Goal: Transaction & Acquisition: Purchase product/service

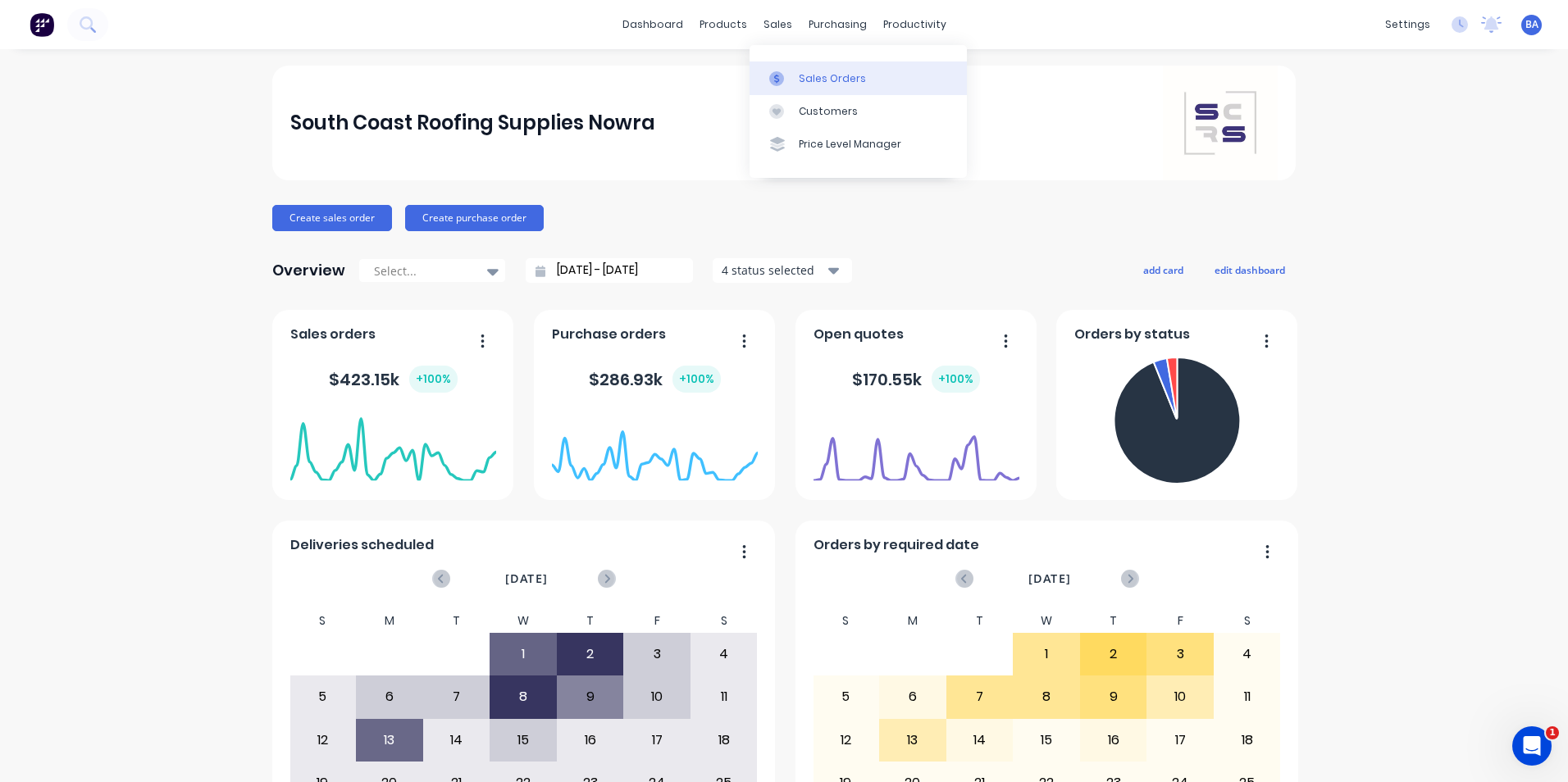
click at [773, 72] on icon at bounding box center [776, 78] width 15 height 15
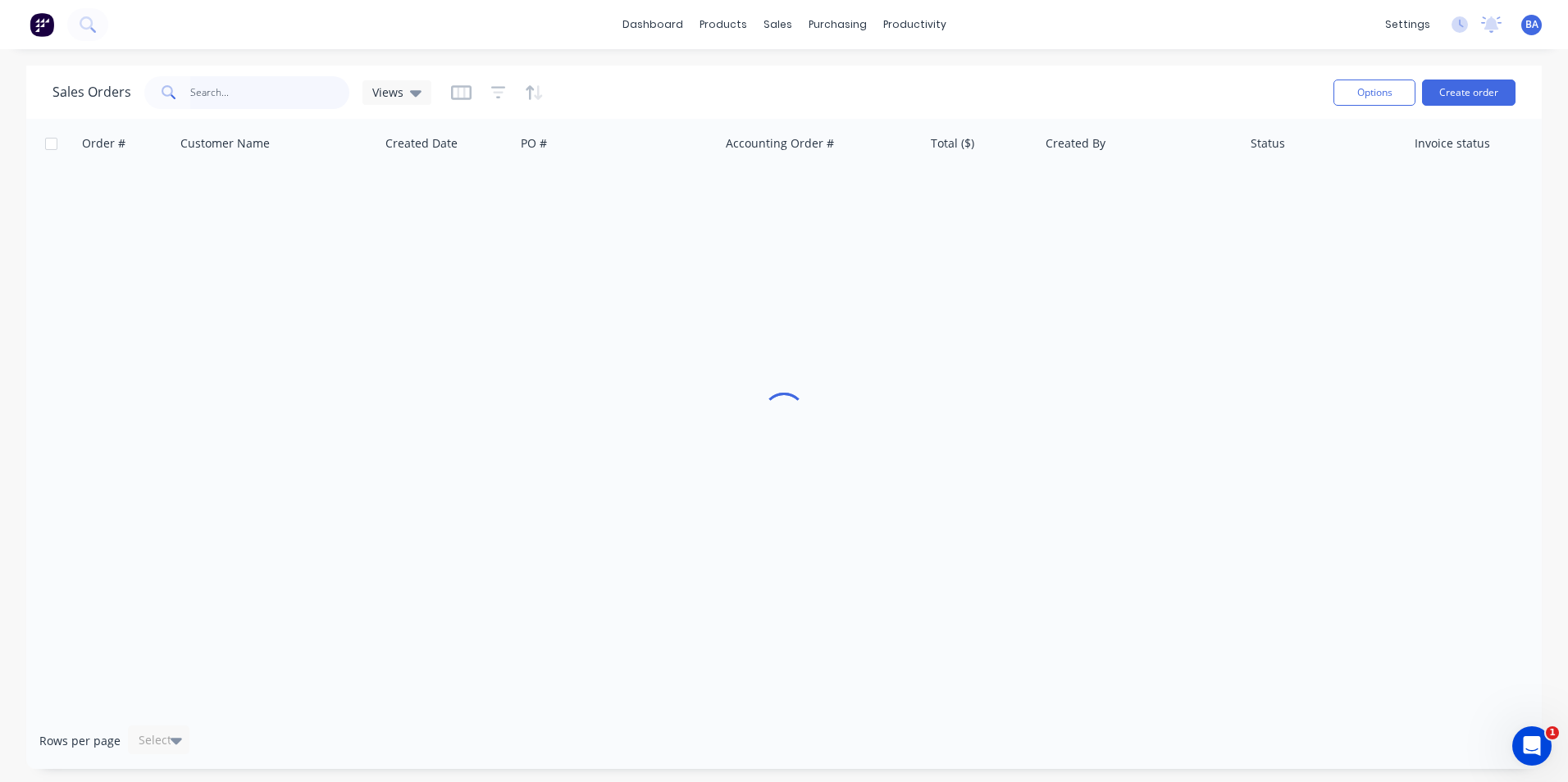
click at [313, 91] on input "text" at bounding box center [271, 93] width 160 height 33
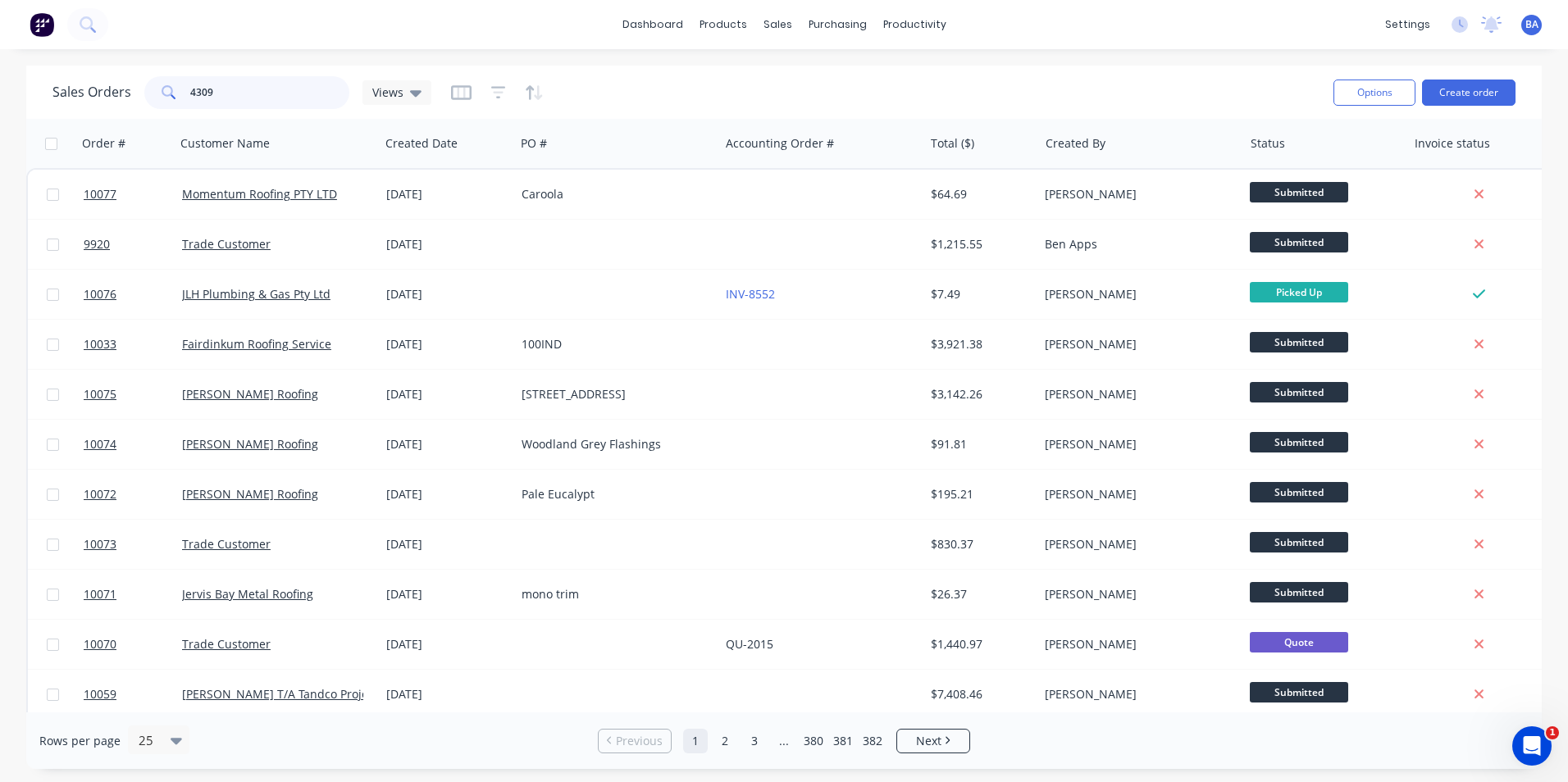
type input "4309"
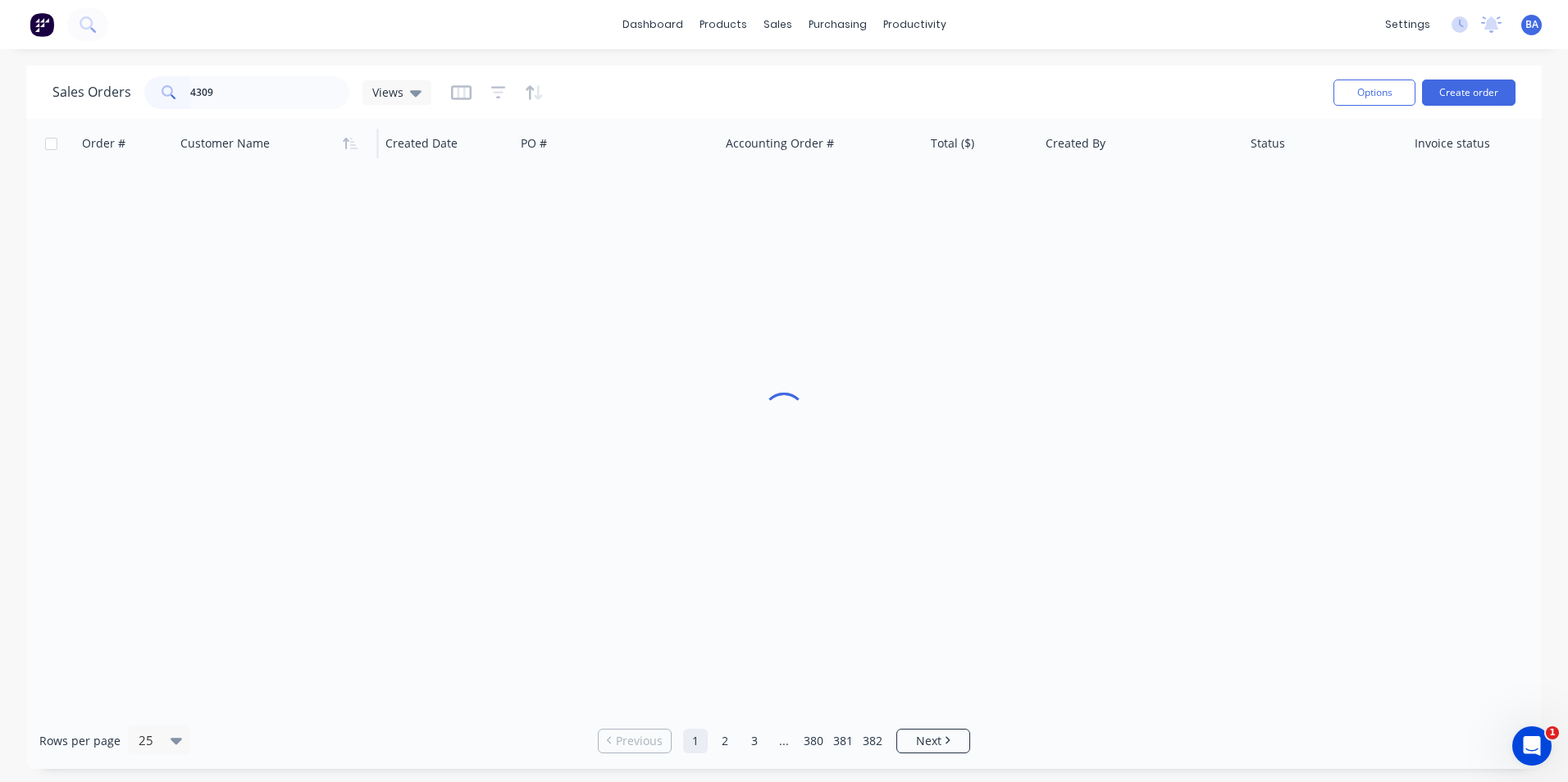
click at [303, 128] on div at bounding box center [272, 144] width 182 height 33
click at [302, 139] on div at bounding box center [272, 144] width 182 height 33
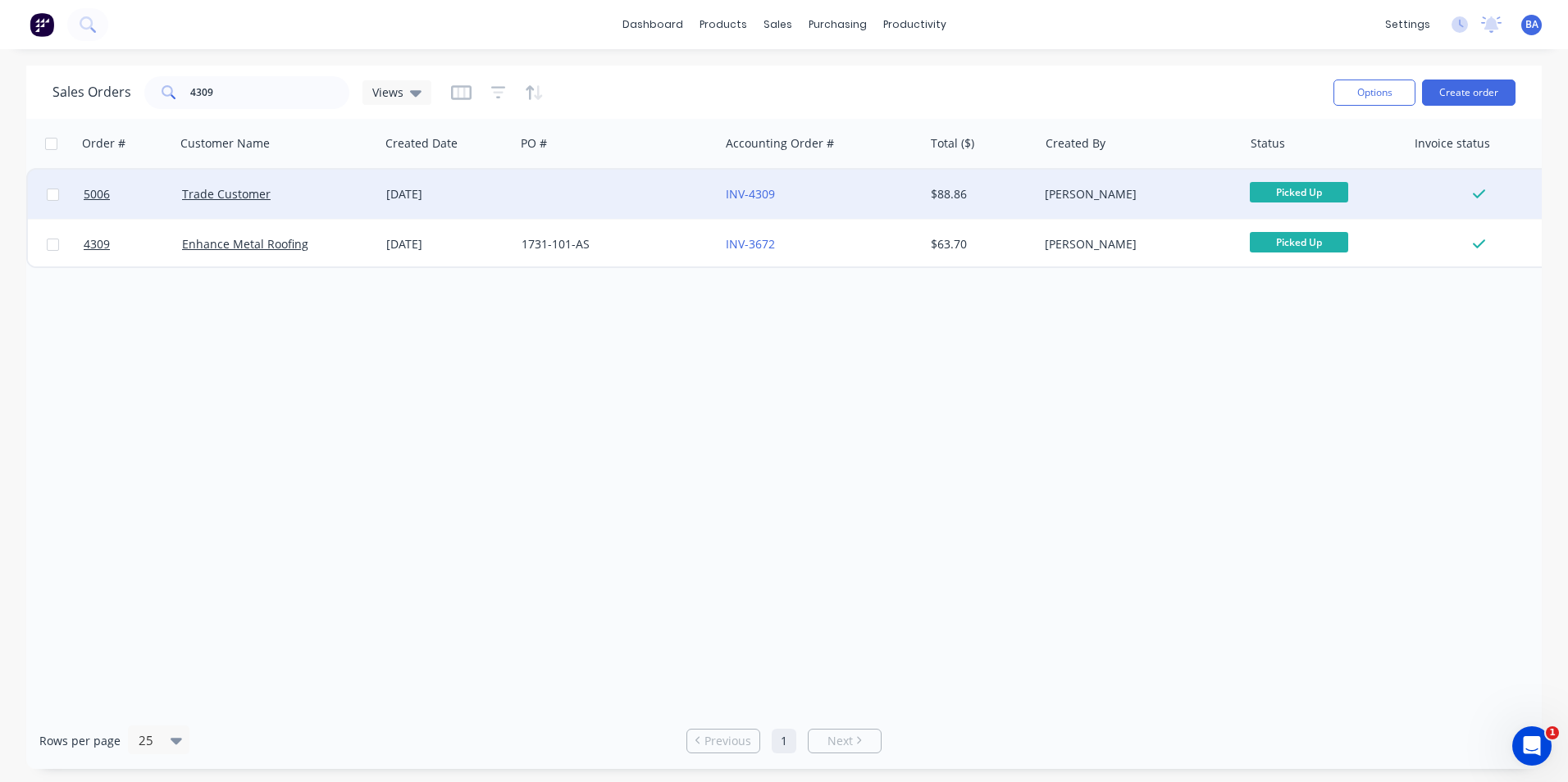
click at [328, 201] on div "Trade Customer" at bounding box center [273, 194] width 182 height 17
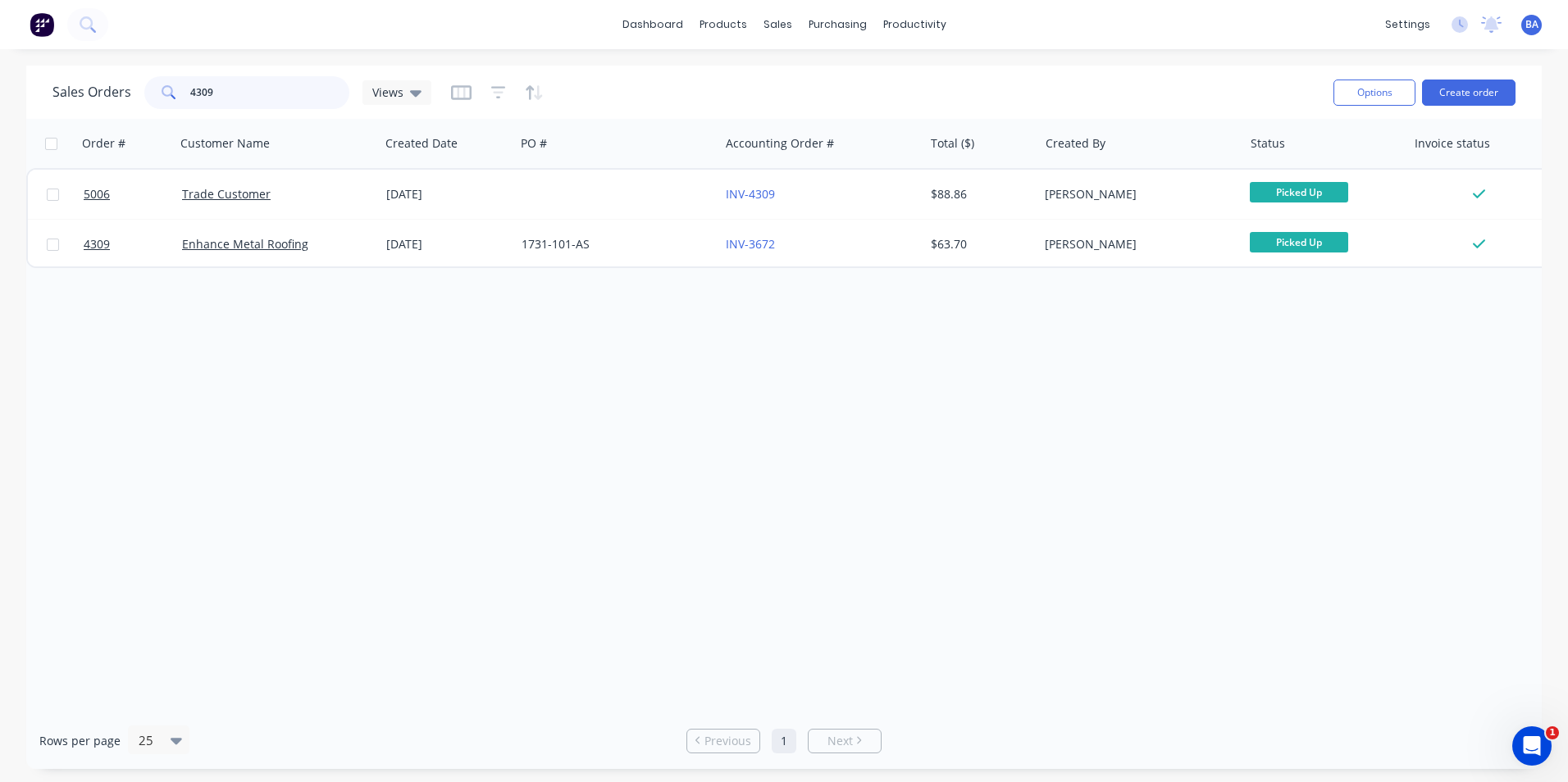
drag, startPoint x: 312, startPoint y: 97, endPoint x: 39, endPoint y: 94, distance: 273.0
click at [39, 94] on div "Sales Orders 4309 Views Options Create order" at bounding box center [784, 92] width 1515 height 54
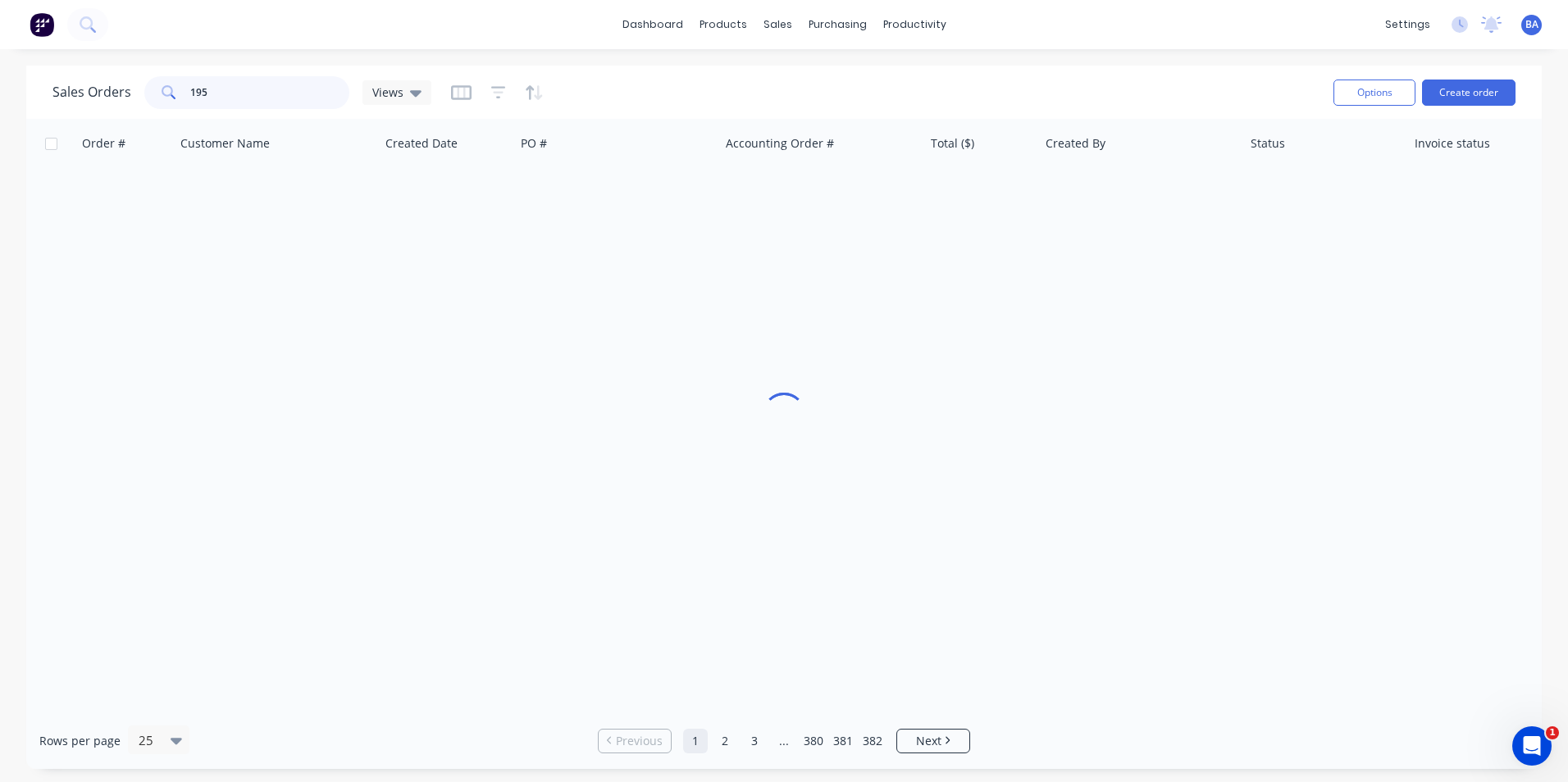
type input "1959"
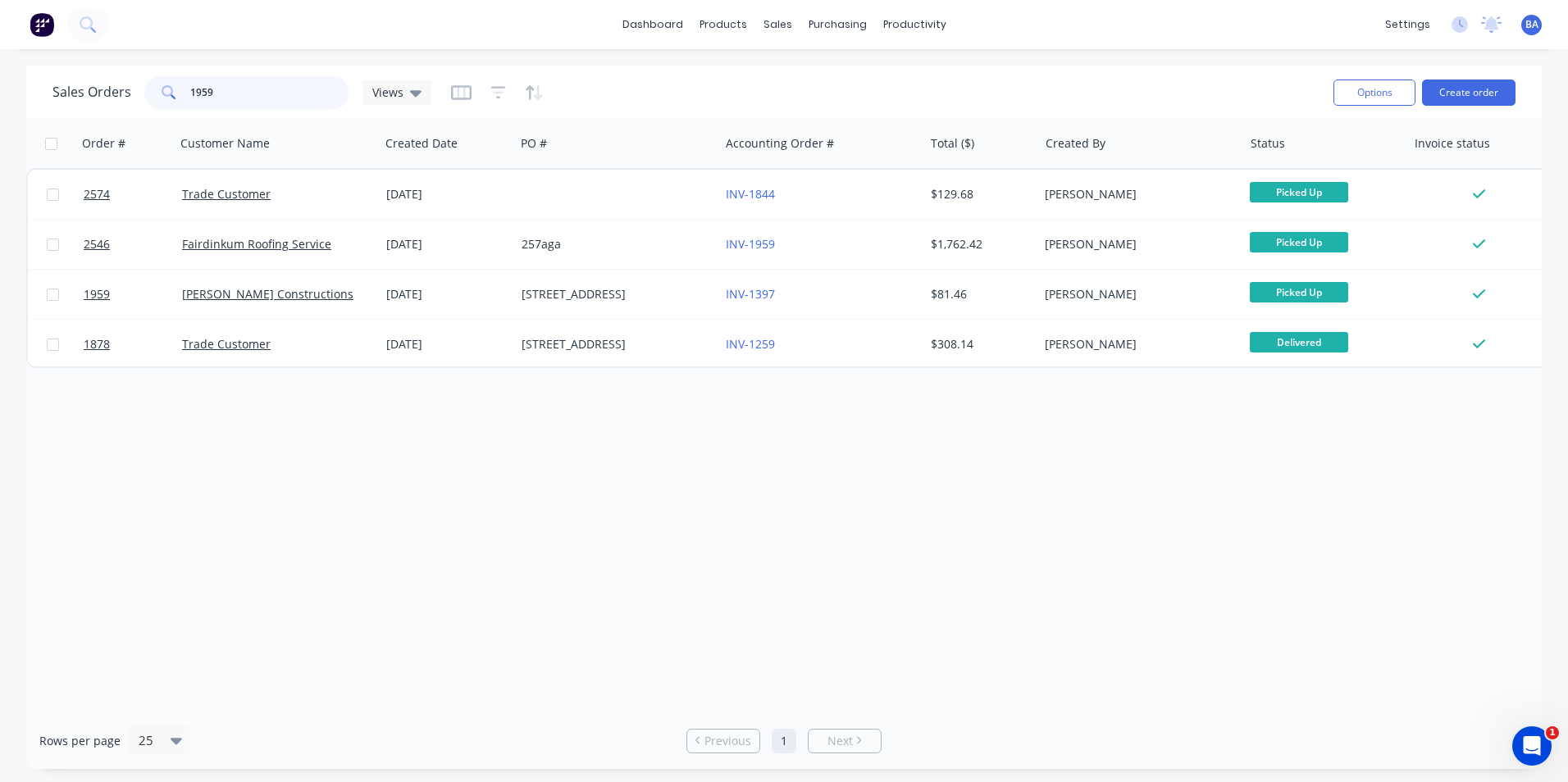
drag, startPoint x: 221, startPoint y: 92, endPoint x: 169, endPoint y: 99, distance: 52.5
click at [169, 99] on div "1959" at bounding box center [247, 93] width 205 height 33
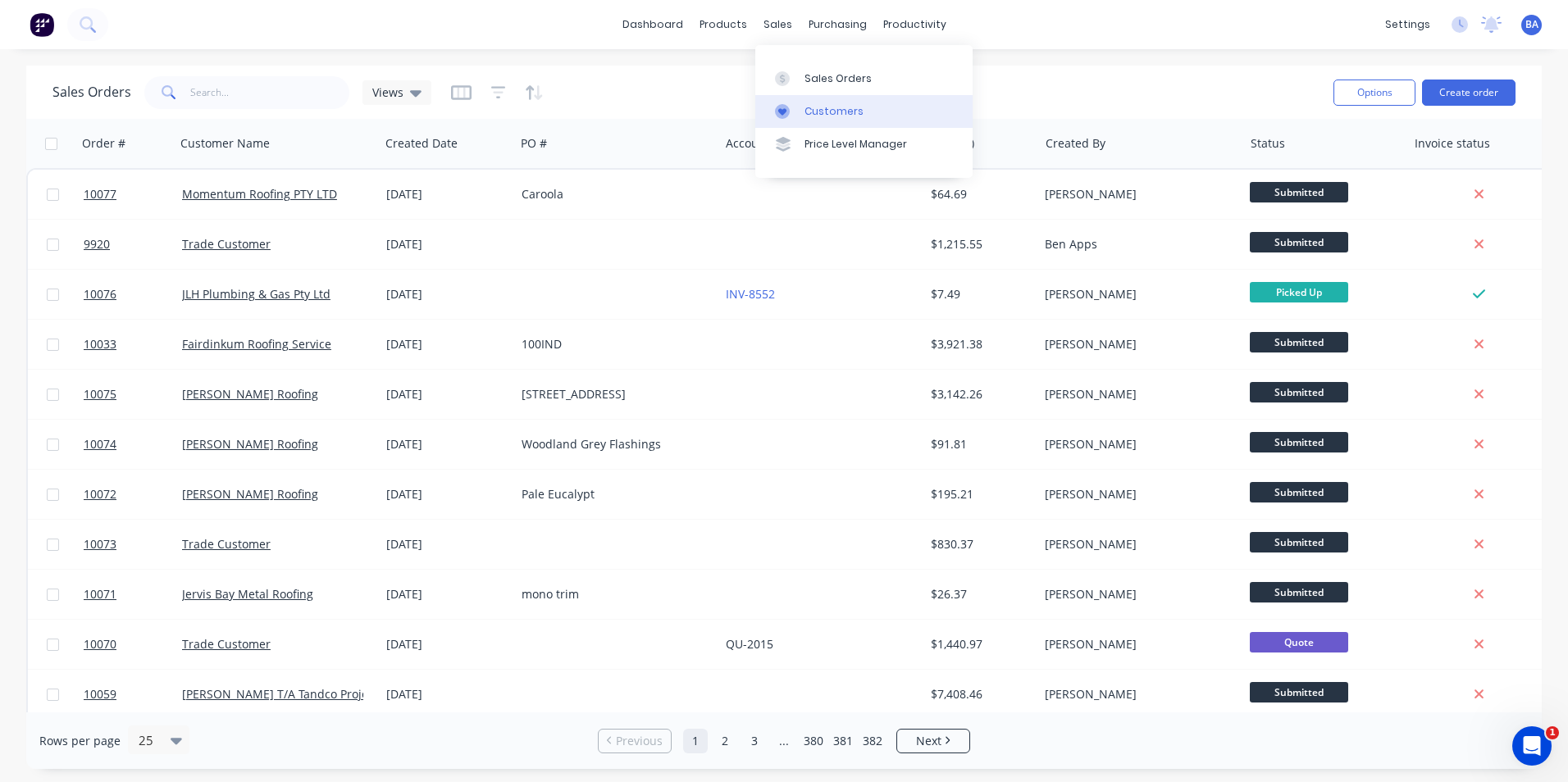
click at [787, 105] on icon at bounding box center [782, 111] width 15 height 15
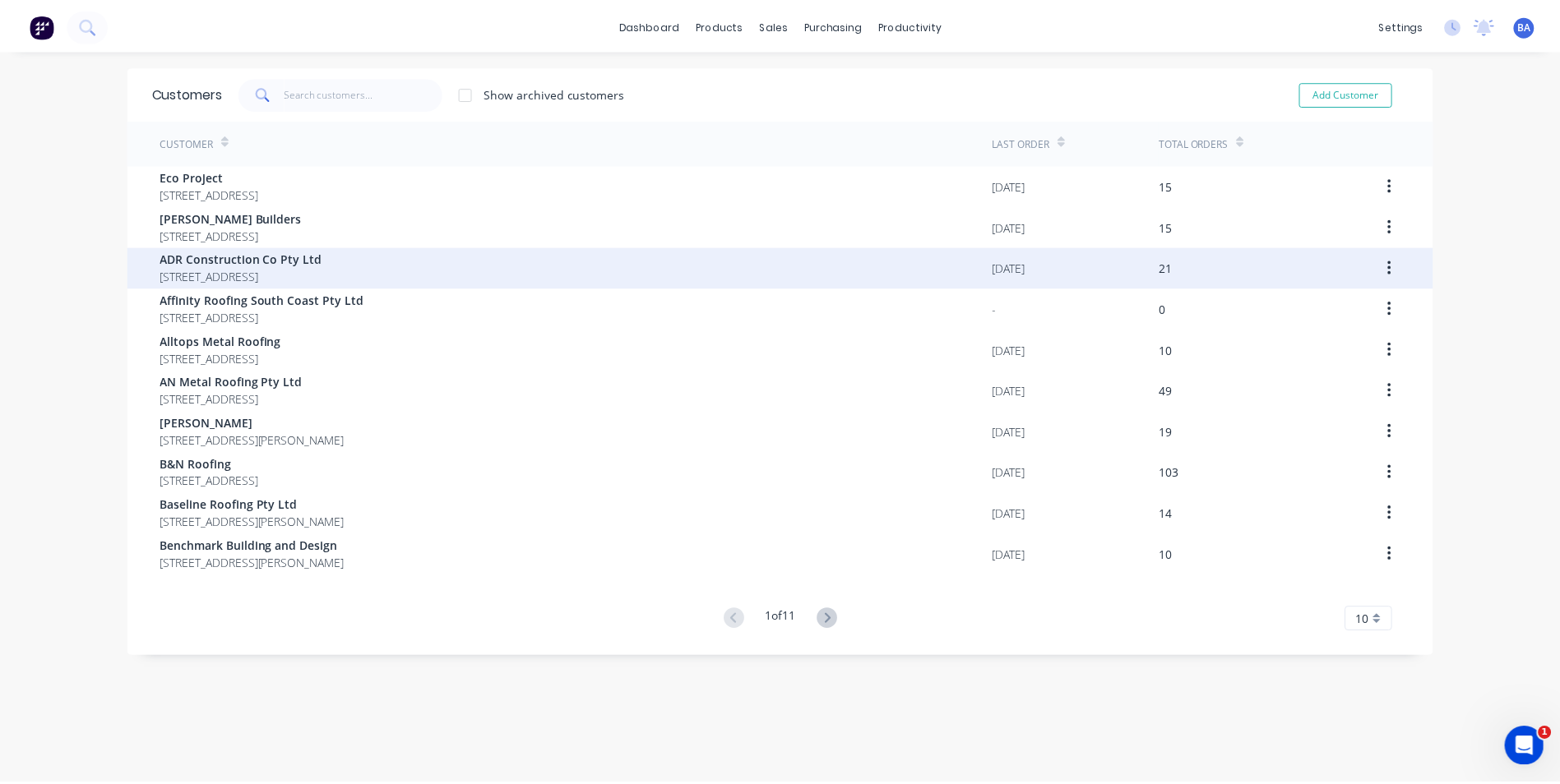
scroll to position [33, 0]
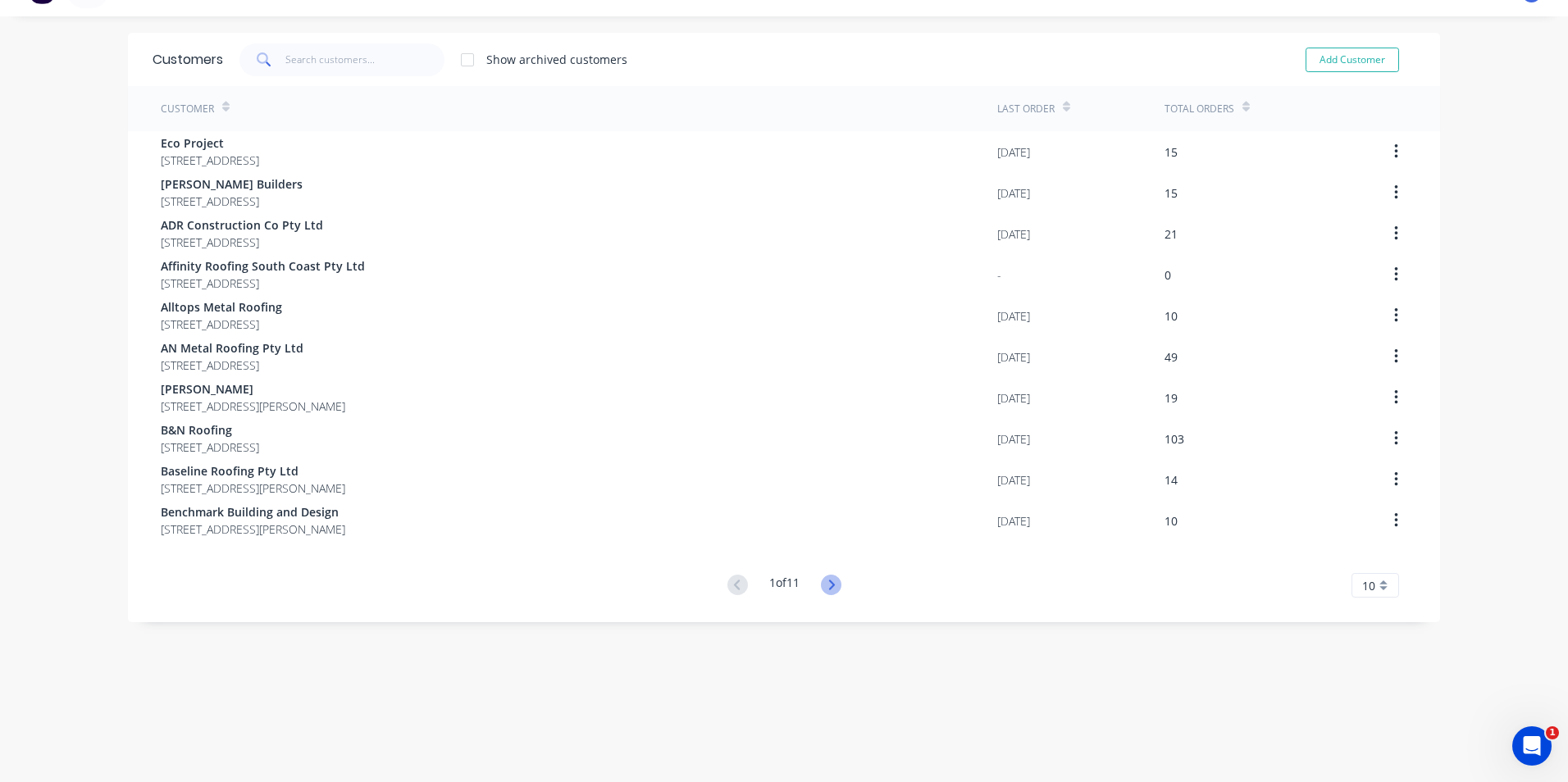
click at [826, 586] on icon at bounding box center [831, 585] width 21 height 21
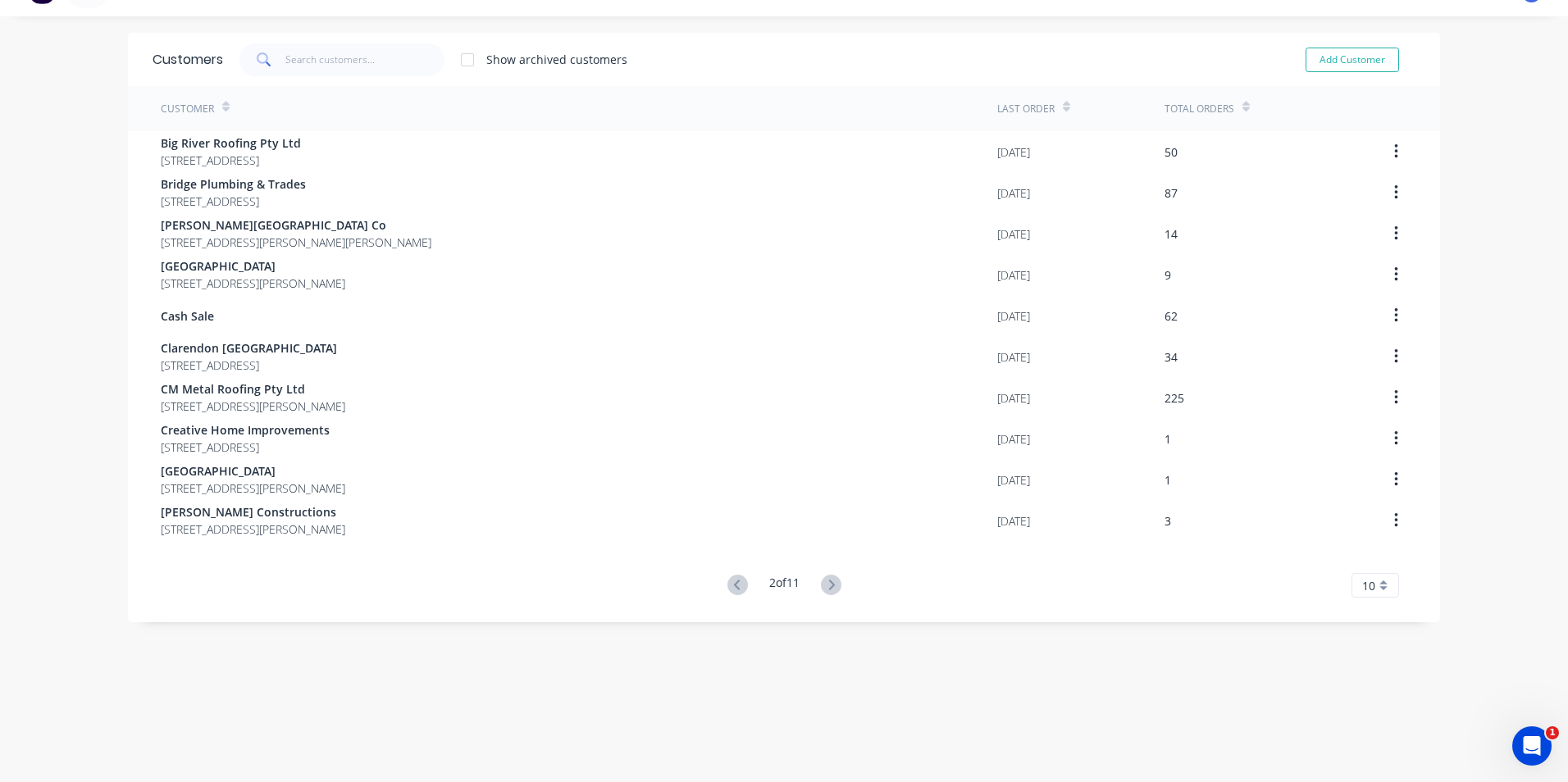
click at [826, 586] on icon at bounding box center [831, 585] width 21 height 21
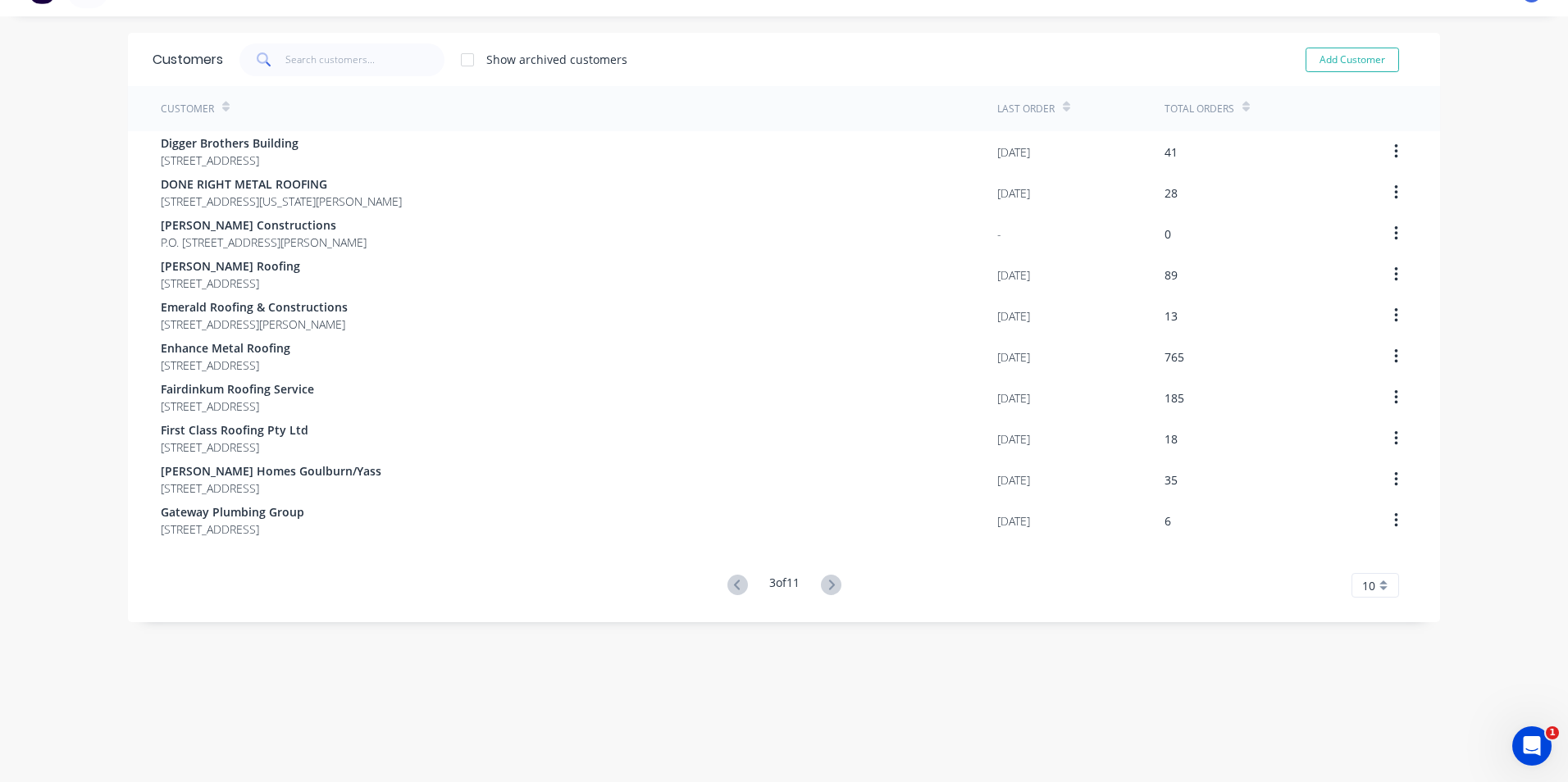
click at [826, 586] on icon at bounding box center [831, 585] width 21 height 21
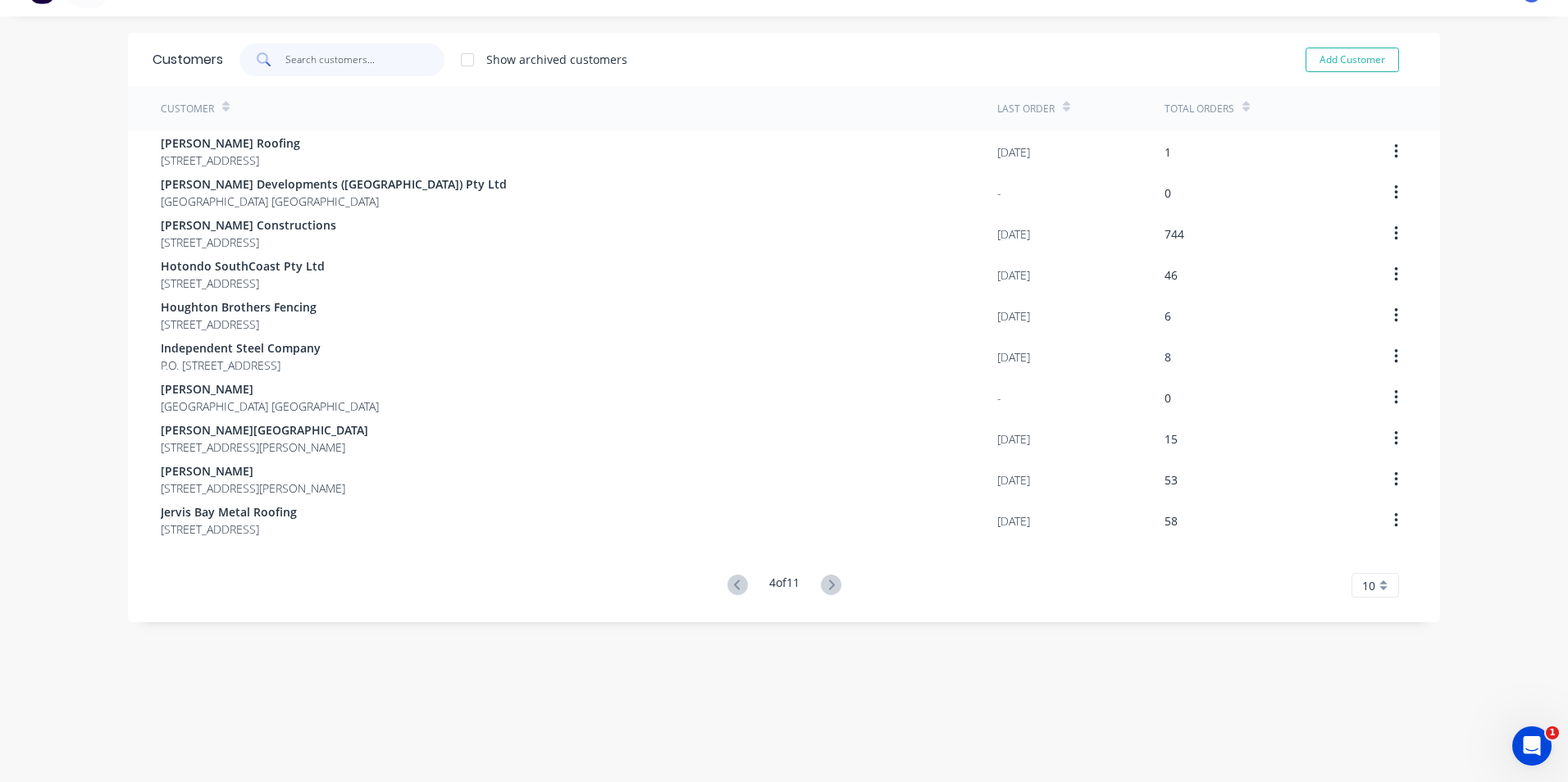
click at [313, 68] on input "text" at bounding box center [366, 60] width 160 height 33
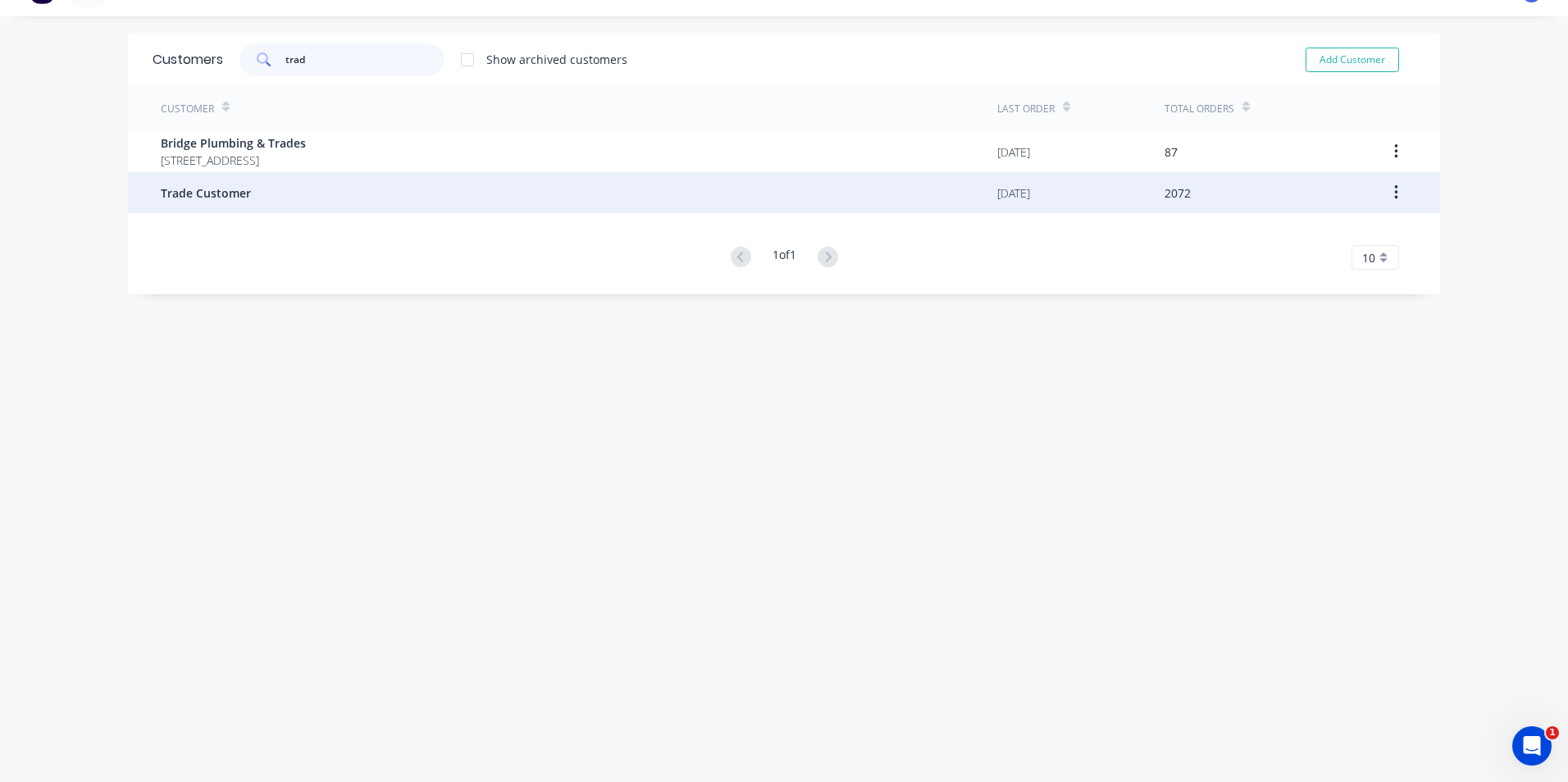
type input "trad"
click at [266, 200] on div "Trade Customer" at bounding box center [579, 193] width 837 height 41
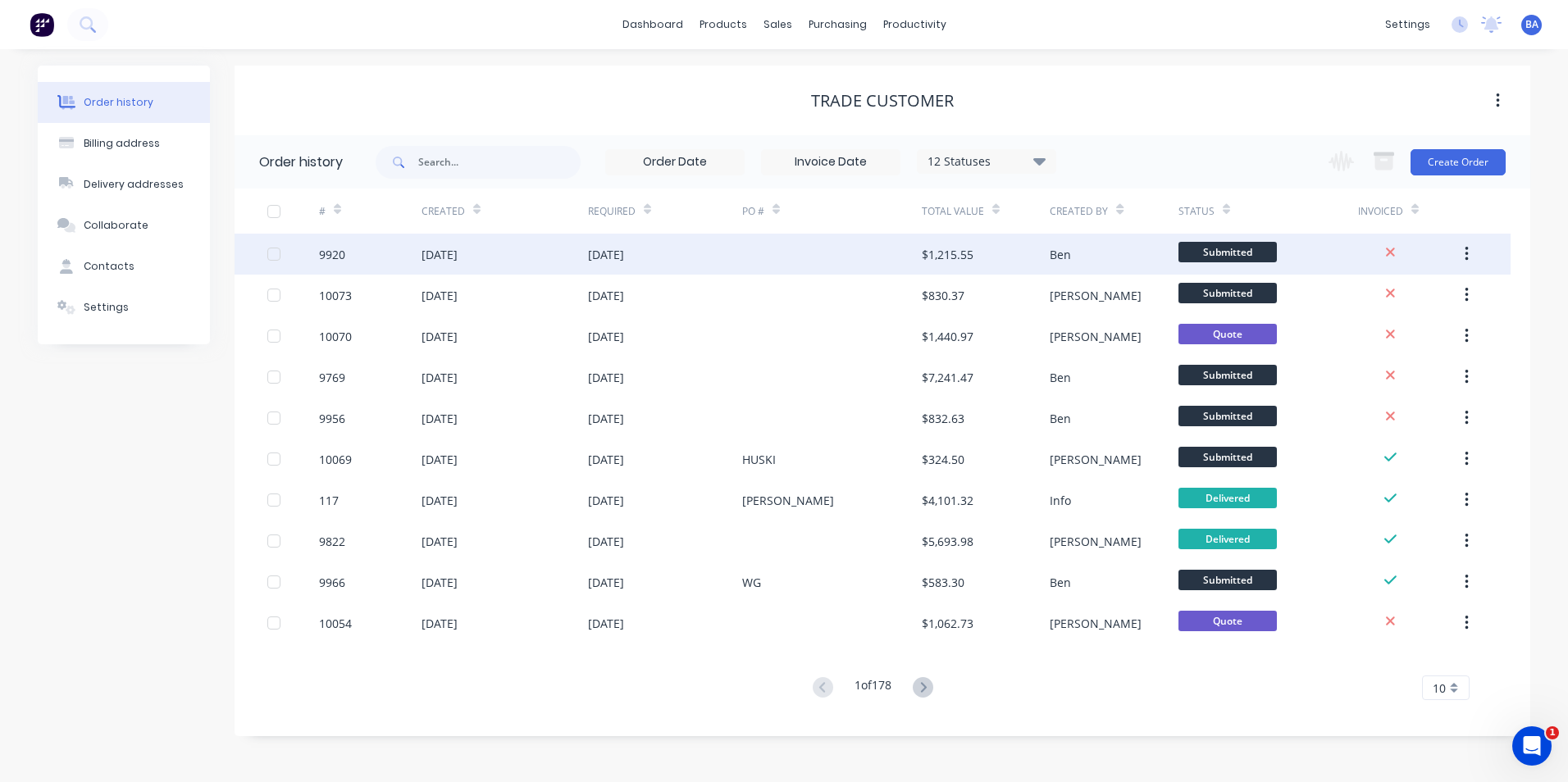
click at [511, 261] on div "[DATE]" at bounding box center [504, 254] width 166 height 41
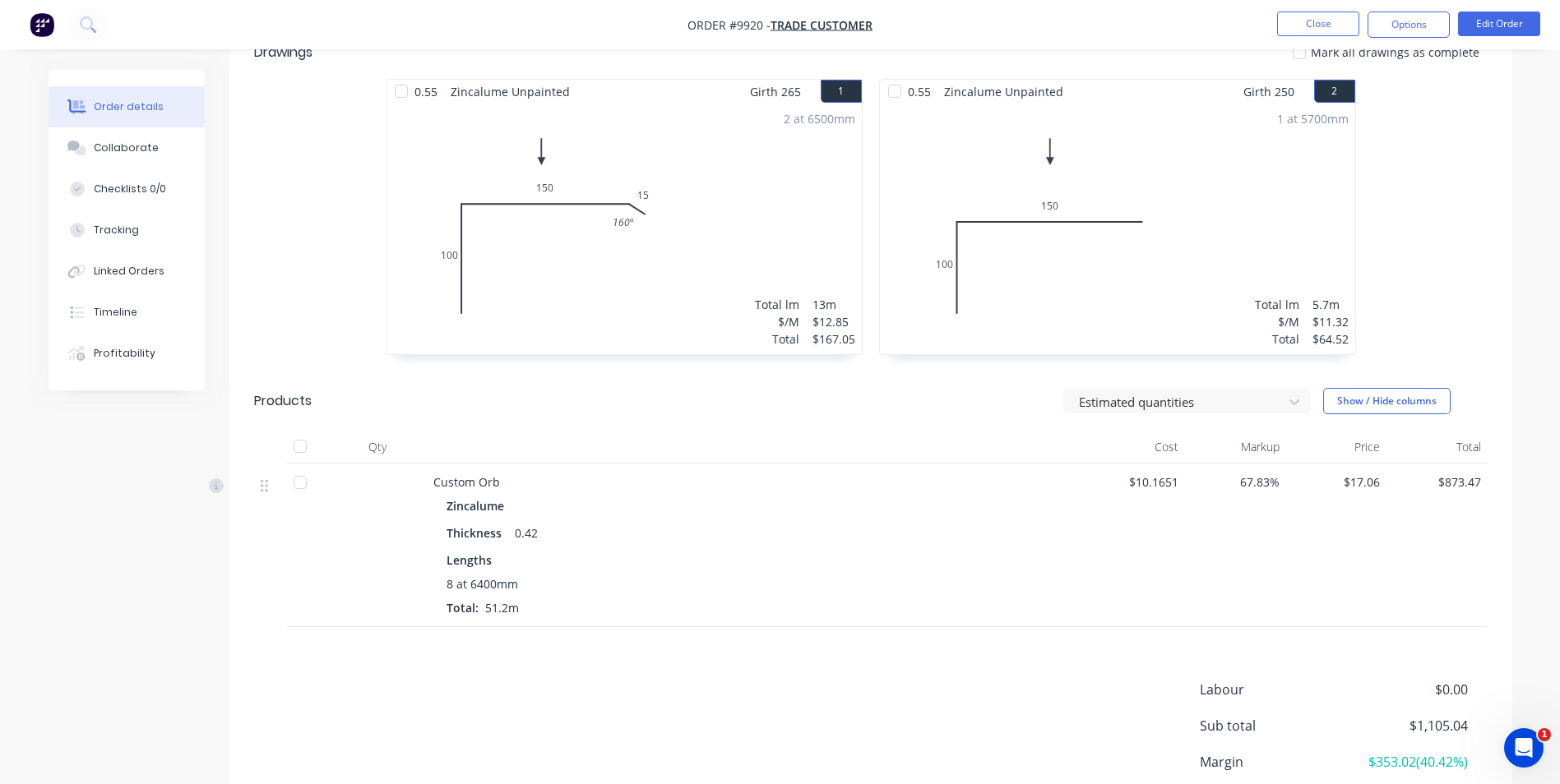
scroll to position [247, 0]
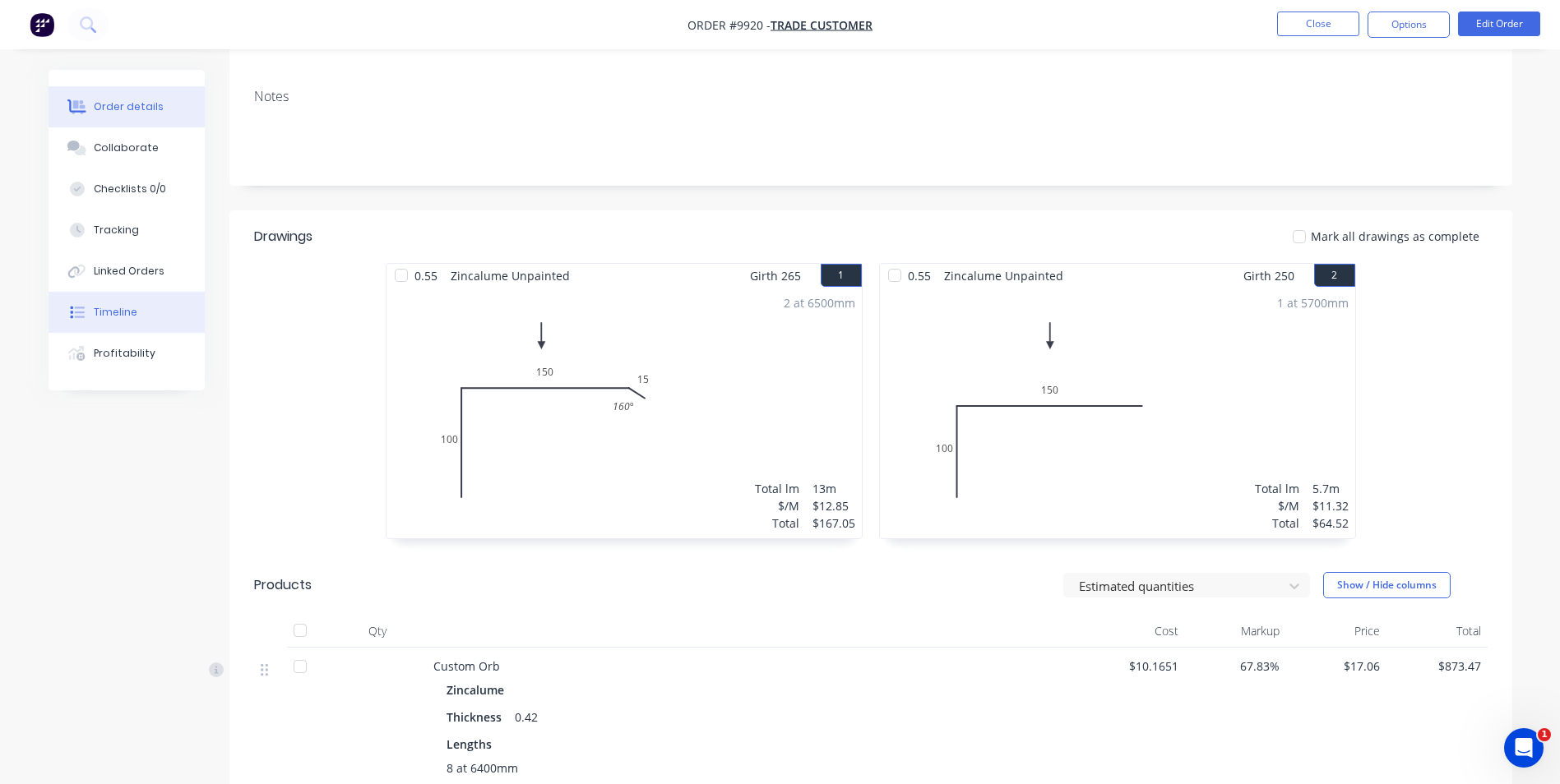
click at [90, 304] on button "Timeline" at bounding box center [126, 313] width 156 height 41
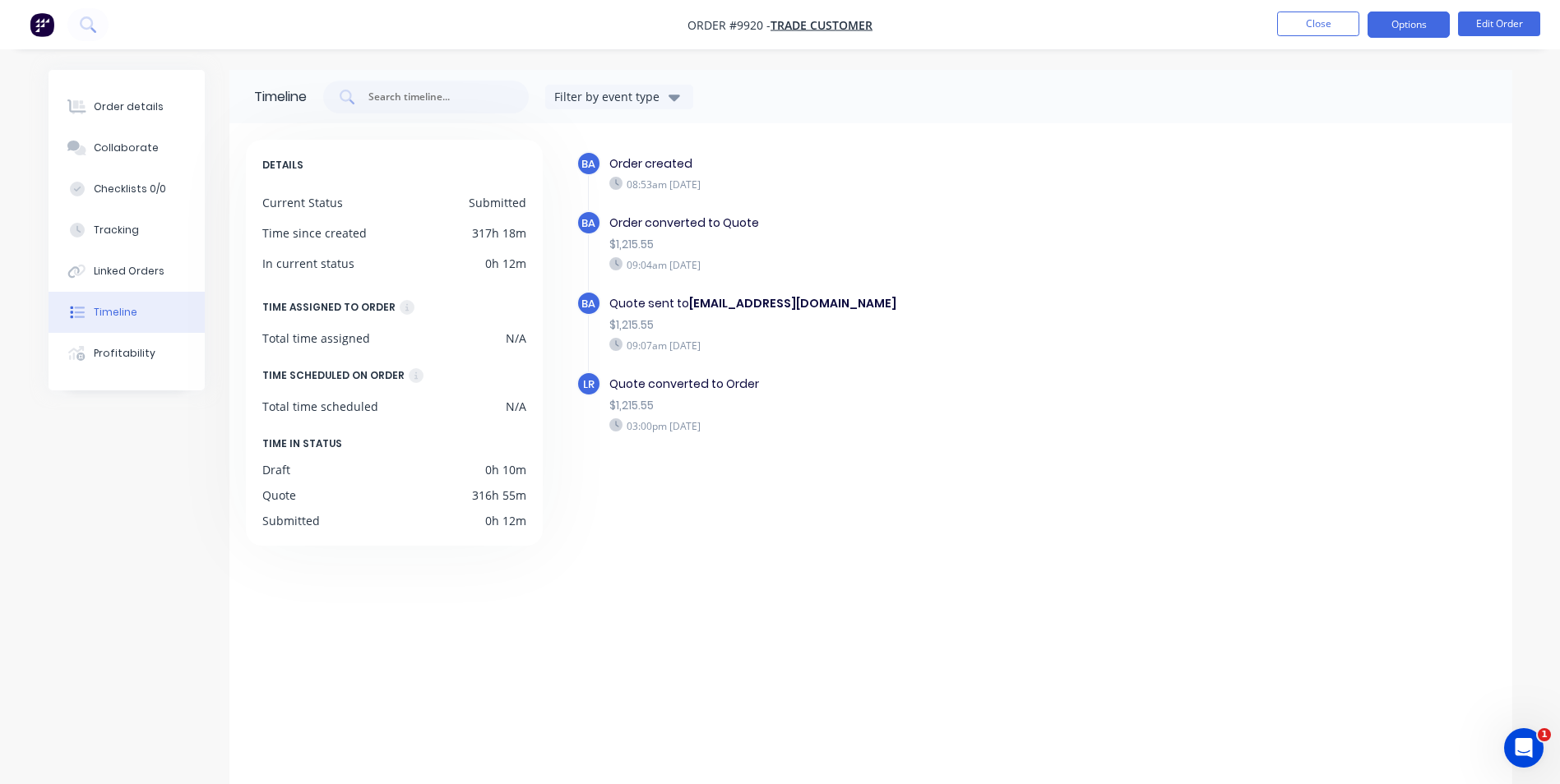
click at [1423, 16] on button "Options" at bounding box center [1409, 24] width 82 height 26
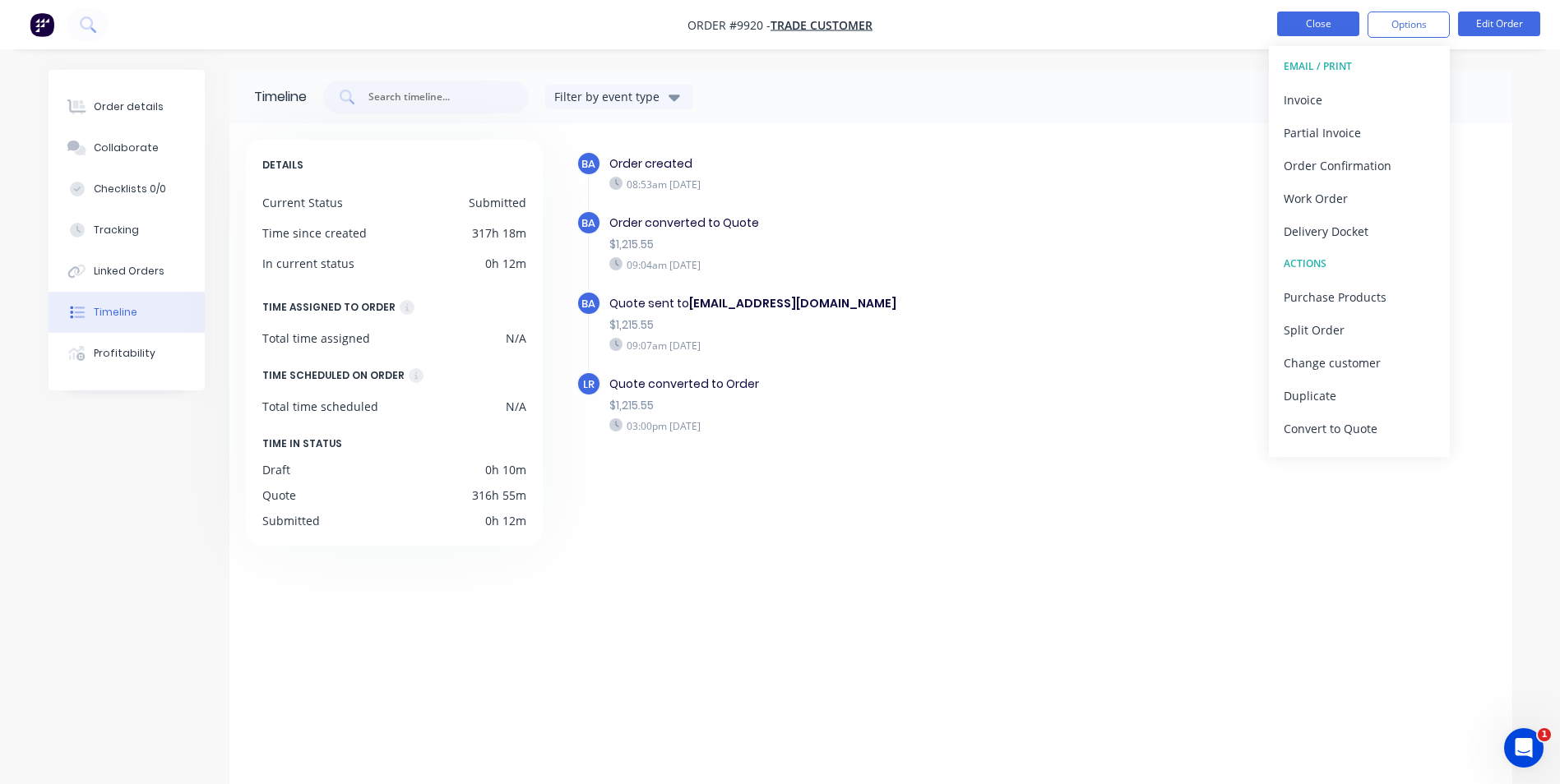
click at [1327, 19] on button "Close" at bounding box center [1319, 24] width 82 height 24
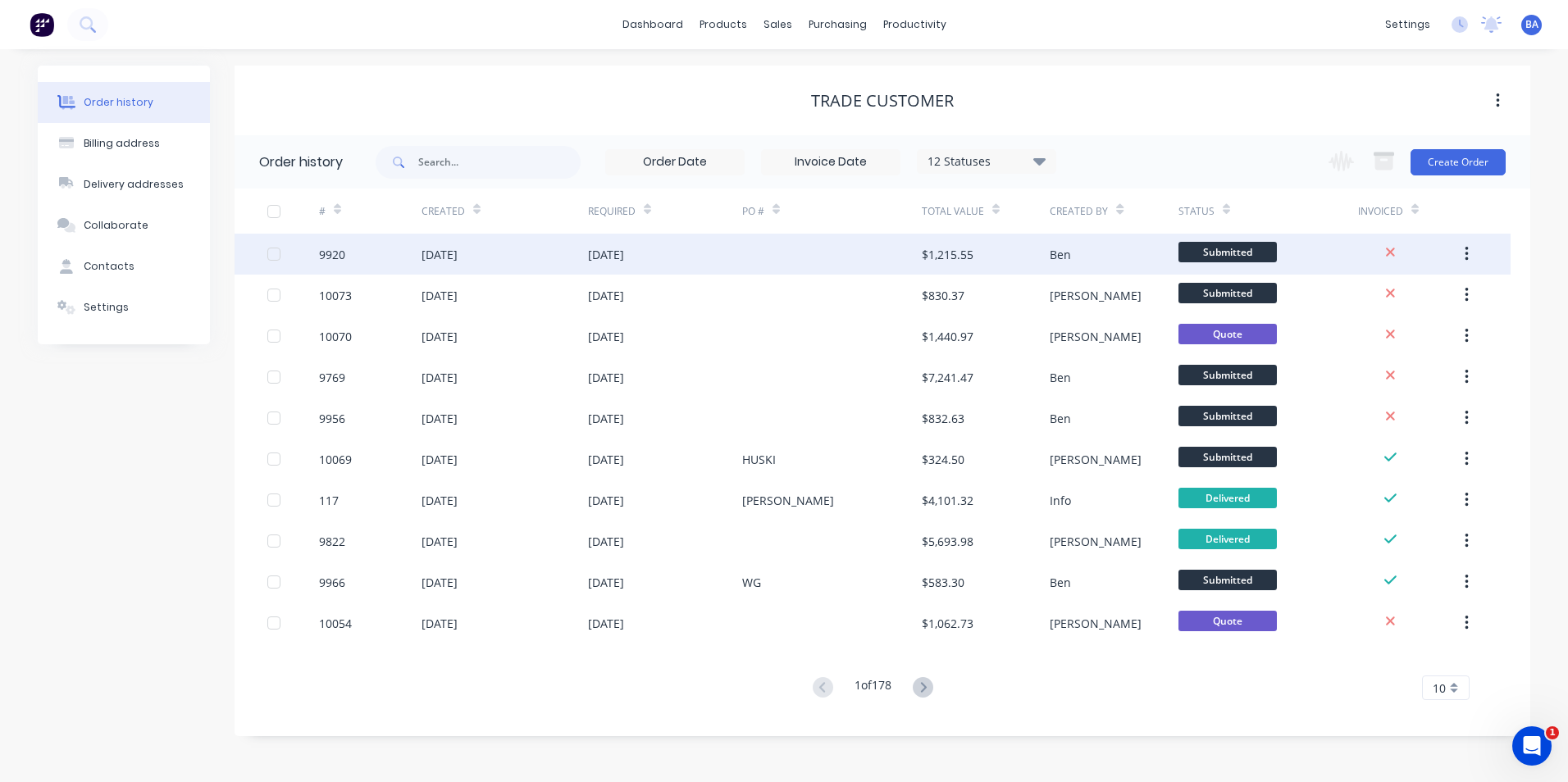
click at [830, 245] on div at bounding box center [832, 254] width 180 height 41
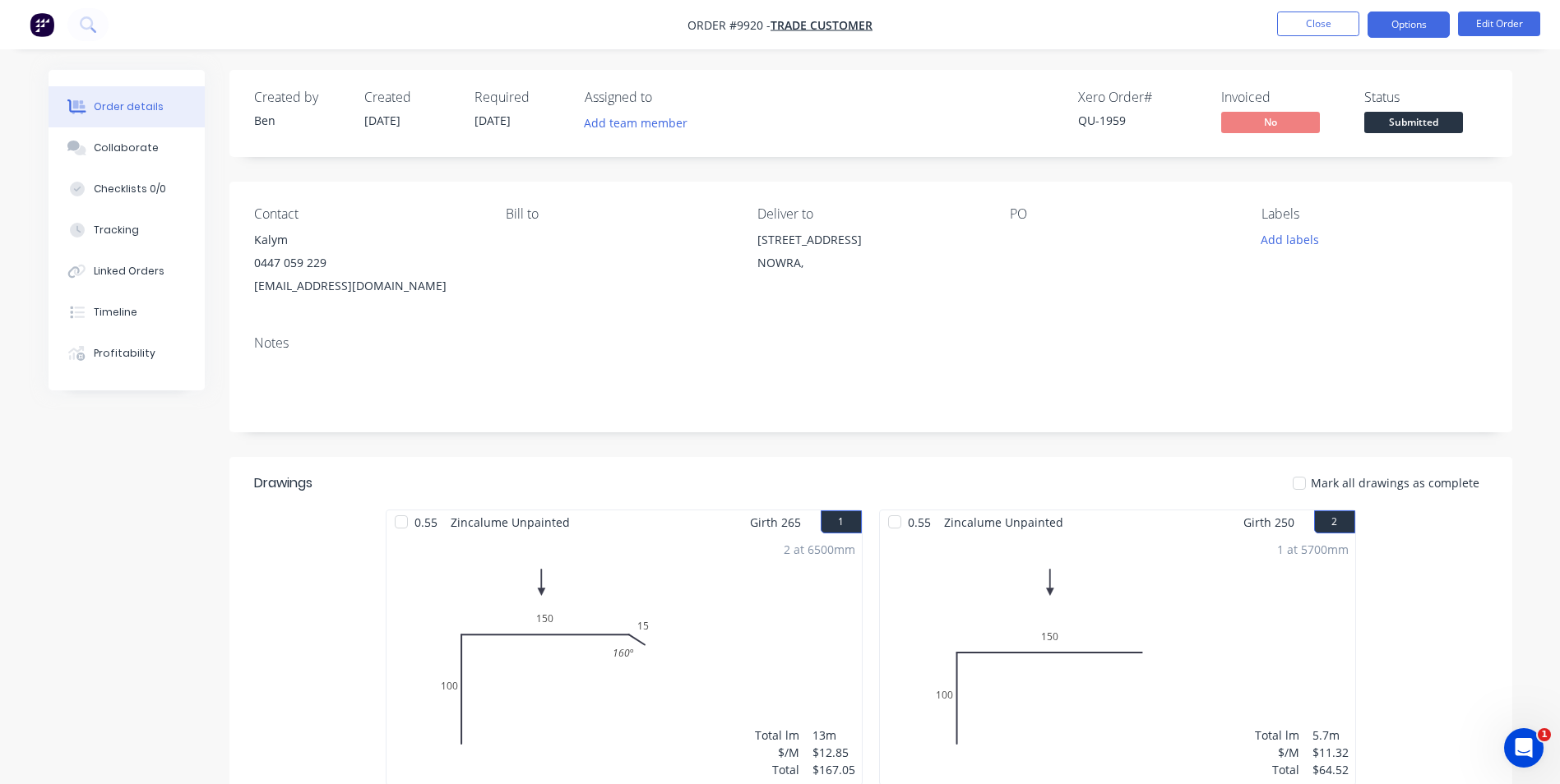
click at [1433, 29] on button "Options" at bounding box center [1409, 24] width 82 height 26
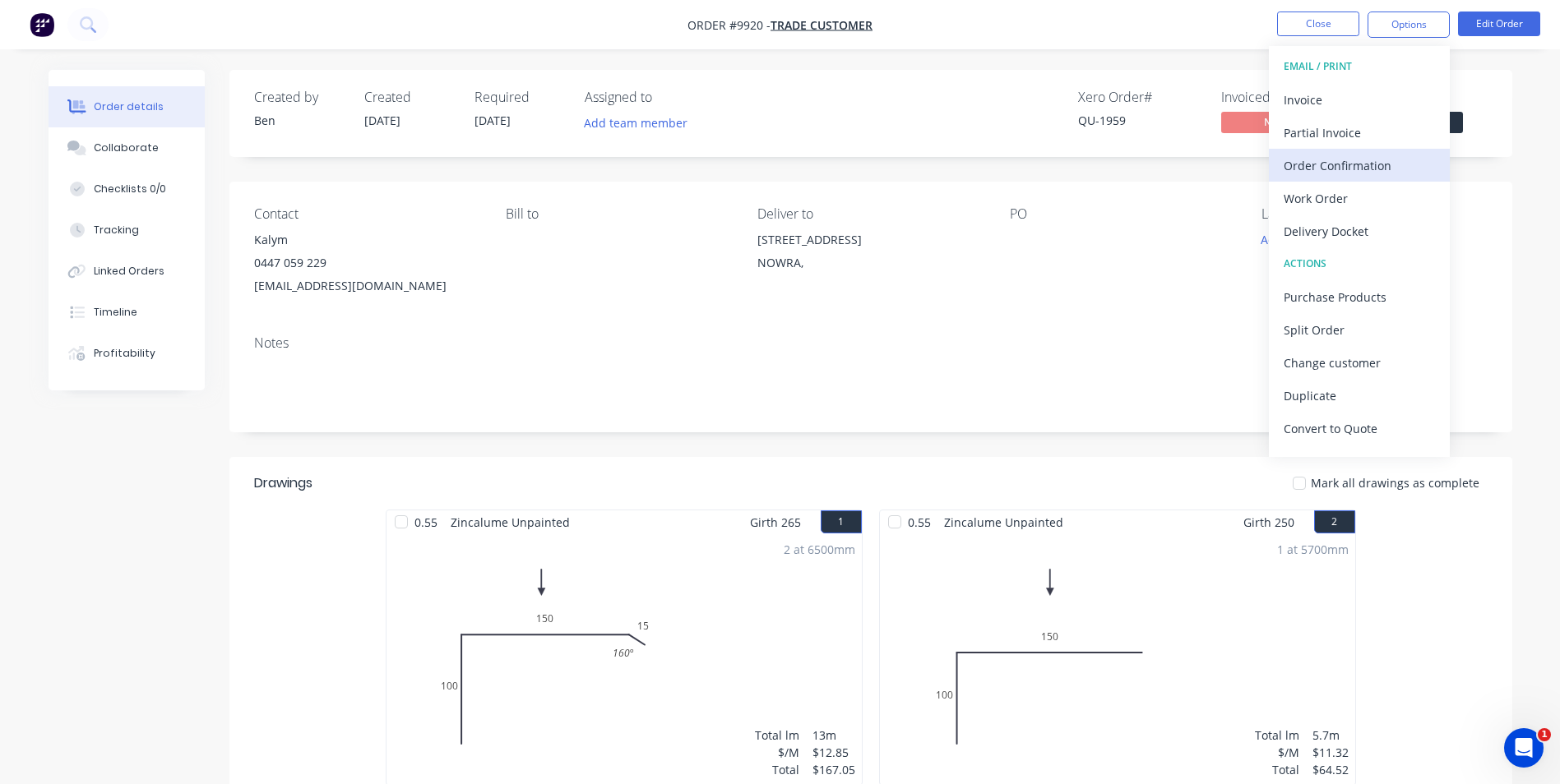
click at [1335, 166] on div "Order Confirmation" at bounding box center [1359, 166] width 151 height 24
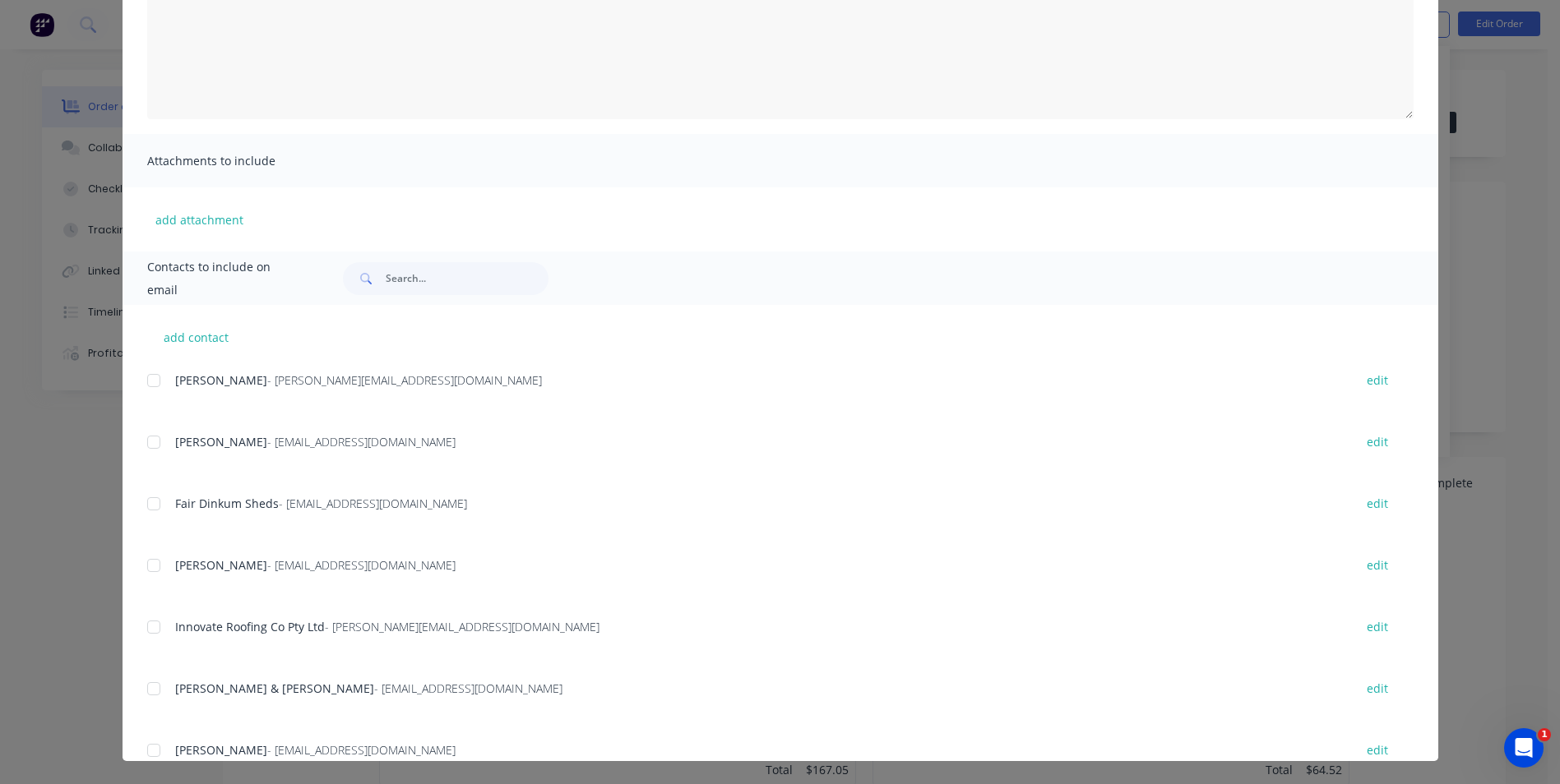
scroll to position [82, 0]
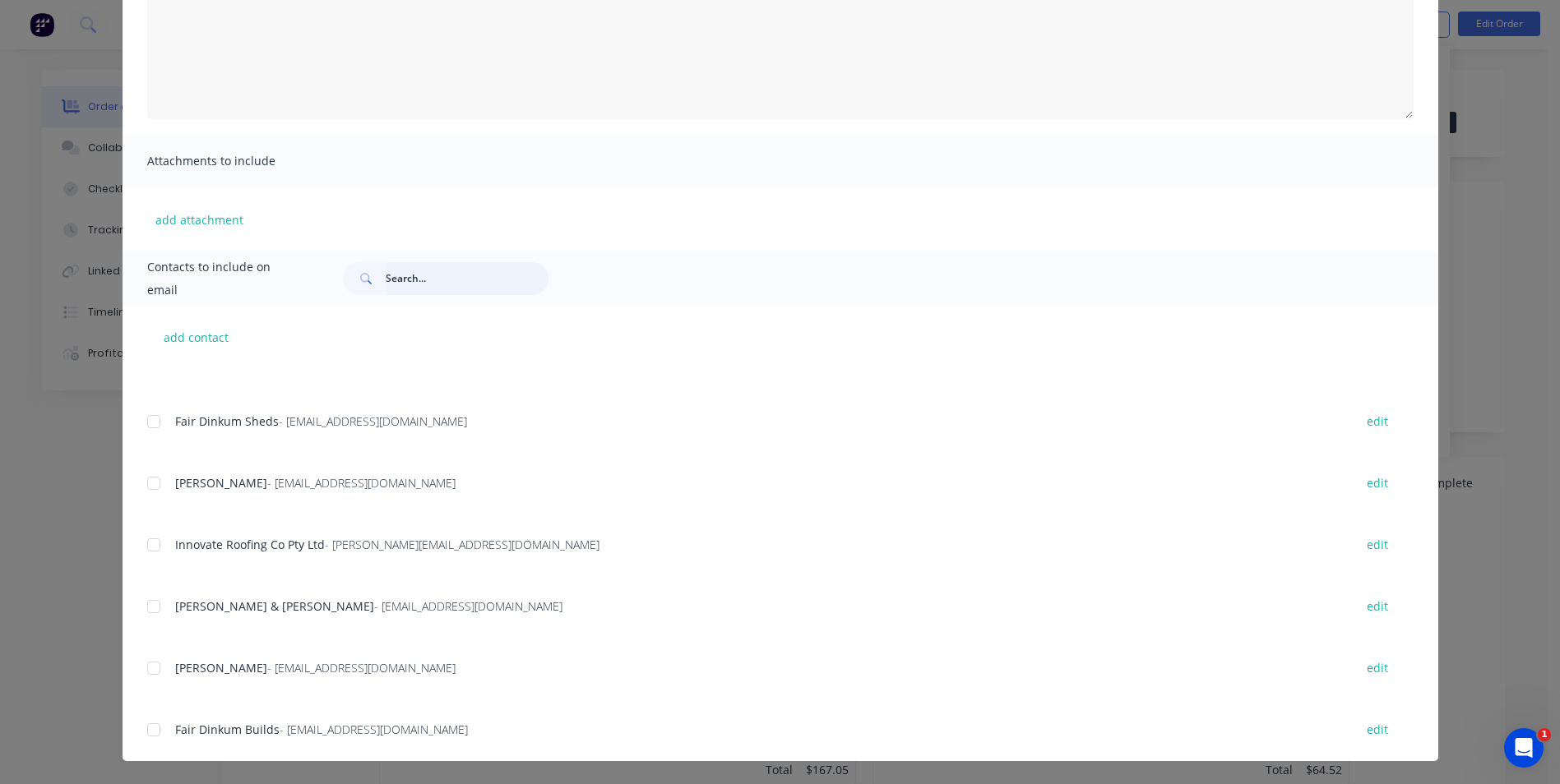
click at [405, 285] on input "text" at bounding box center [467, 279] width 163 height 33
type input "c"
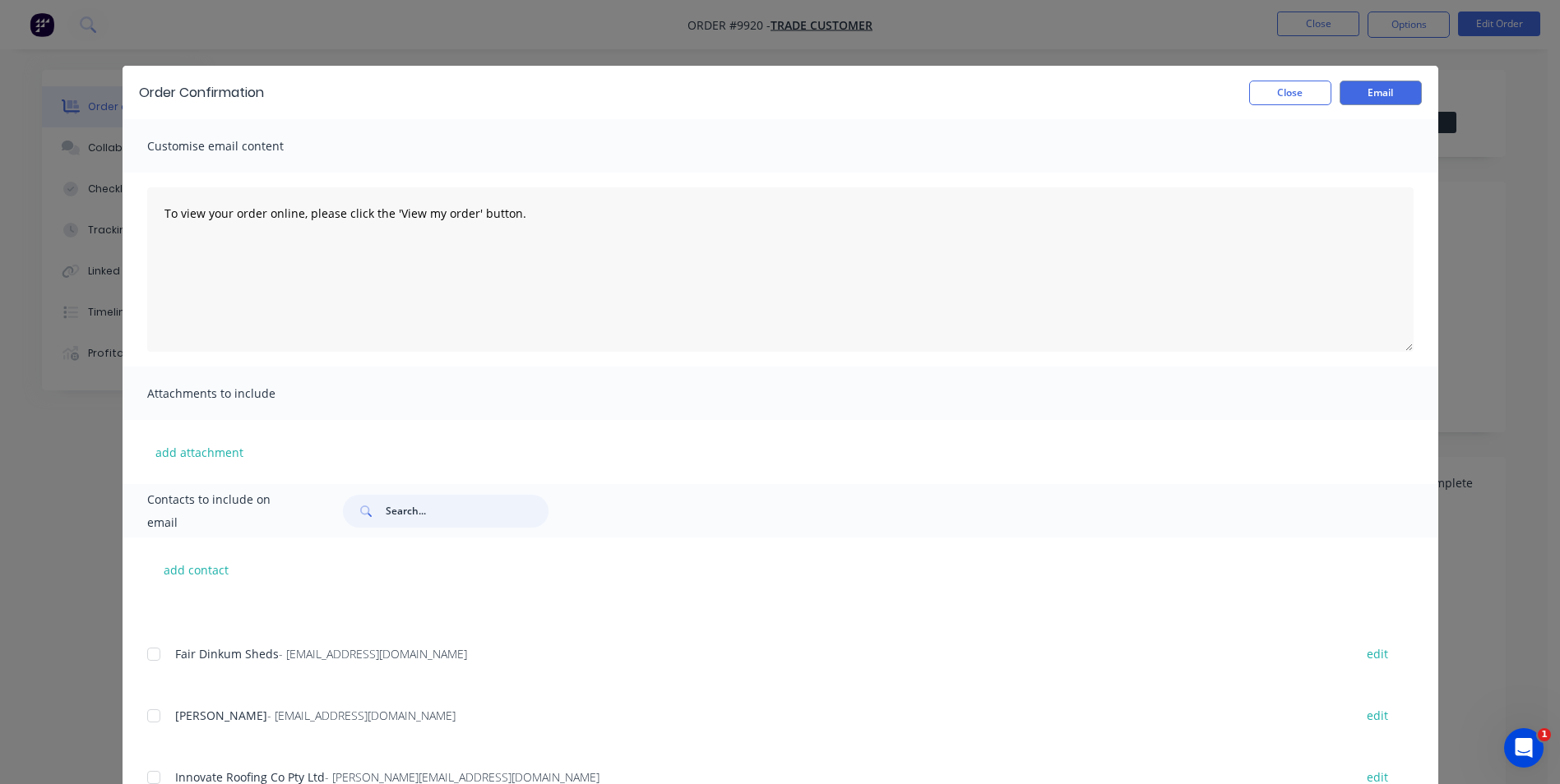
type input "k"
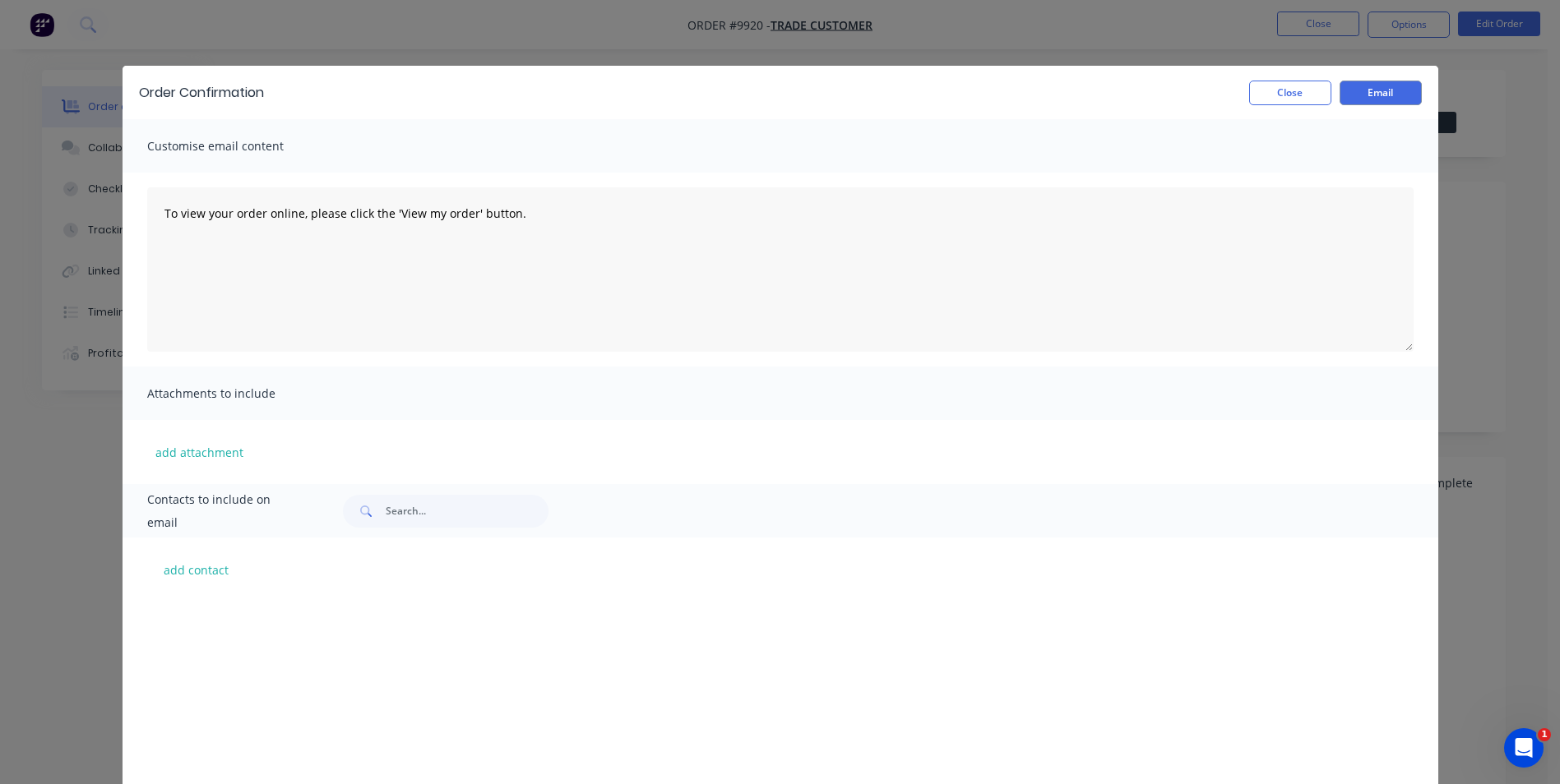
scroll to position [575, 0]
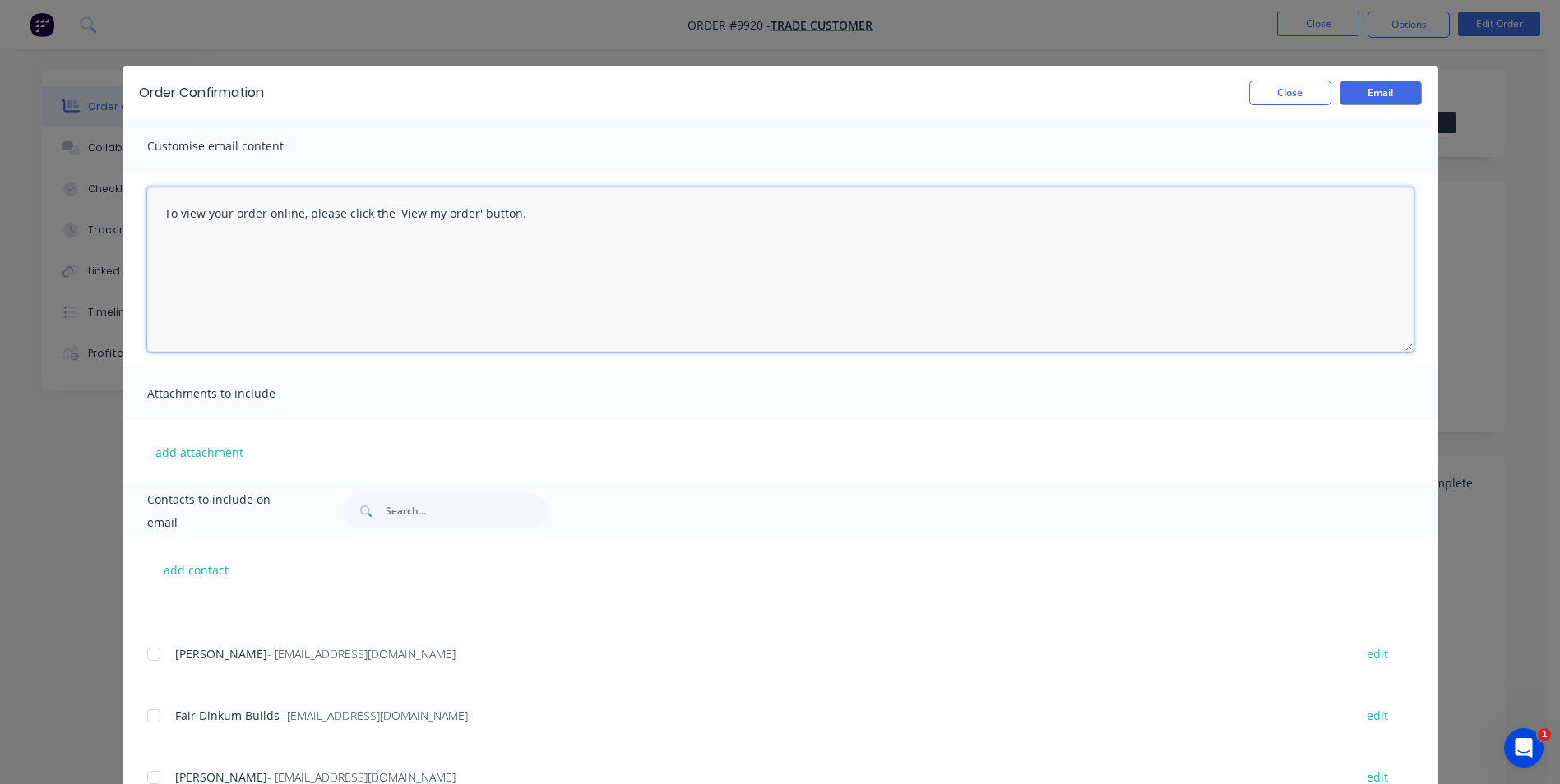
click at [1294, 246] on textarea "To view your order online, please click the 'View my order' button." at bounding box center [780, 270] width 1267 height 165
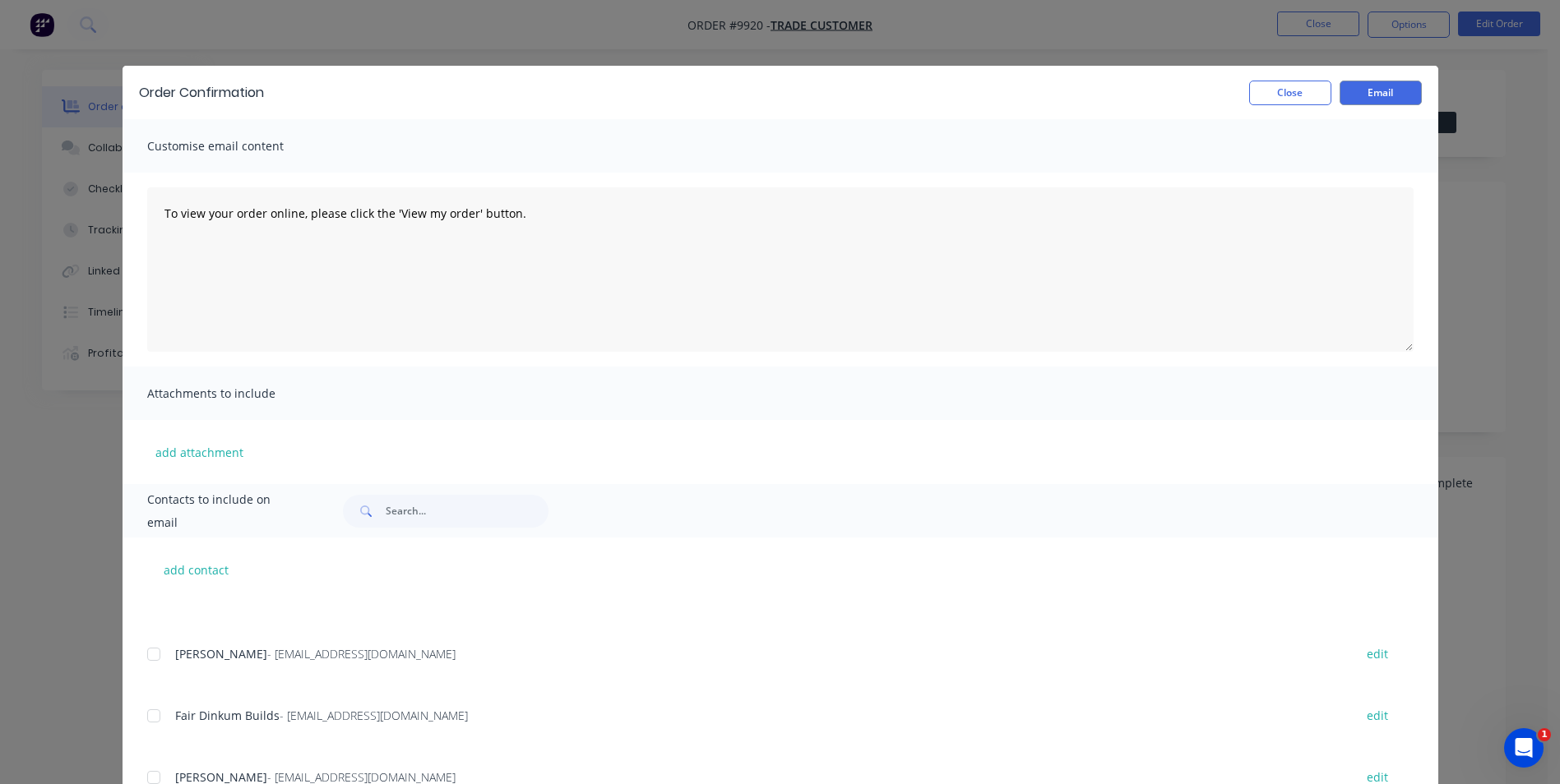
click at [1290, 76] on div "Order Confirmation Close Email" at bounding box center [780, 92] width 1316 height 54
click at [1283, 94] on button "Close" at bounding box center [1290, 92] width 82 height 24
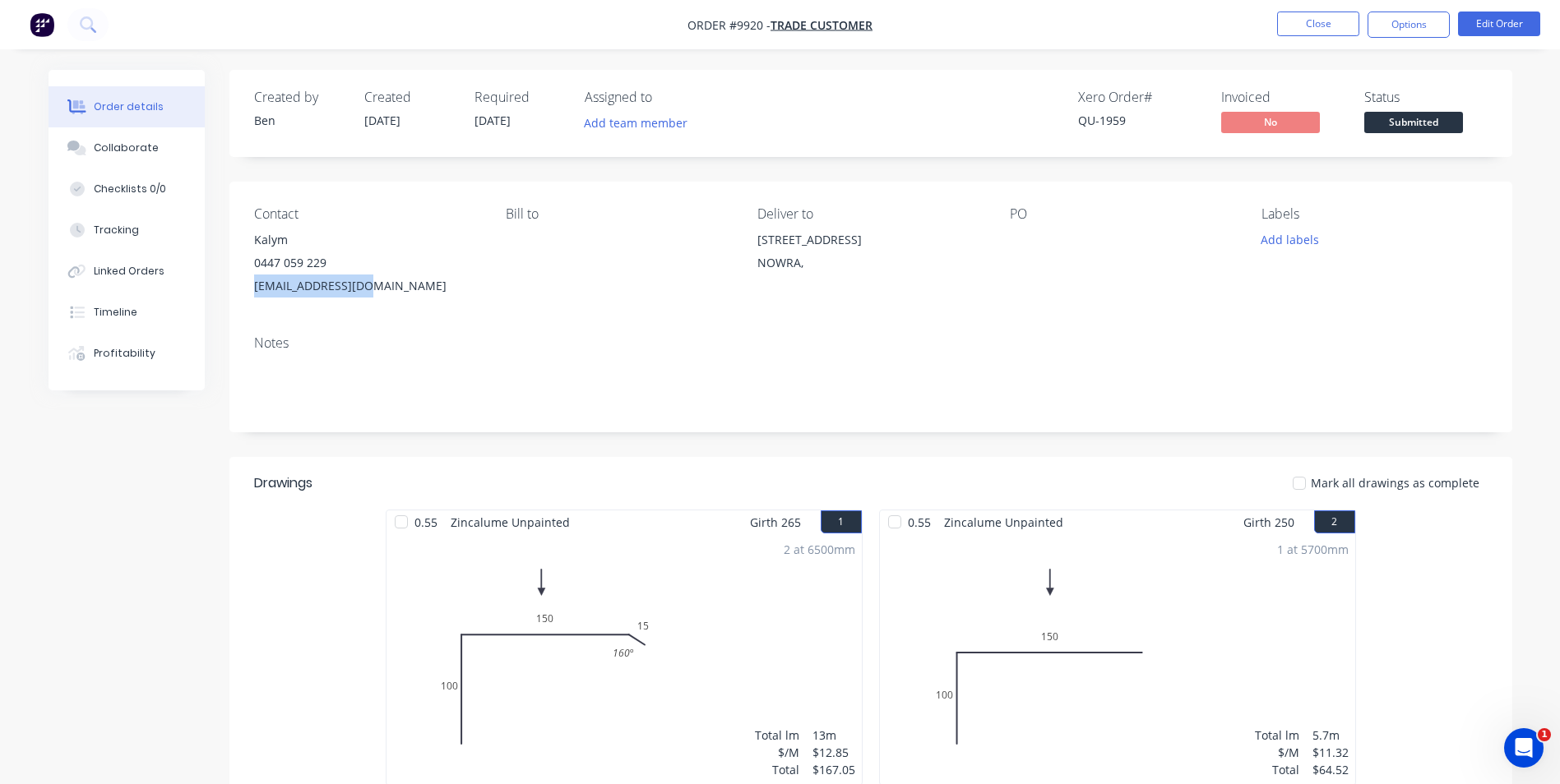
drag, startPoint x: 251, startPoint y: 287, endPoint x: 377, endPoint y: 314, distance: 128.9
click at [377, 314] on div "Contact Kalym [PHONE_NUMBER] [EMAIL_ADDRESS][DOMAIN_NAME] [PERSON_NAME] to Deli…" at bounding box center [871, 251] width 1283 height 140
copy div "[EMAIL_ADDRESS][DOMAIN_NAME]"
click at [1420, 19] on button "Options" at bounding box center [1409, 24] width 82 height 26
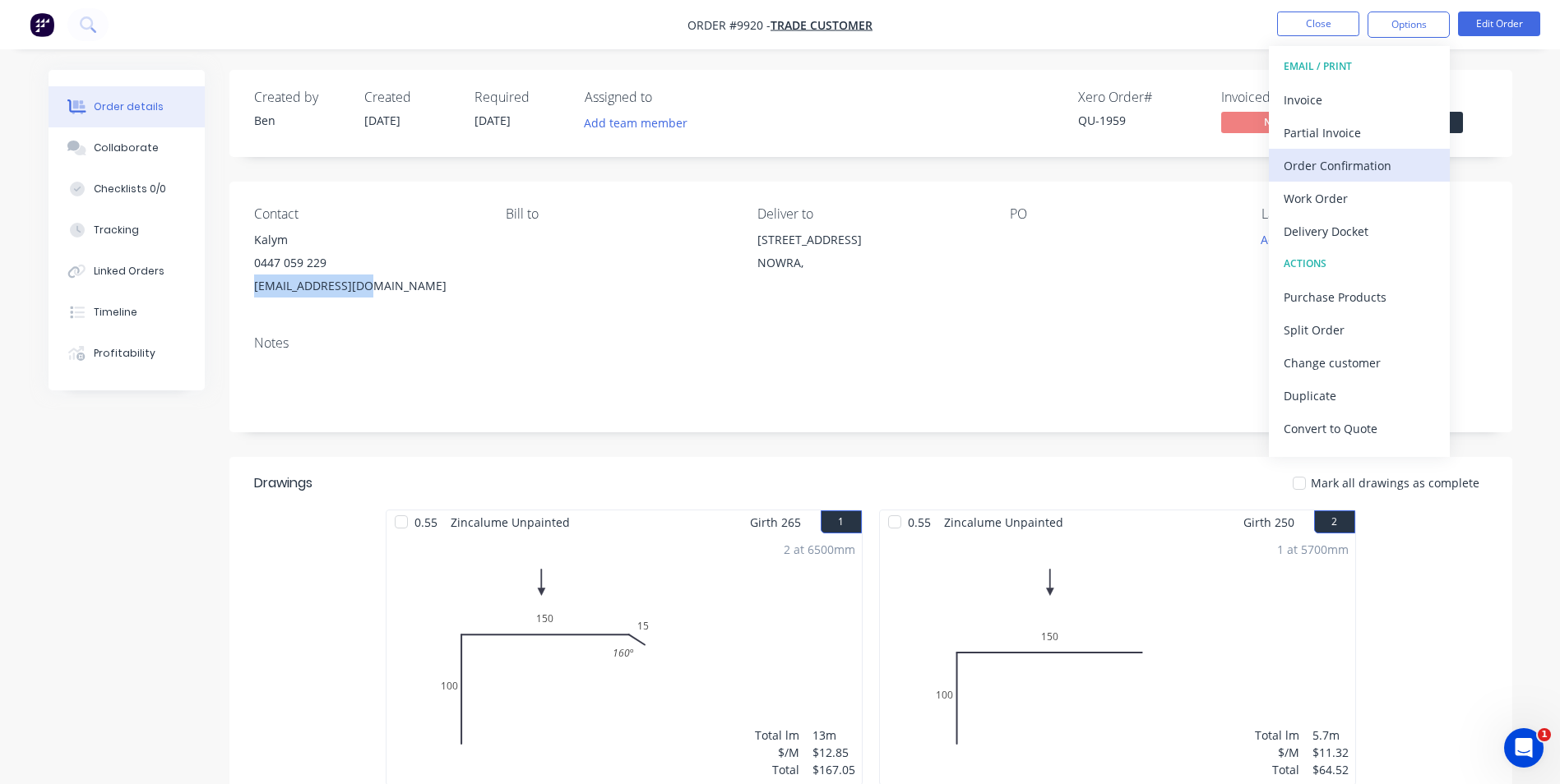
click at [1346, 168] on div "Order Confirmation" at bounding box center [1359, 166] width 151 height 24
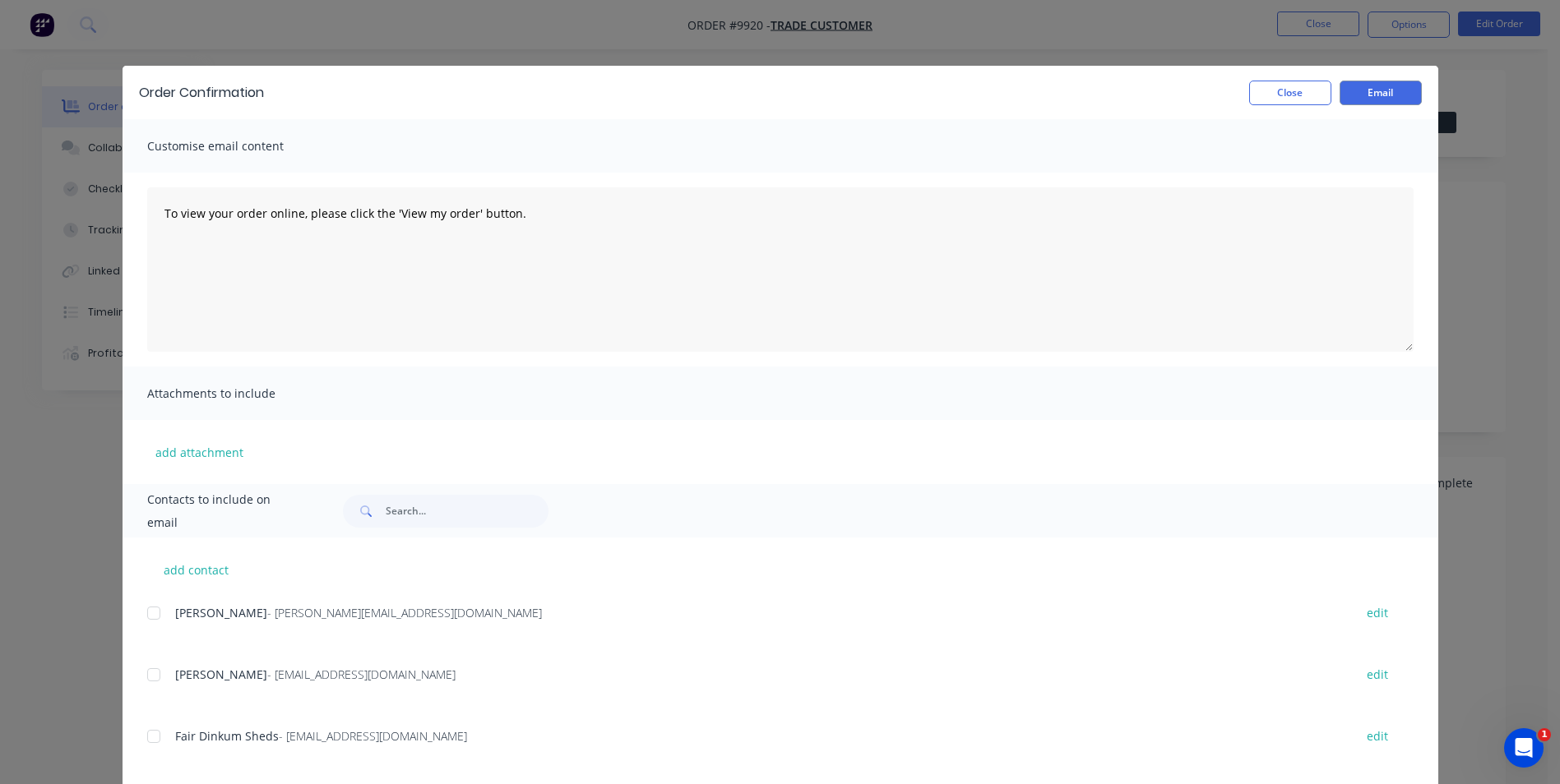
click at [305, 149] on span "Customise email content" at bounding box center [237, 146] width 181 height 23
click at [195, 564] on button "add contact" at bounding box center [196, 569] width 99 height 24
select select "AU"
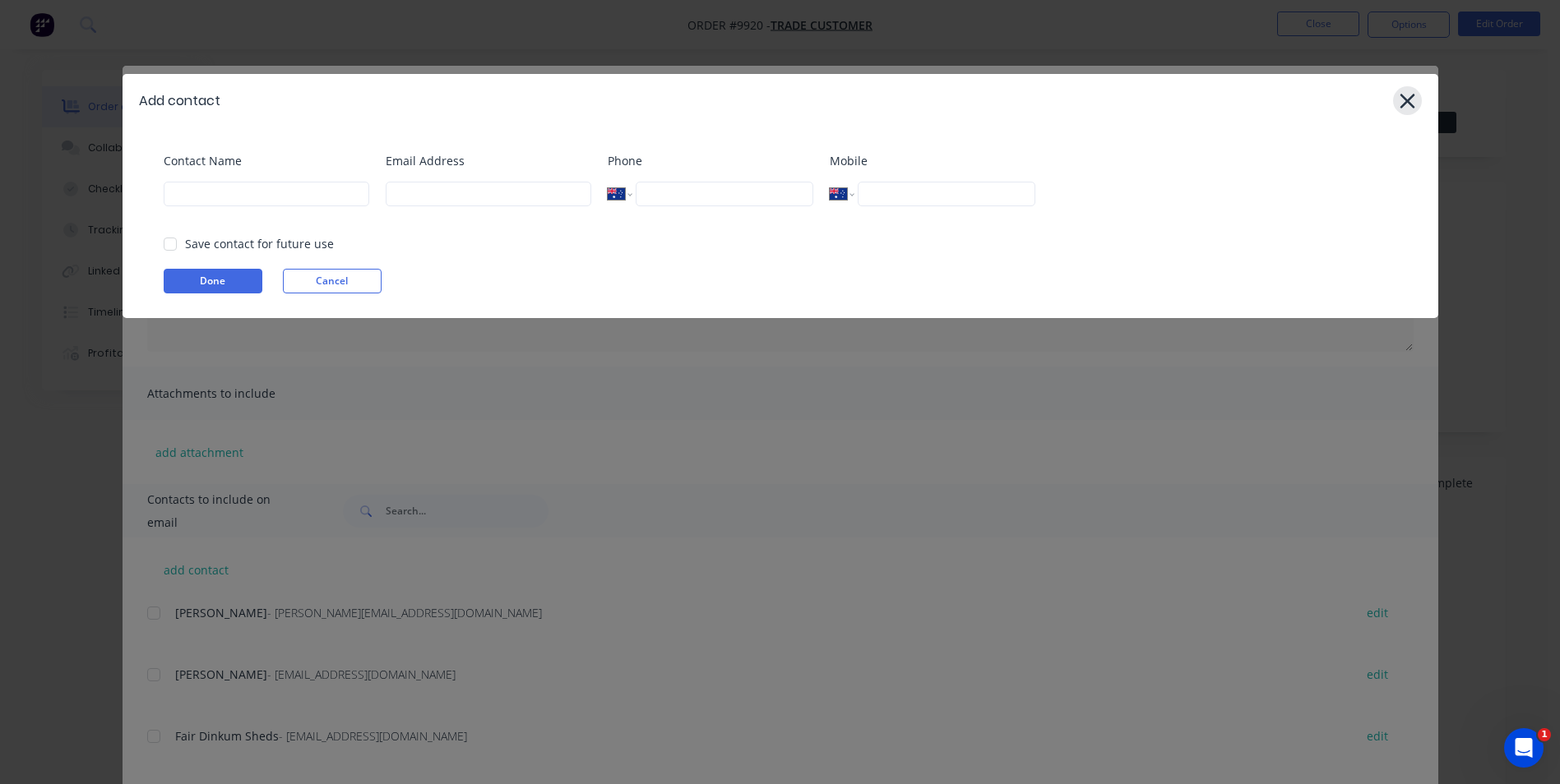
click at [1407, 91] on icon at bounding box center [1408, 100] width 18 height 23
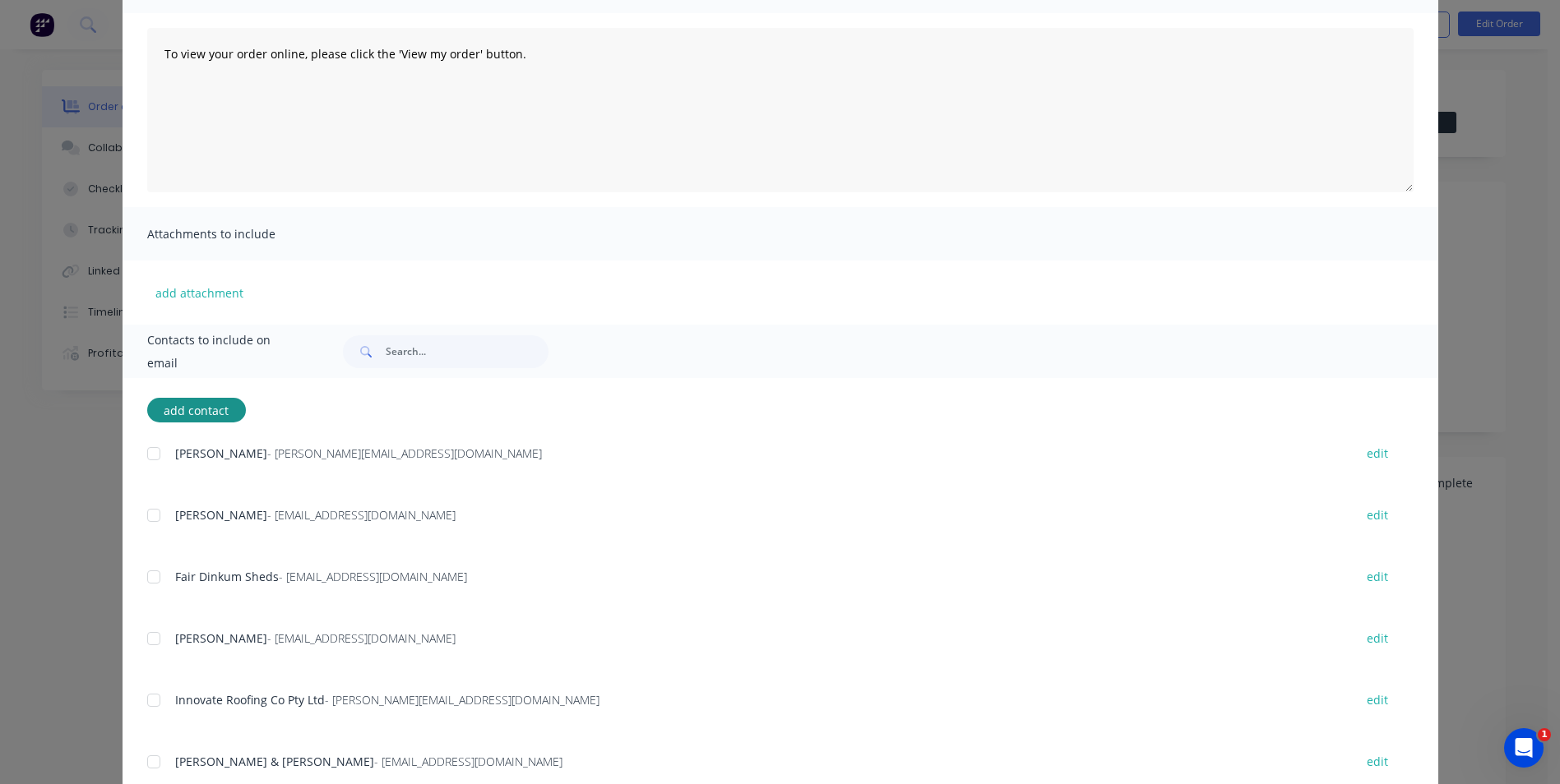
scroll to position [69, 0]
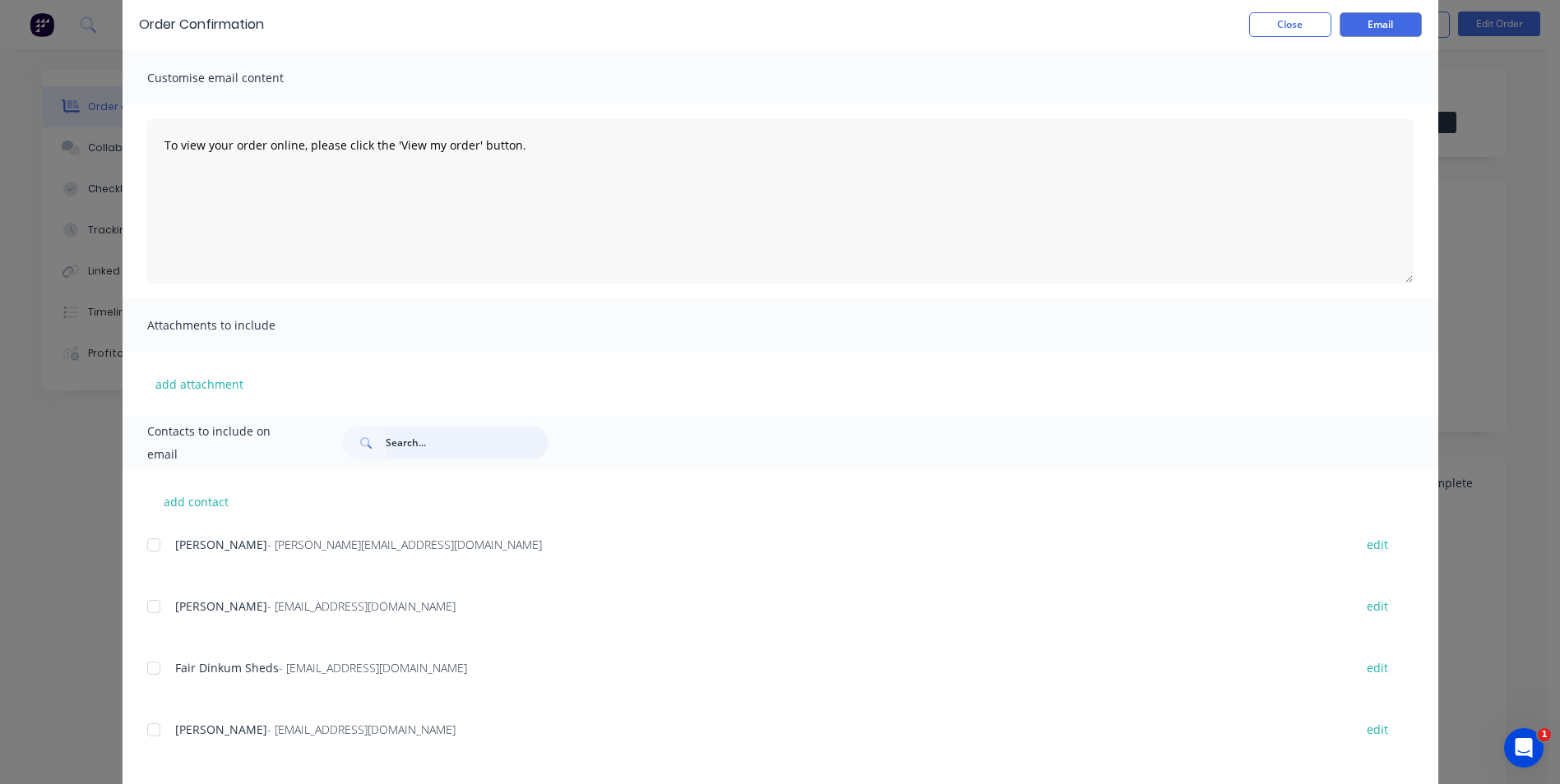
click at [402, 448] on input "text" at bounding box center [467, 443] width 163 height 33
paste input "[EMAIL_ADDRESS][DOMAIN_NAME]"
type input "[EMAIL_ADDRESS][DOMAIN_NAME]"
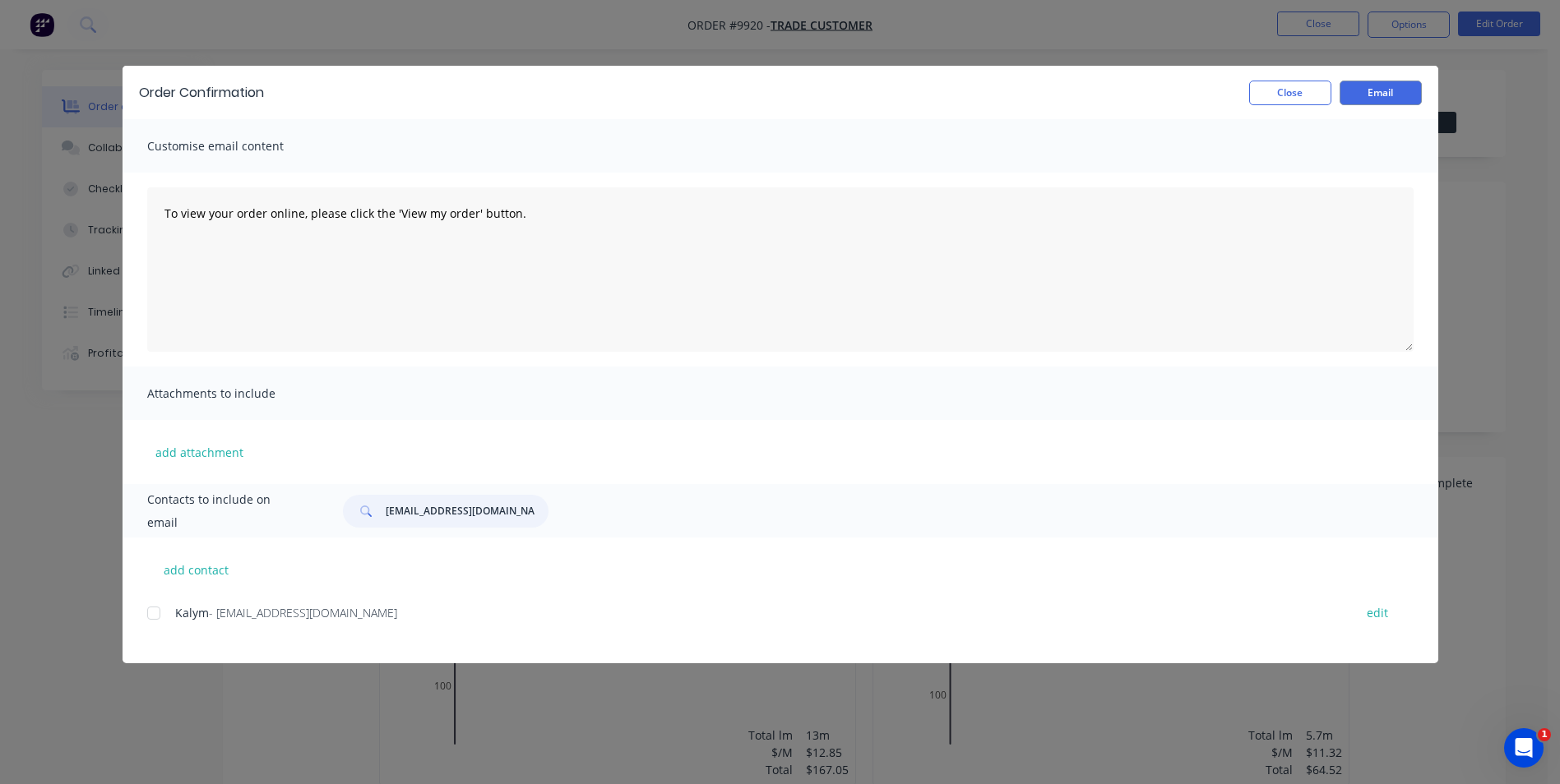
click at [154, 613] on div at bounding box center [154, 613] width 33 height 33
click at [1370, 94] on button "Email" at bounding box center [1381, 92] width 82 height 24
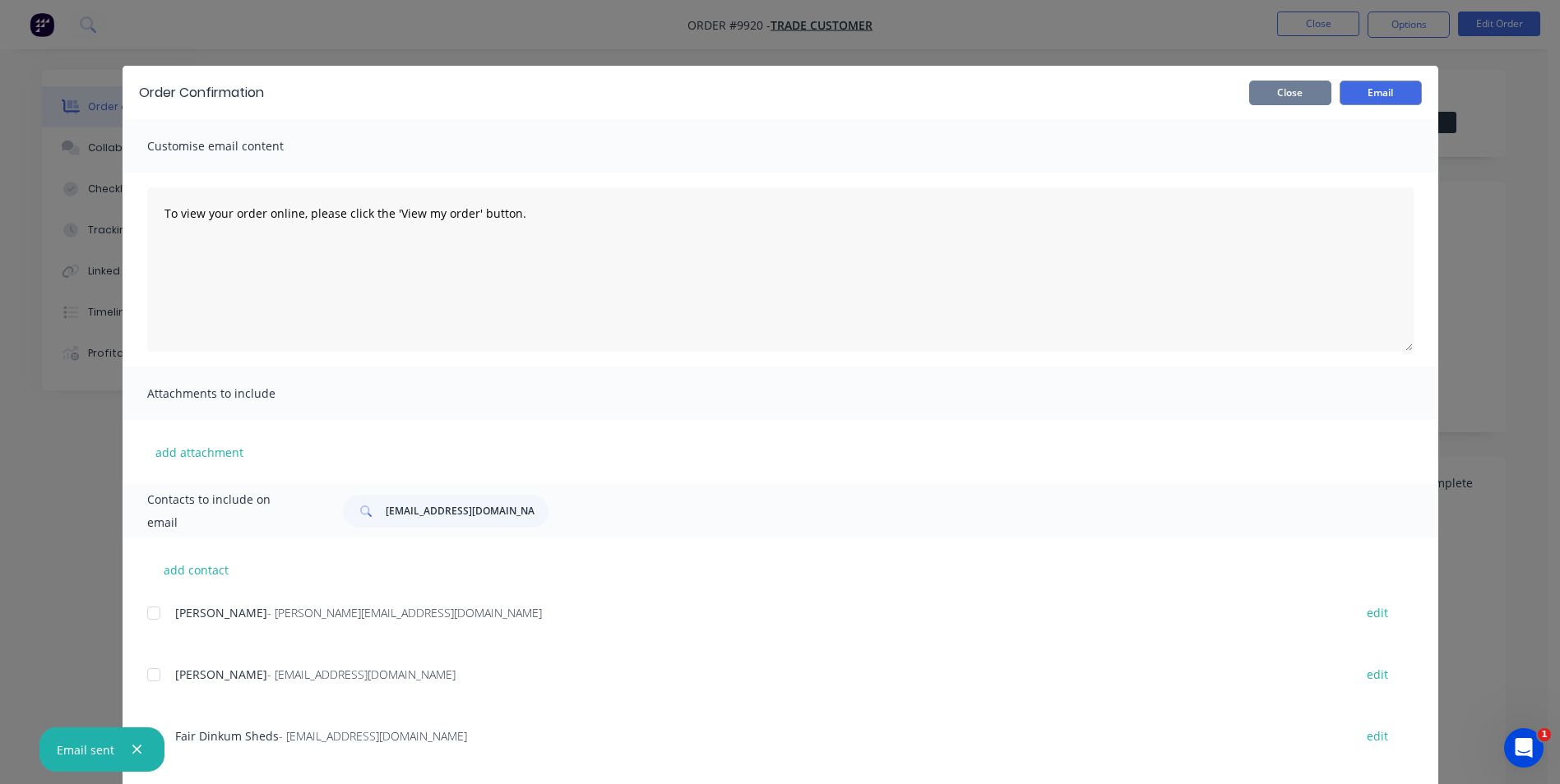
click at [1303, 95] on button "Close" at bounding box center [1290, 92] width 82 height 24
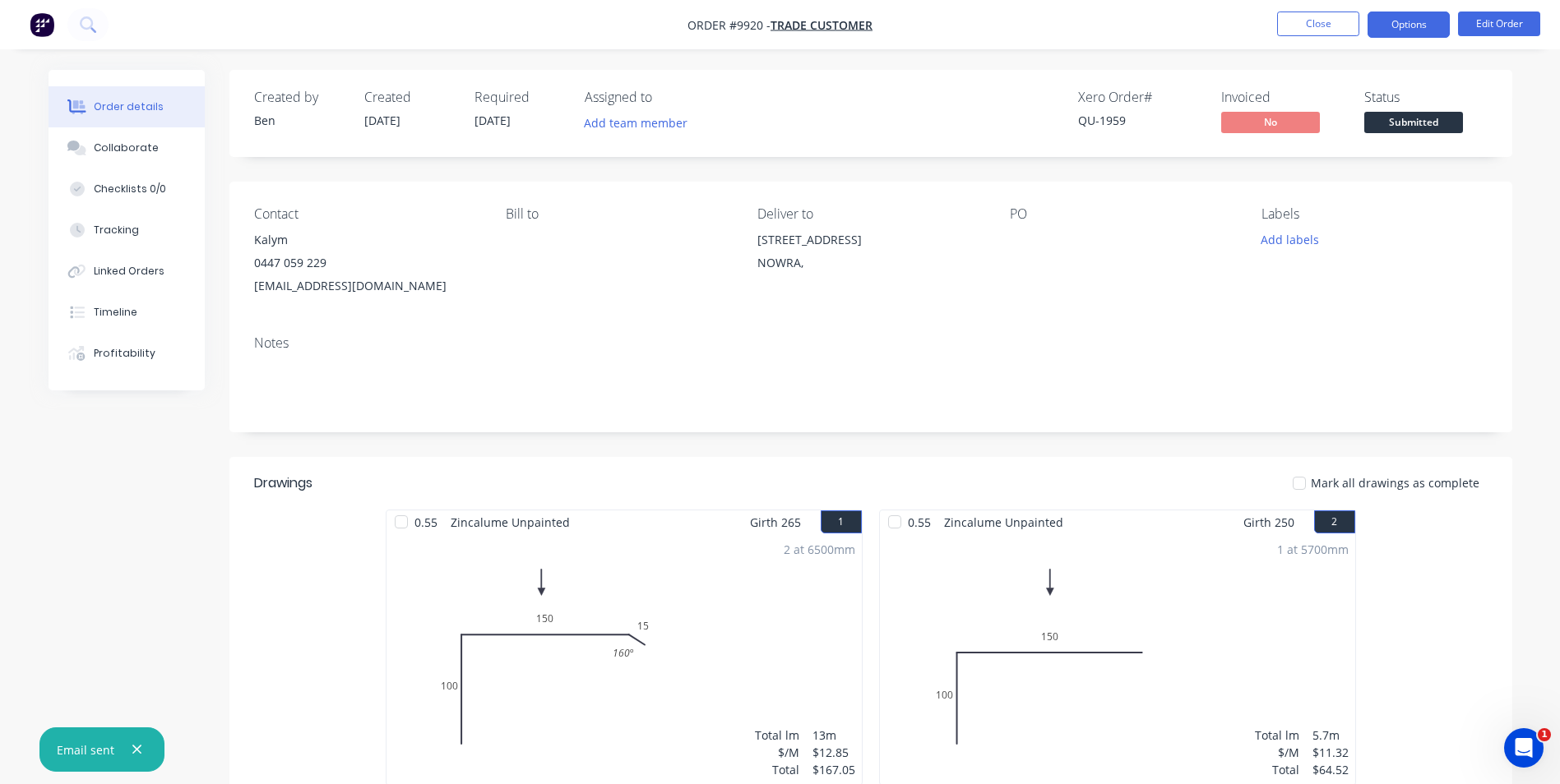
click at [1382, 28] on button "Options" at bounding box center [1409, 24] width 82 height 26
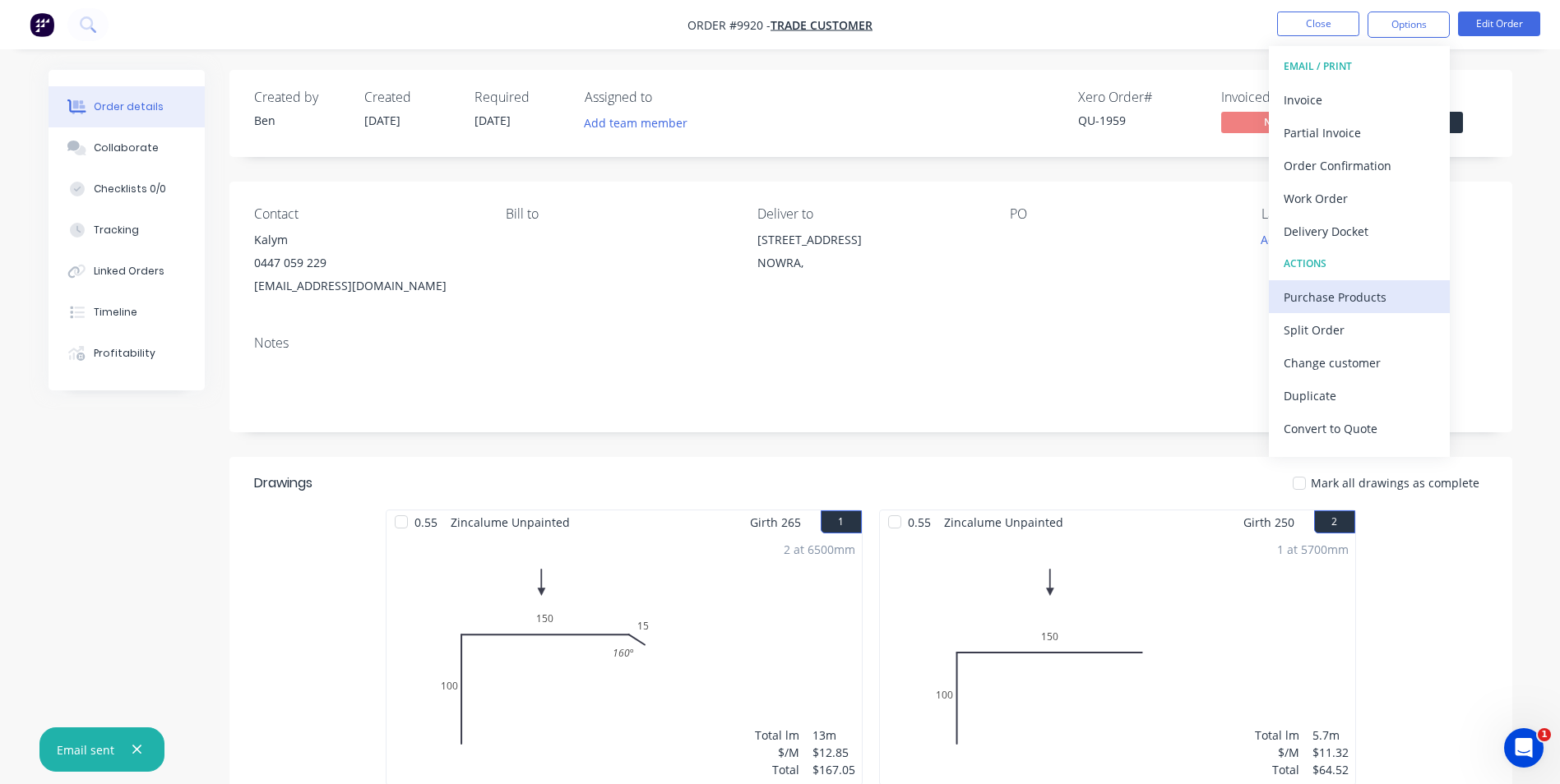
click at [1317, 300] on div "Purchase Products" at bounding box center [1359, 297] width 151 height 24
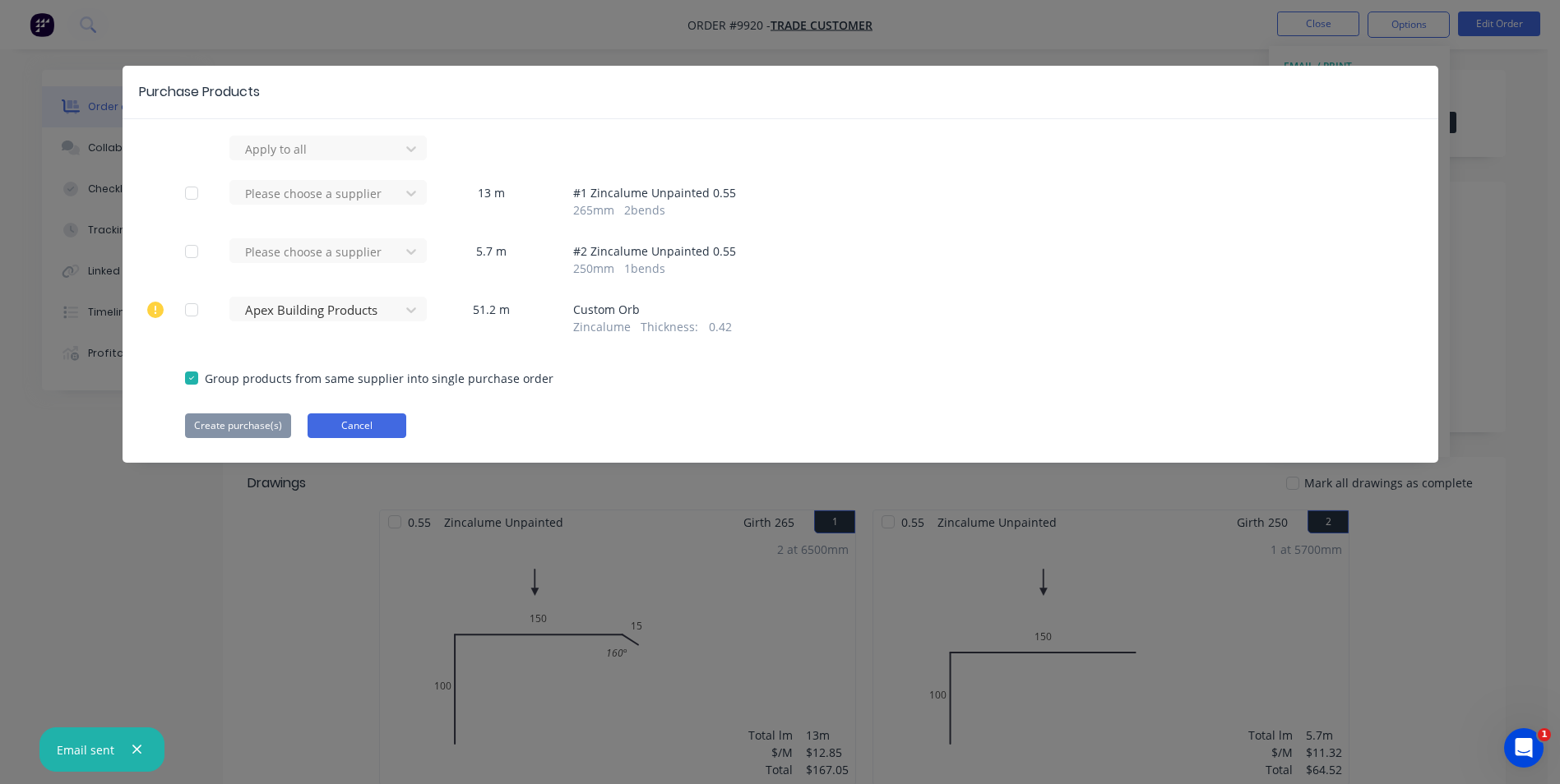
click at [319, 428] on button "Cancel" at bounding box center [357, 425] width 99 height 24
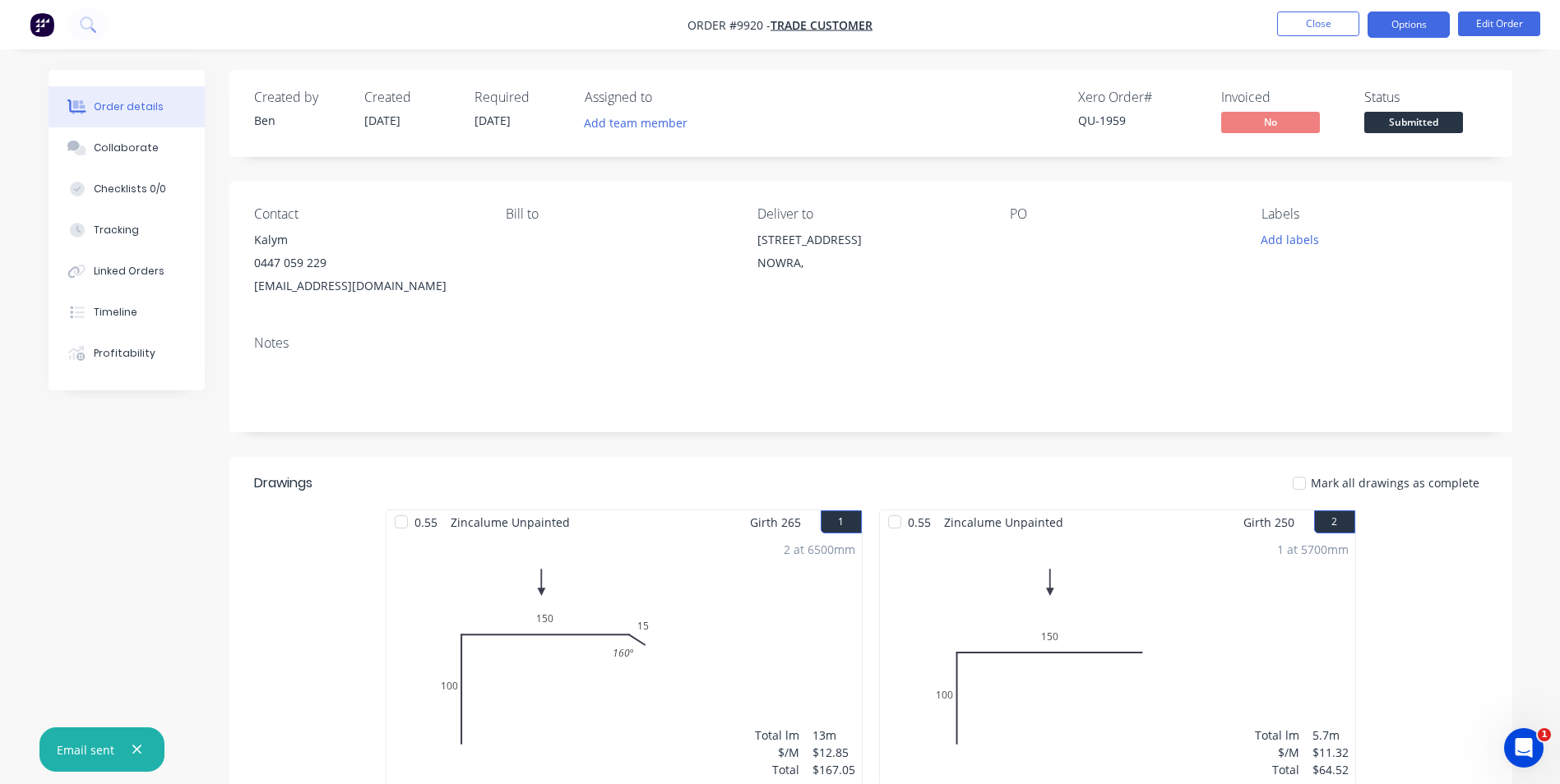
click at [1402, 18] on button "Options" at bounding box center [1409, 24] width 82 height 26
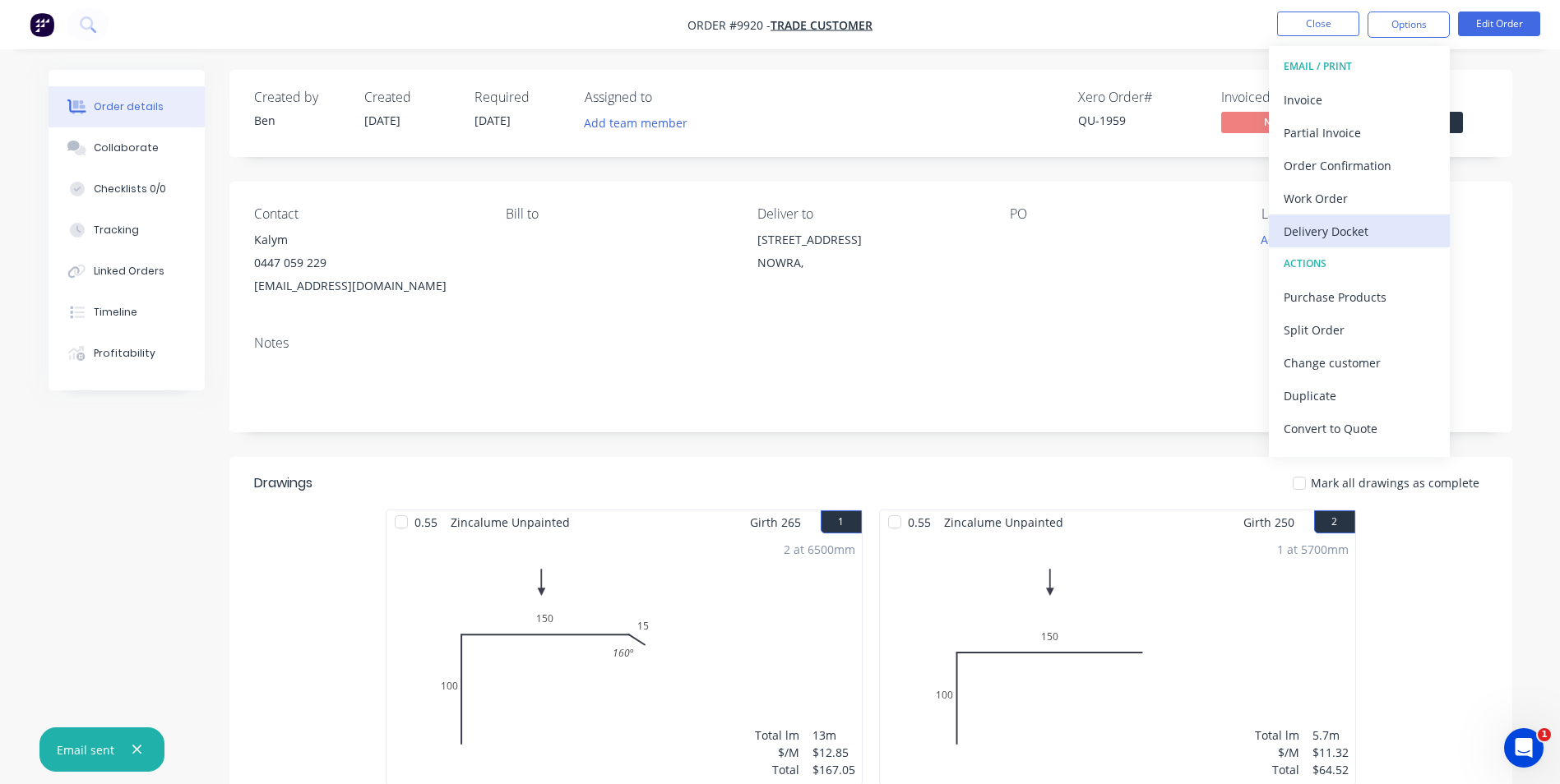
click at [1352, 226] on div "Delivery Docket" at bounding box center [1359, 231] width 151 height 24
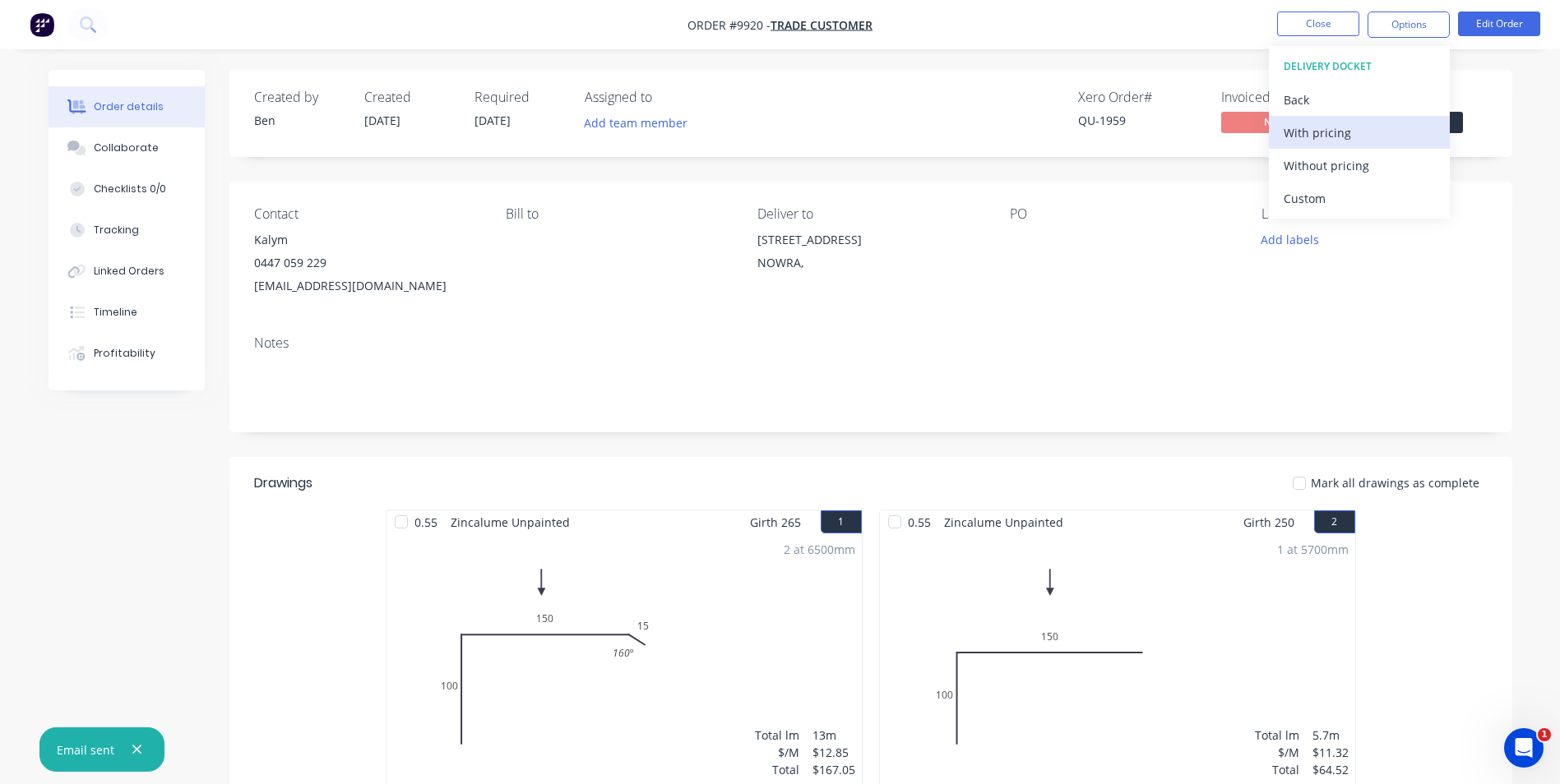
click at [1337, 130] on div "With pricing" at bounding box center [1359, 132] width 151 height 24
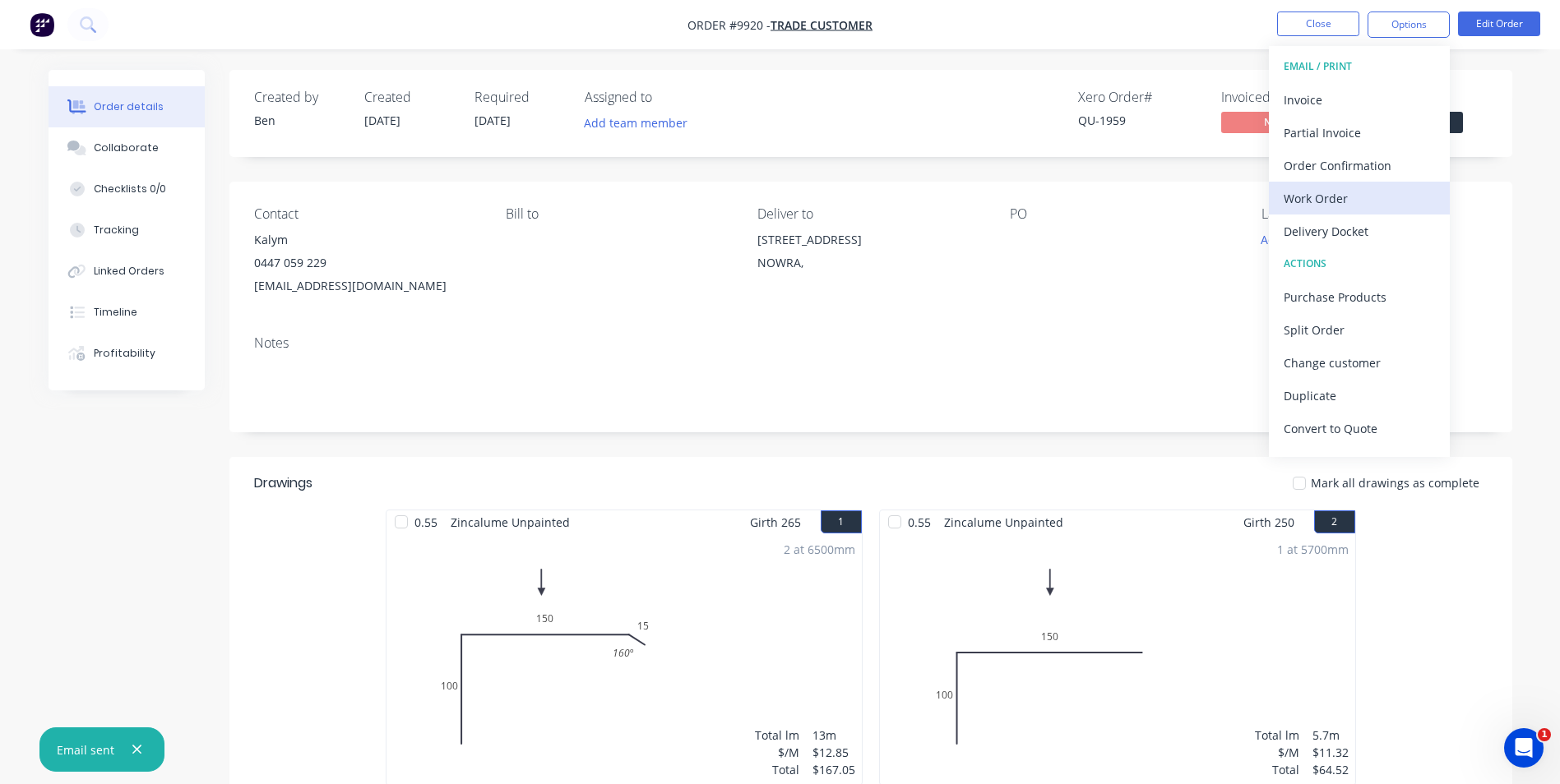
click at [1321, 202] on div "Work Order" at bounding box center [1359, 198] width 151 height 24
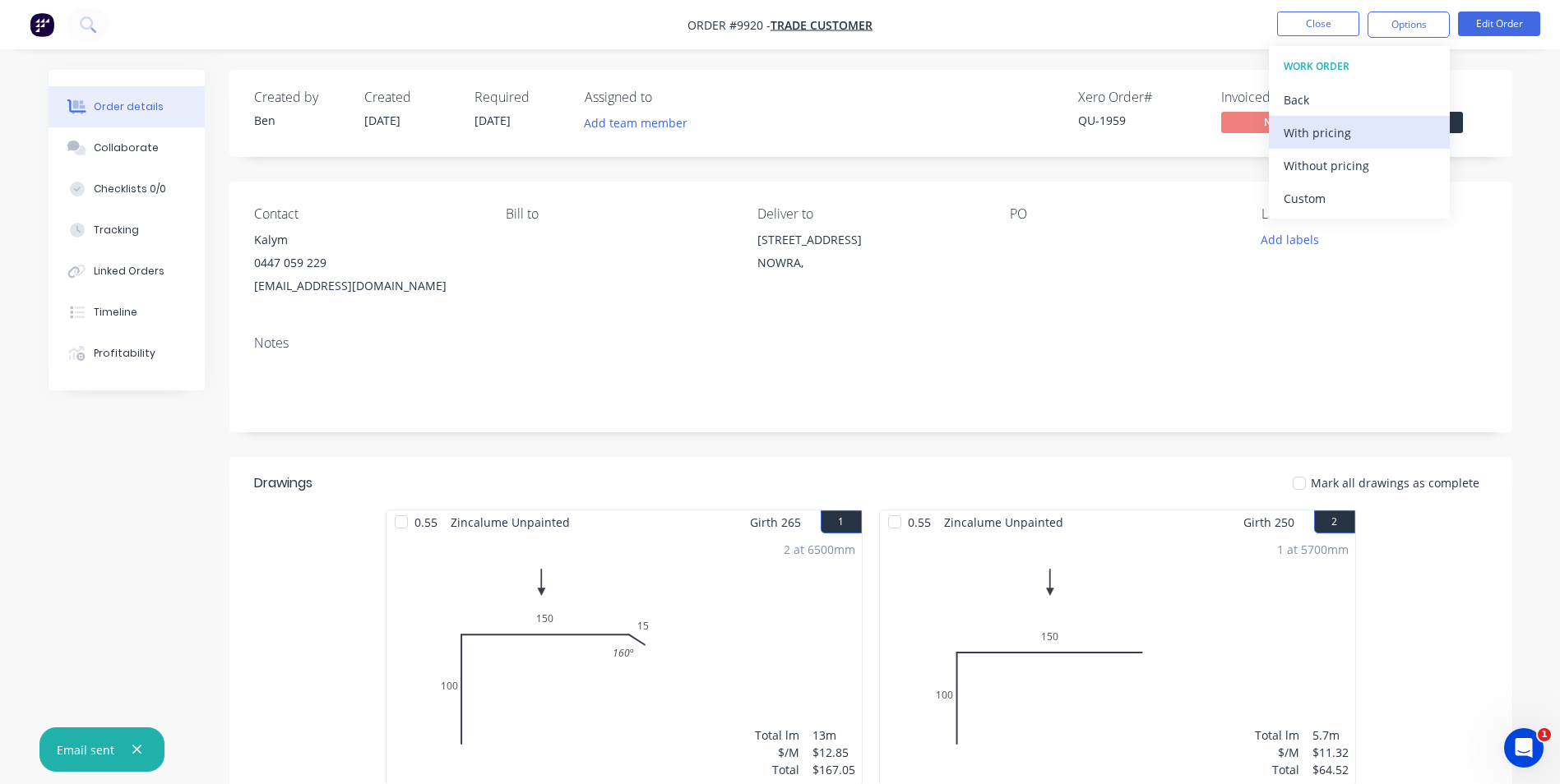
click at [1302, 134] on div "With pricing" at bounding box center [1359, 132] width 151 height 24
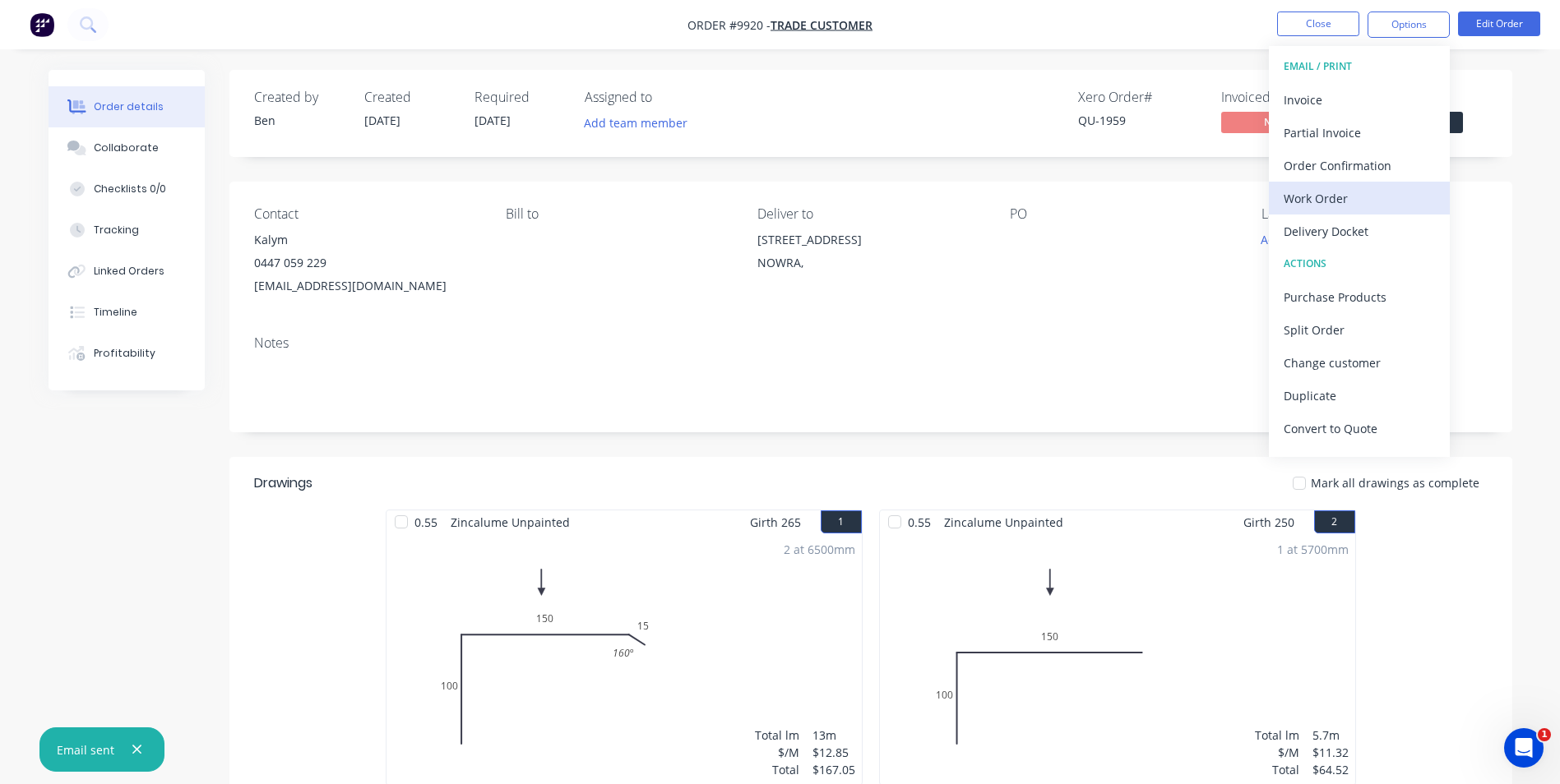
click at [1301, 201] on div "Work Order" at bounding box center [1359, 198] width 151 height 24
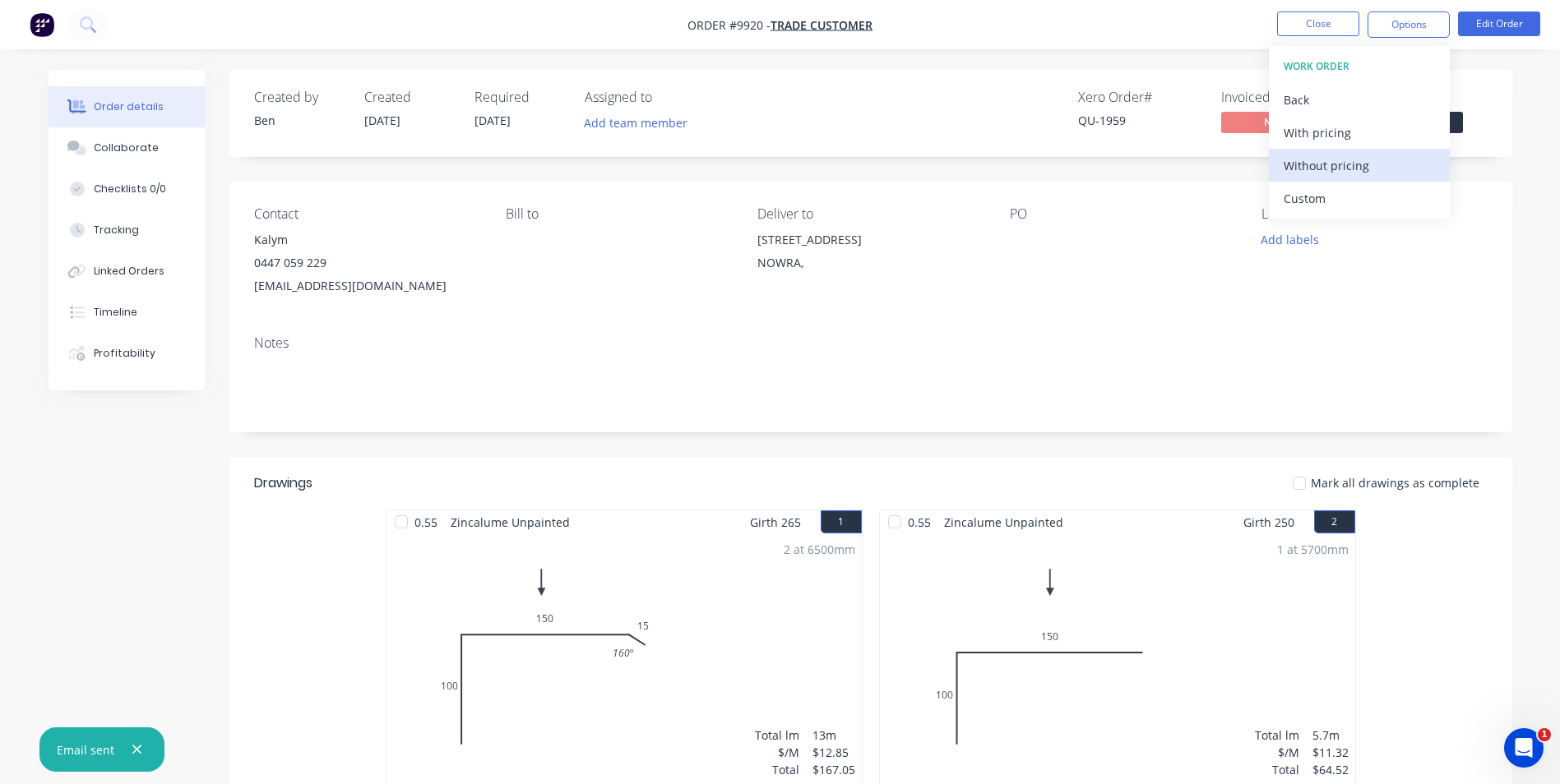
click at [1306, 168] on div "Without pricing" at bounding box center [1359, 166] width 151 height 24
click at [1285, 207] on div "Custom" at bounding box center [1359, 198] width 151 height 24
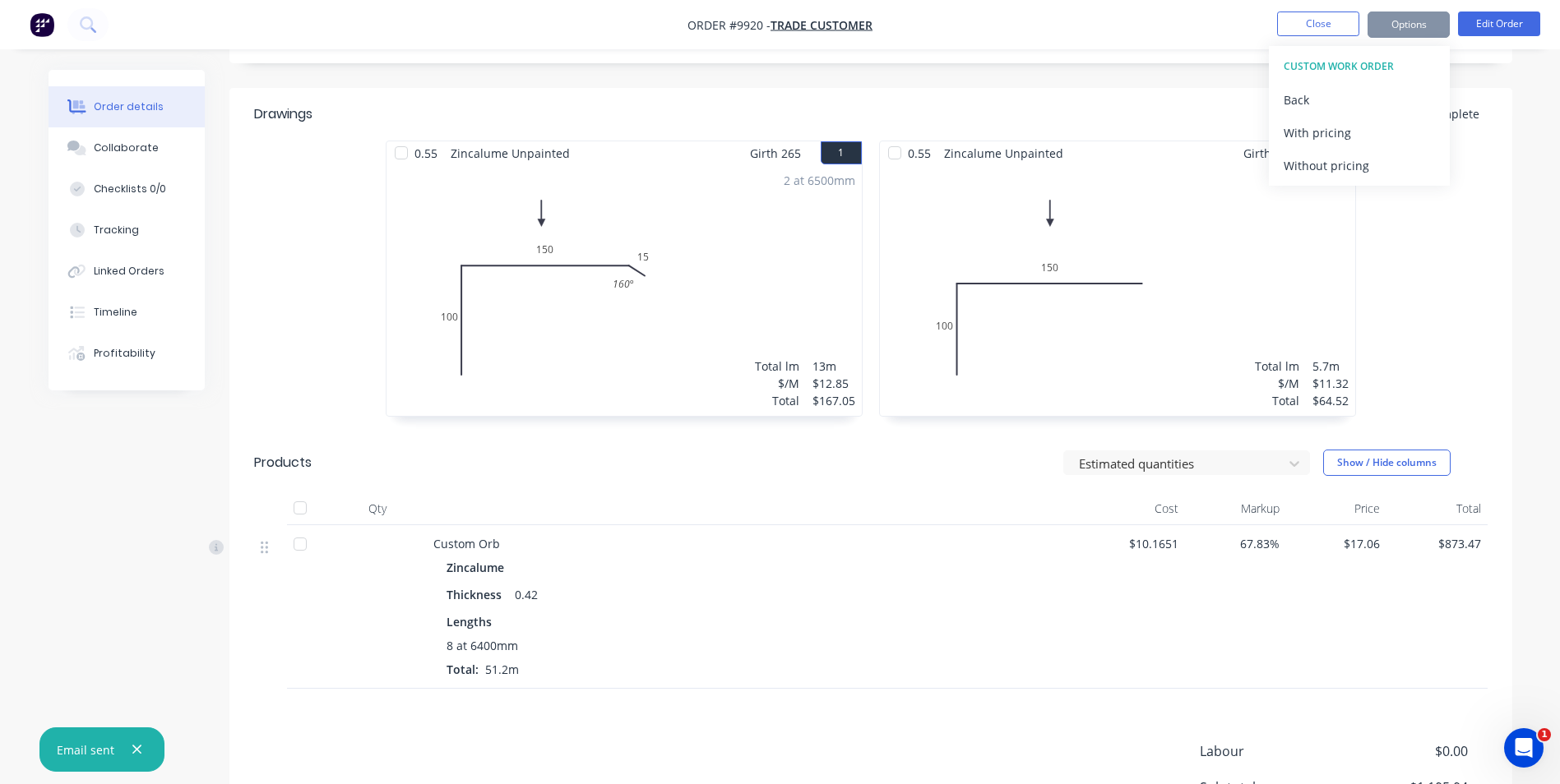
scroll to position [329, 0]
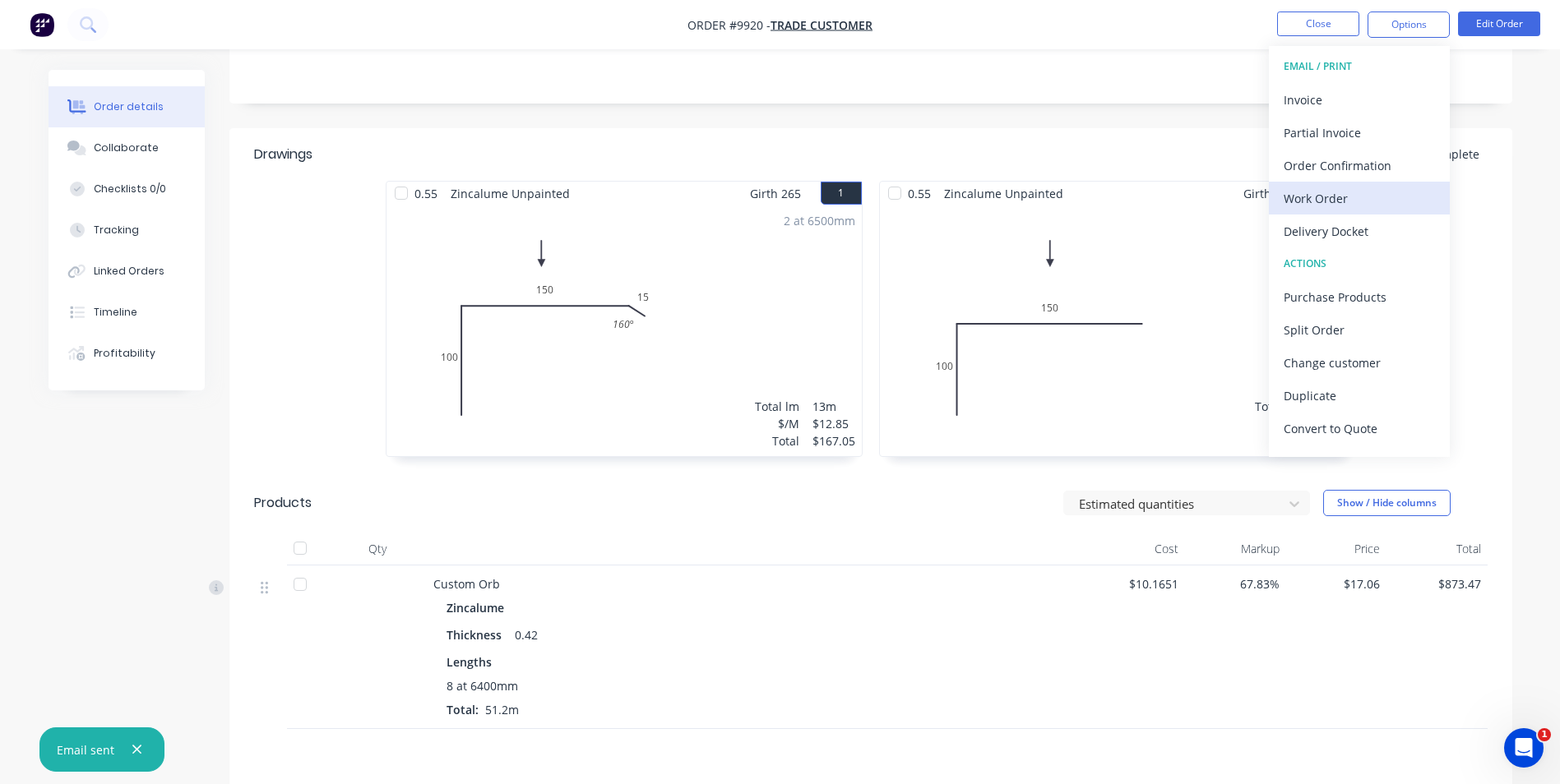
click at [1311, 193] on div "Work Order" at bounding box center [1359, 198] width 151 height 24
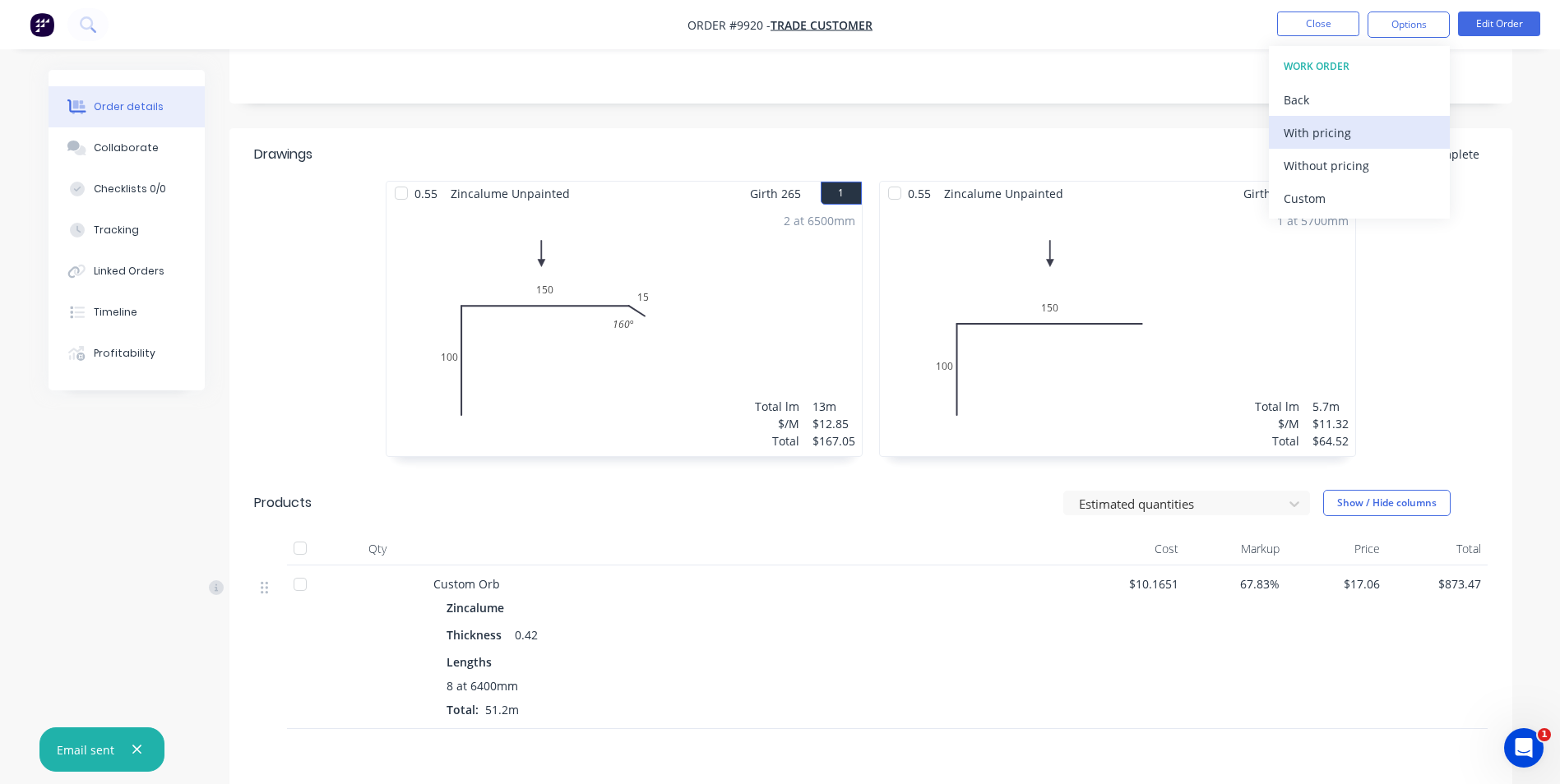
click at [1320, 126] on div "With pricing" at bounding box center [1359, 132] width 151 height 24
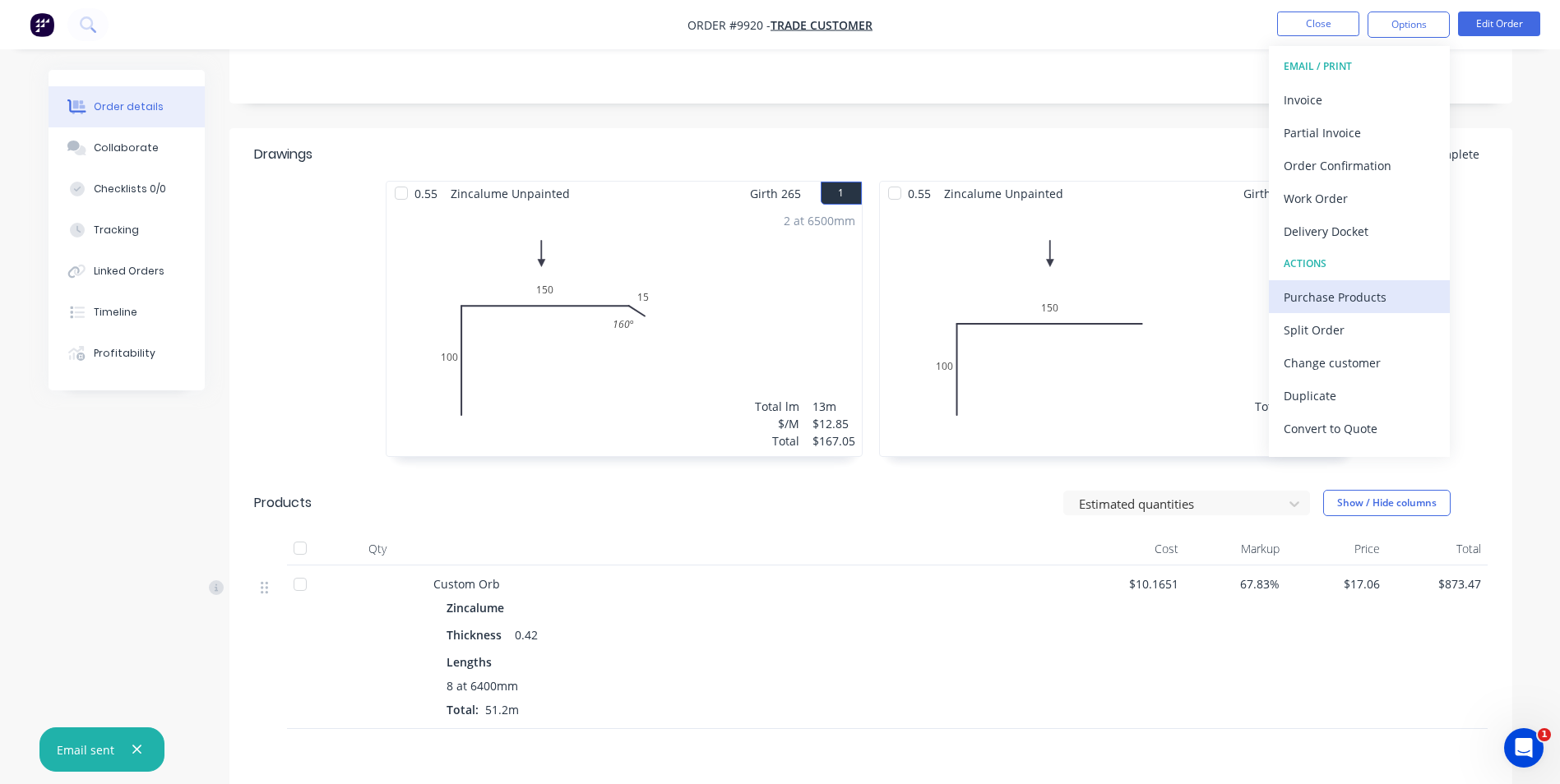
click at [1306, 290] on div "Purchase Products" at bounding box center [1359, 297] width 151 height 24
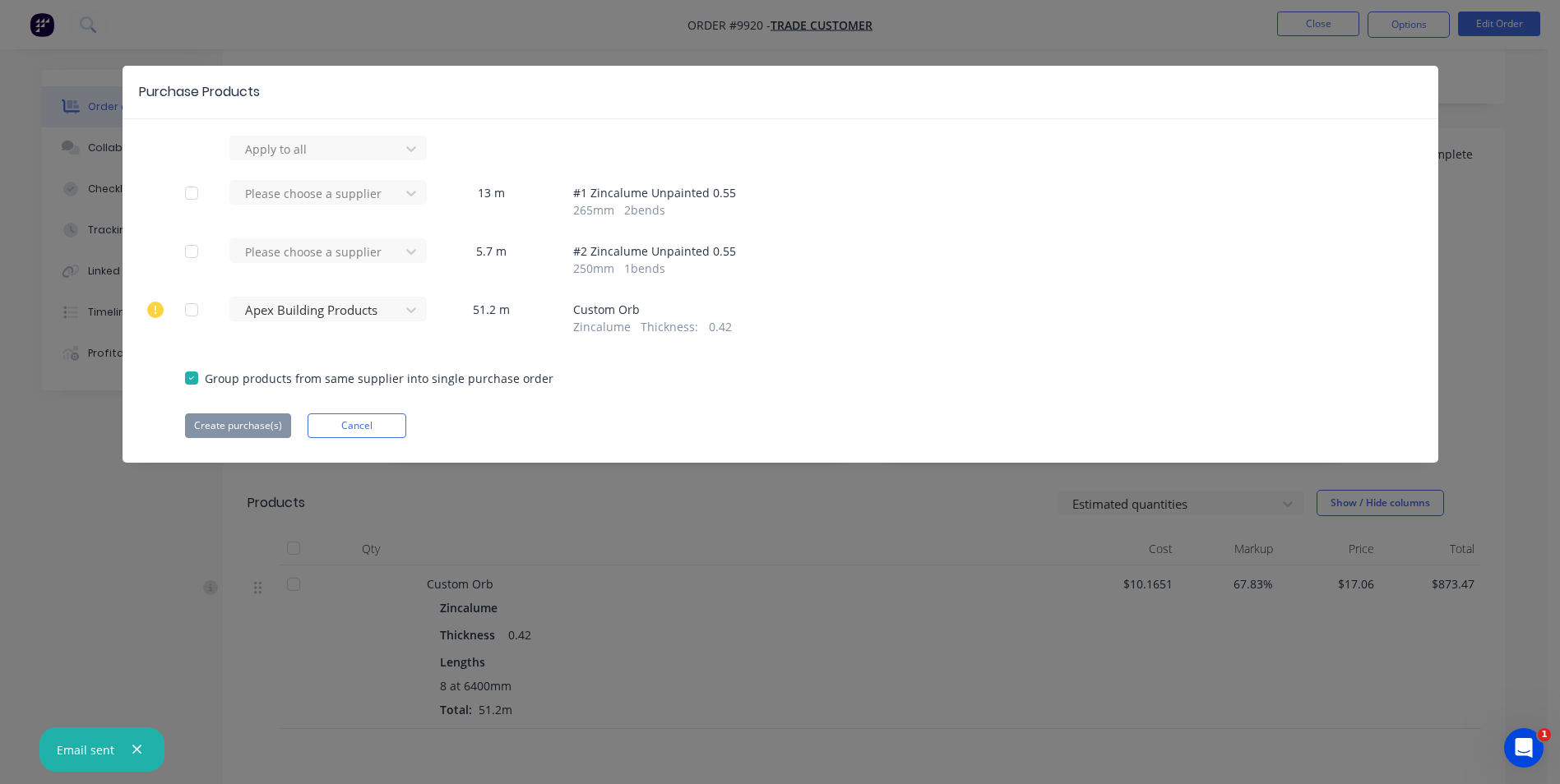
click at [99, 303] on div "Purchase Products Apply to all Please choose a supplier 13 m # 1 Zincalume Unpa…" at bounding box center [780, 392] width 1560 height 784
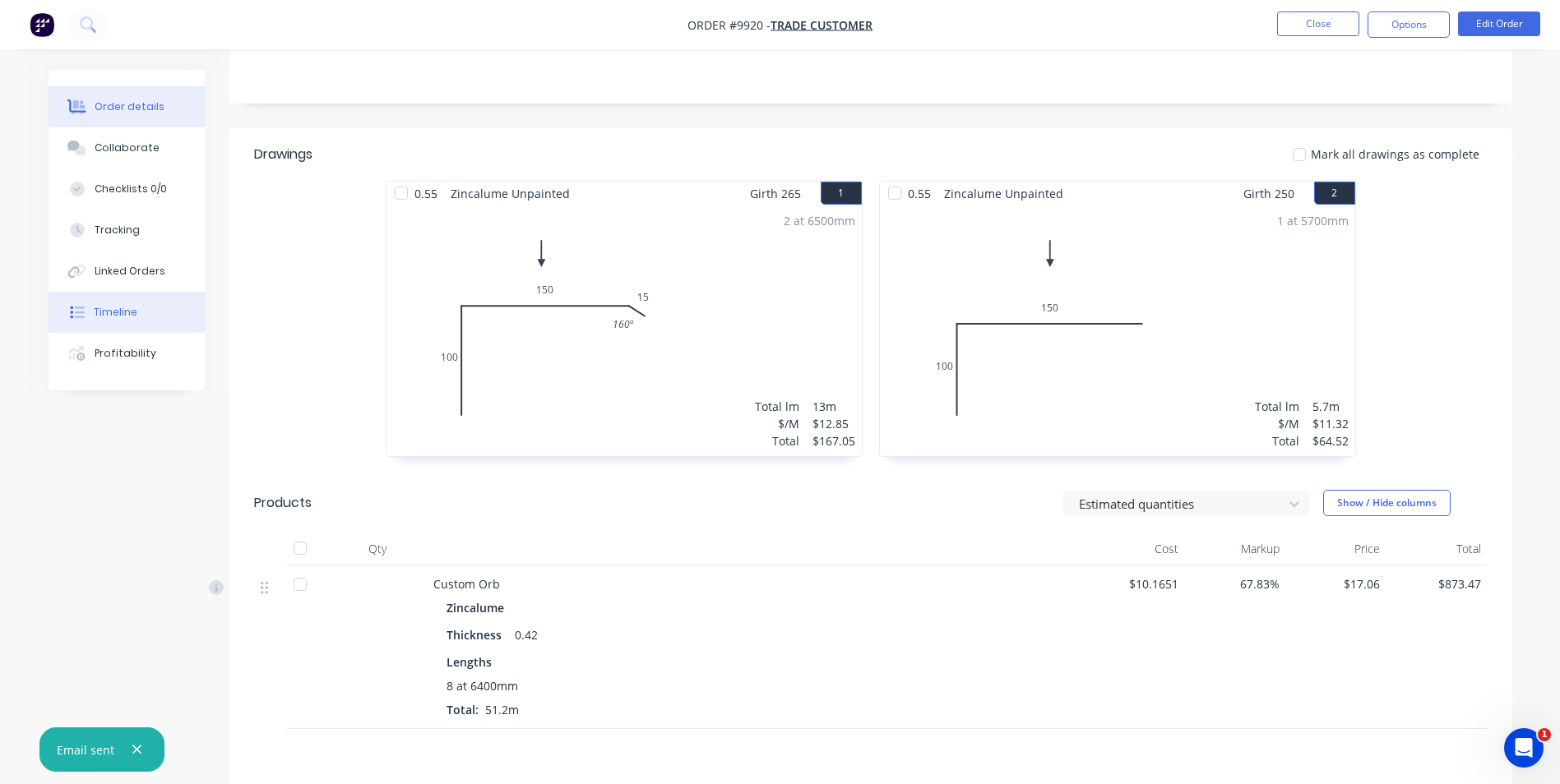
click at [98, 303] on button "Timeline" at bounding box center [126, 313] width 156 height 41
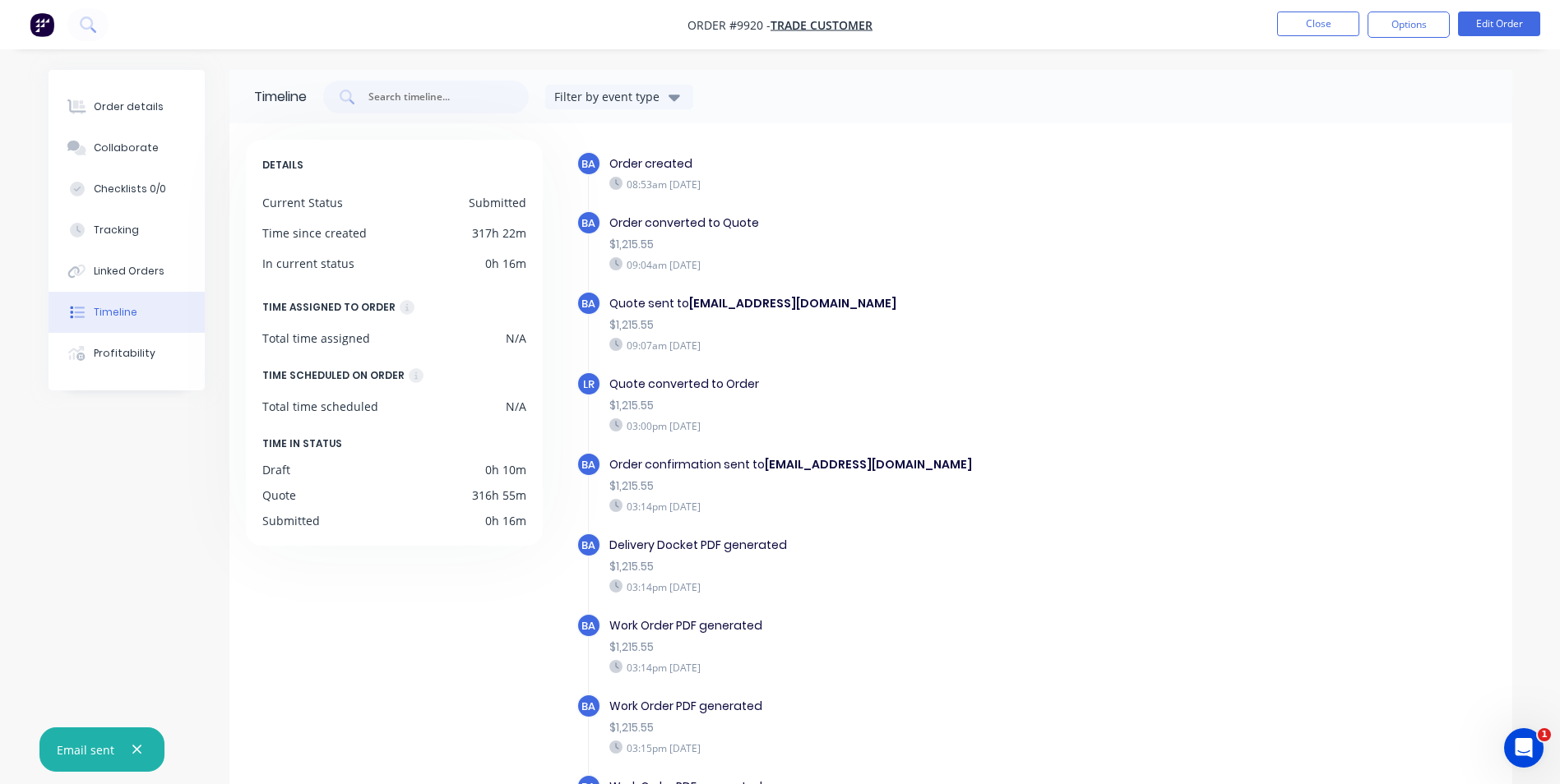
click at [671, 404] on div "$1,215.55" at bounding box center [894, 406] width 569 height 18
click at [676, 373] on div "Quote converted to Order $1,215.55 03:00pm [DATE]" at bounding box center [893, 404] width 585 height 66
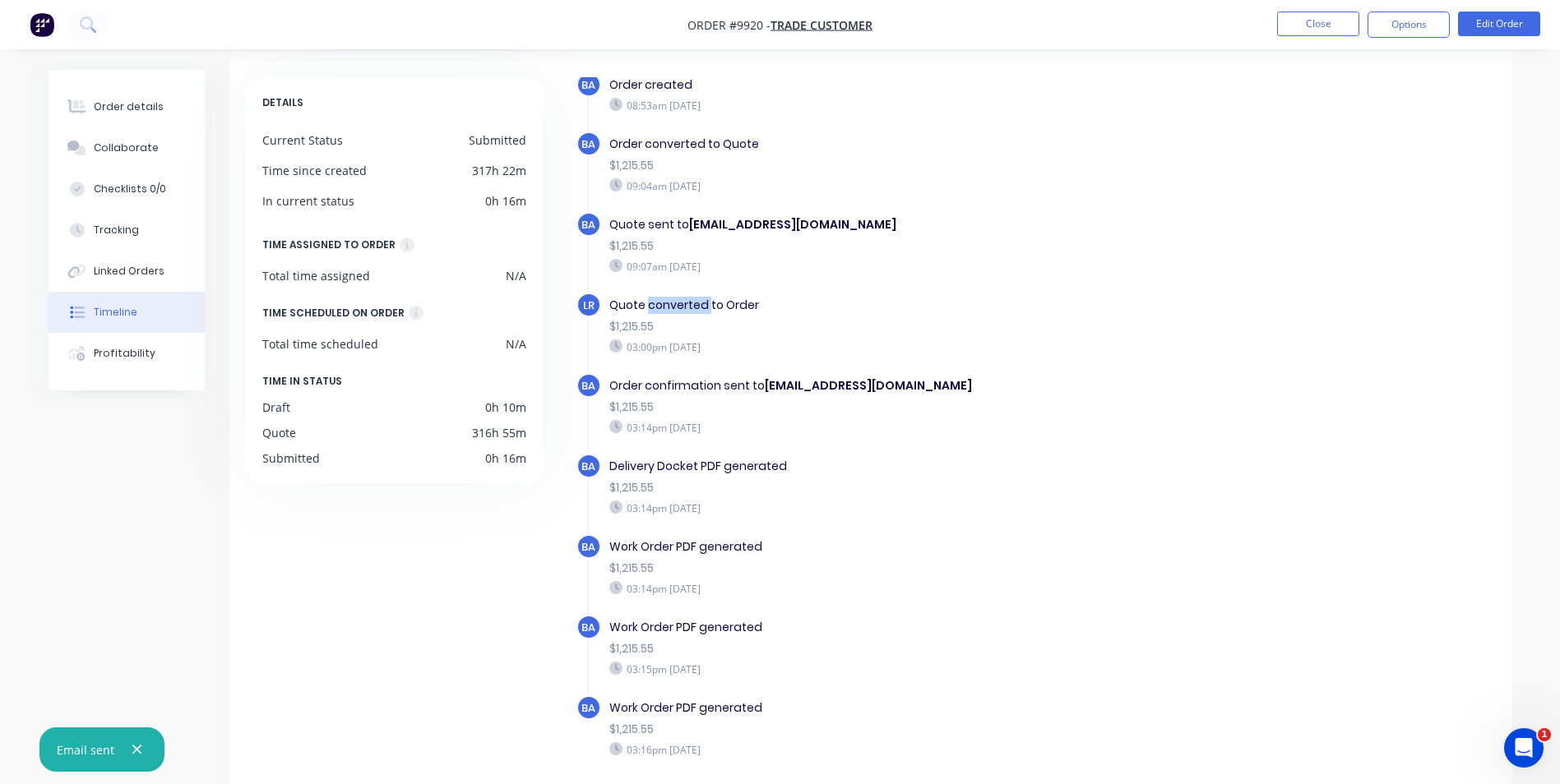
scroll to position [124, 0]
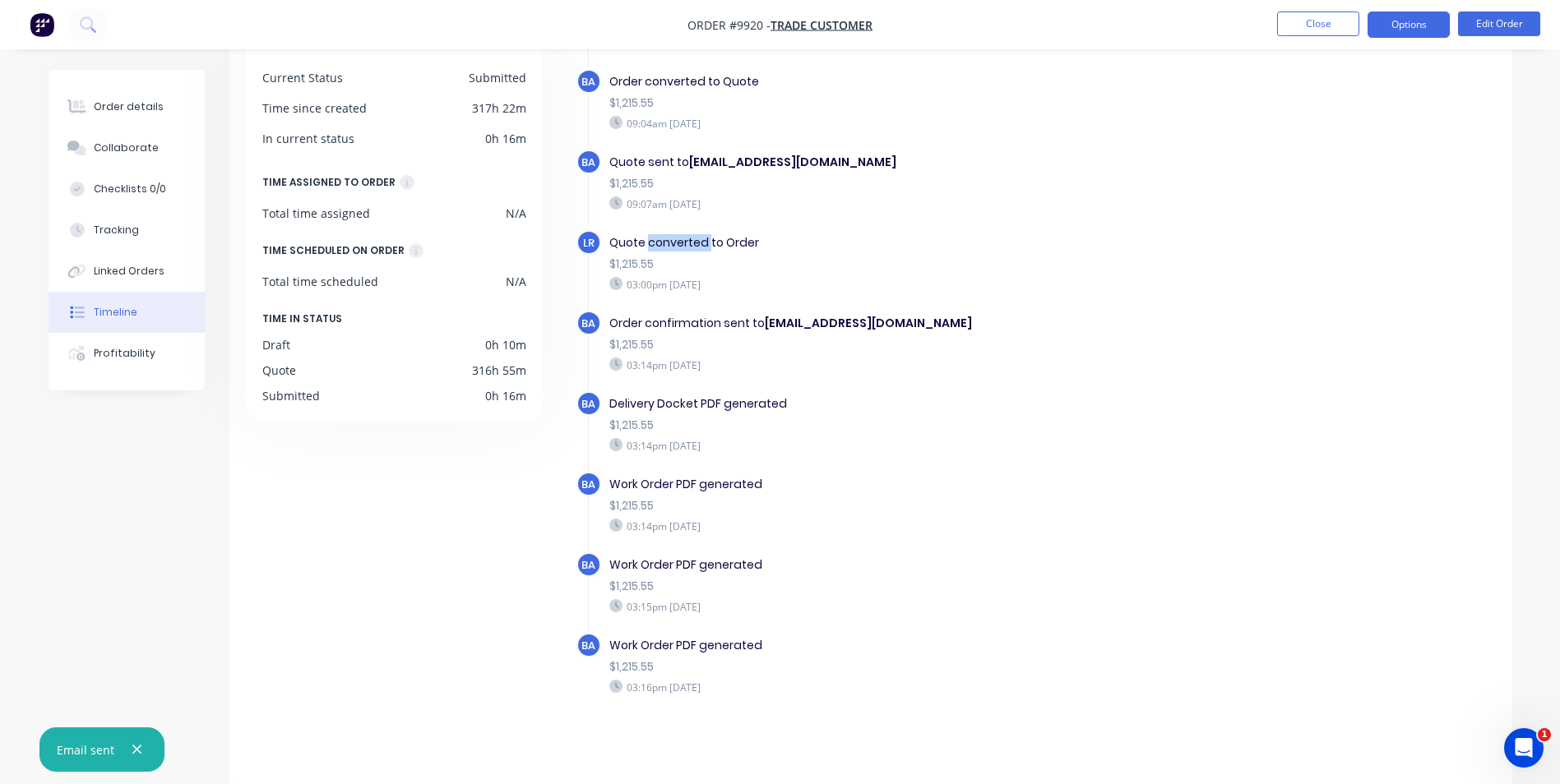
click at [1381, 28] on button "Options" at bounding box center [1409, 24] width 82 height 26
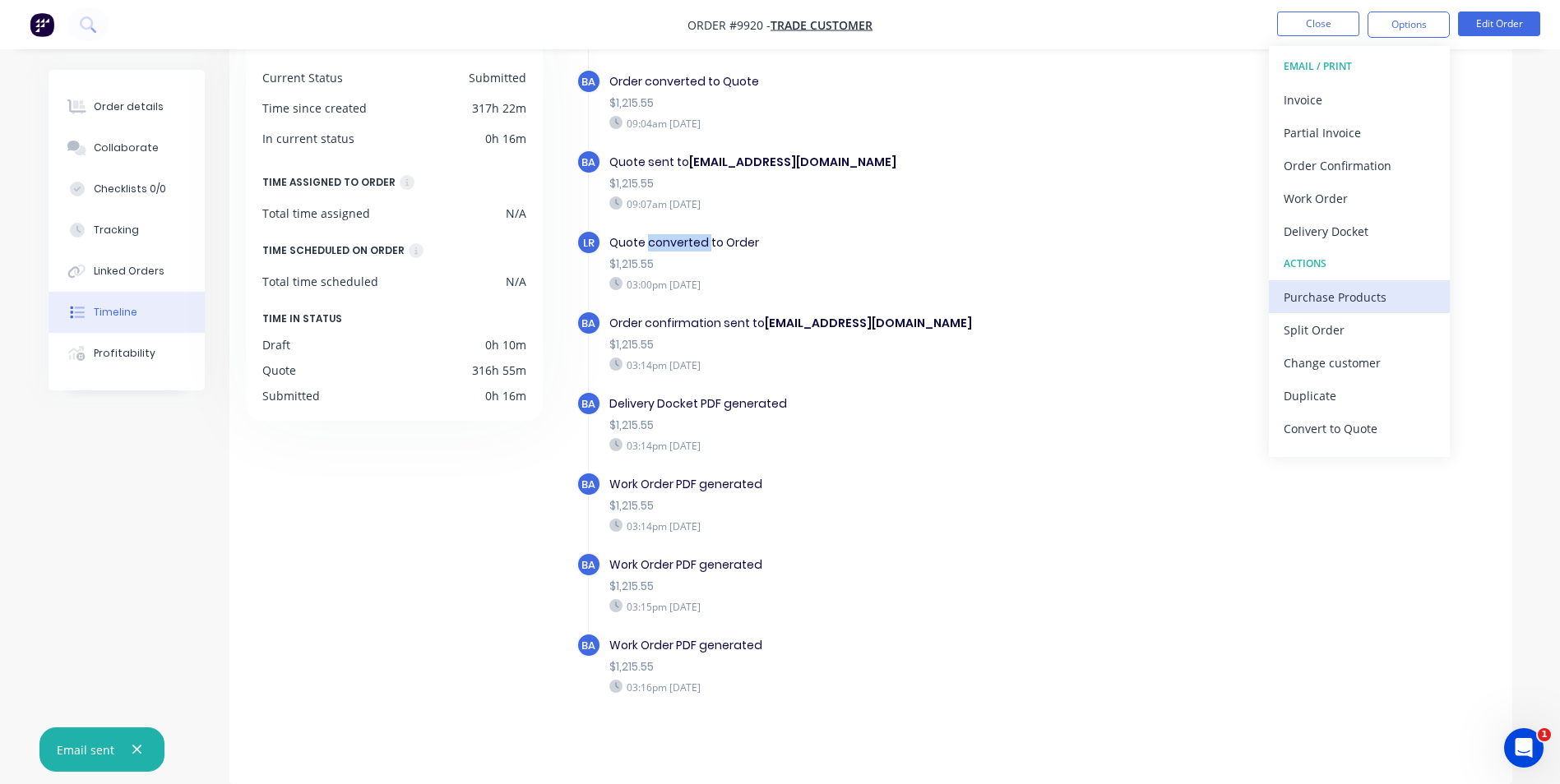
click at [1329, 303] on div "Purchase Products" at bounding box center [1359, 297] width 151 height 24
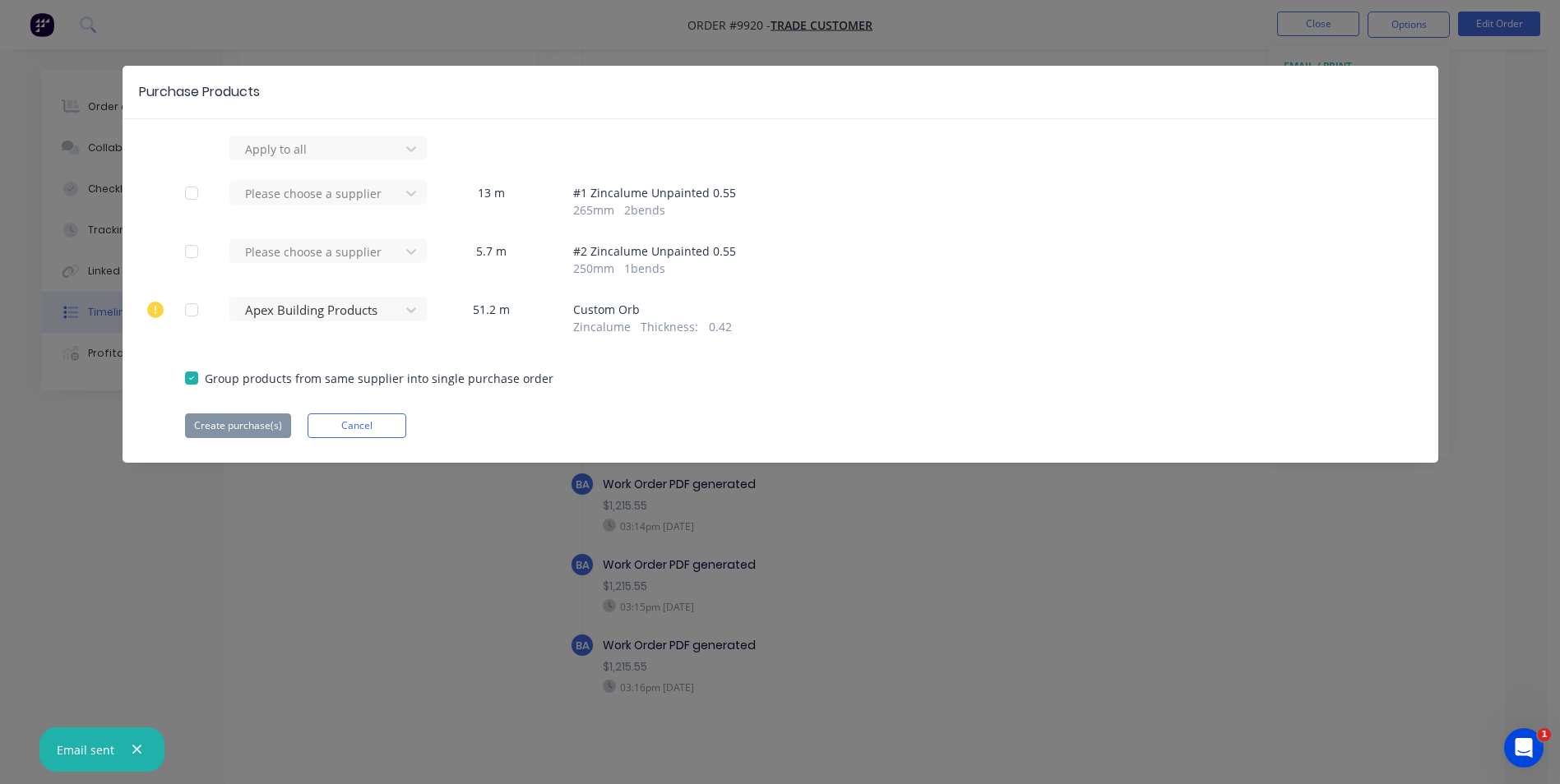
click at [188, 309] on div at bounding box center [192, 310] width 33 height 33
click at [238, 429] on button "Create purchase(s)" at bounding box center [238, 425] width 106 height 24
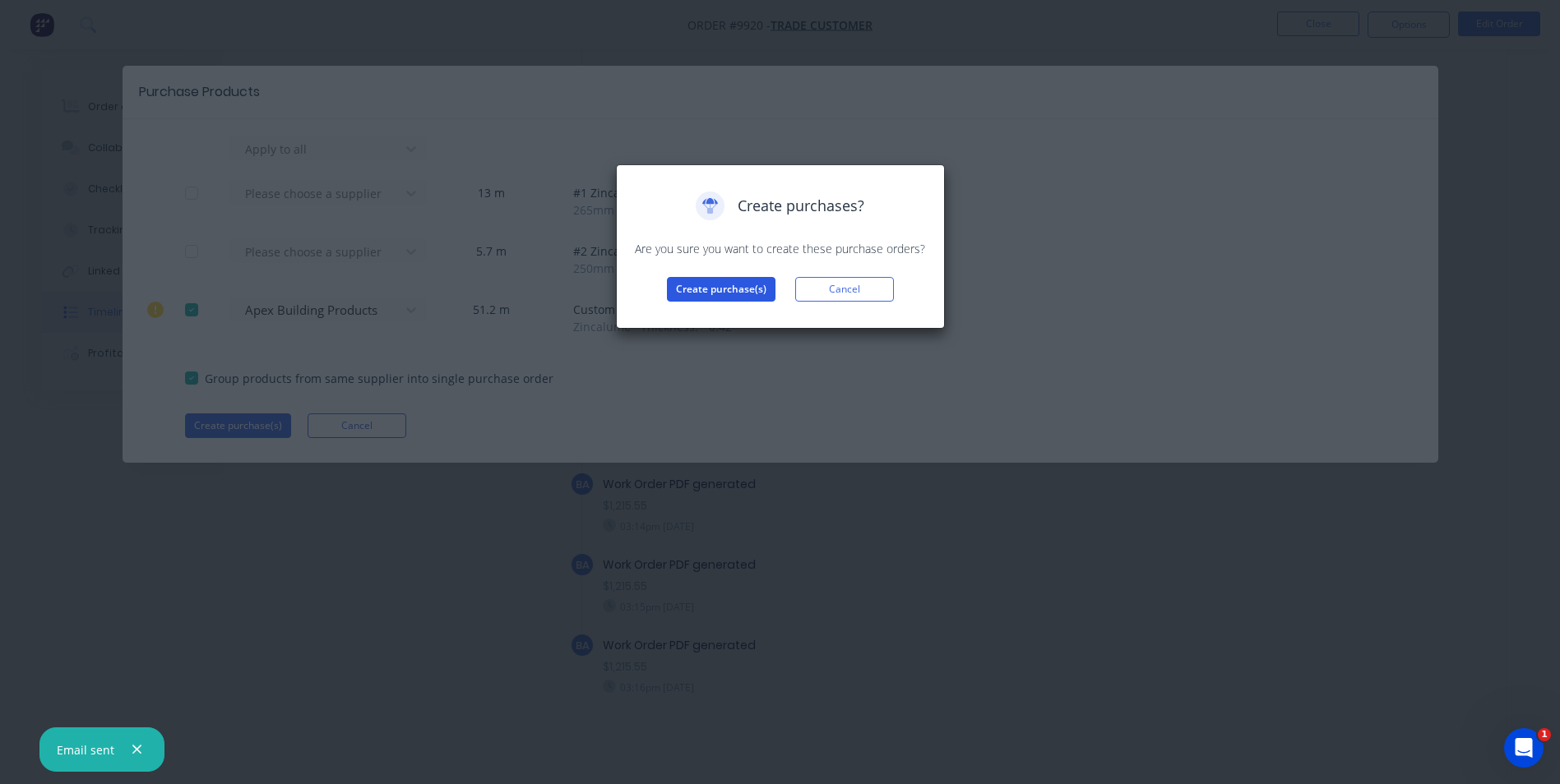
click at [731, 290] on button "Create purchase(s)" at bounding box center [721, 289] width 109 height 24
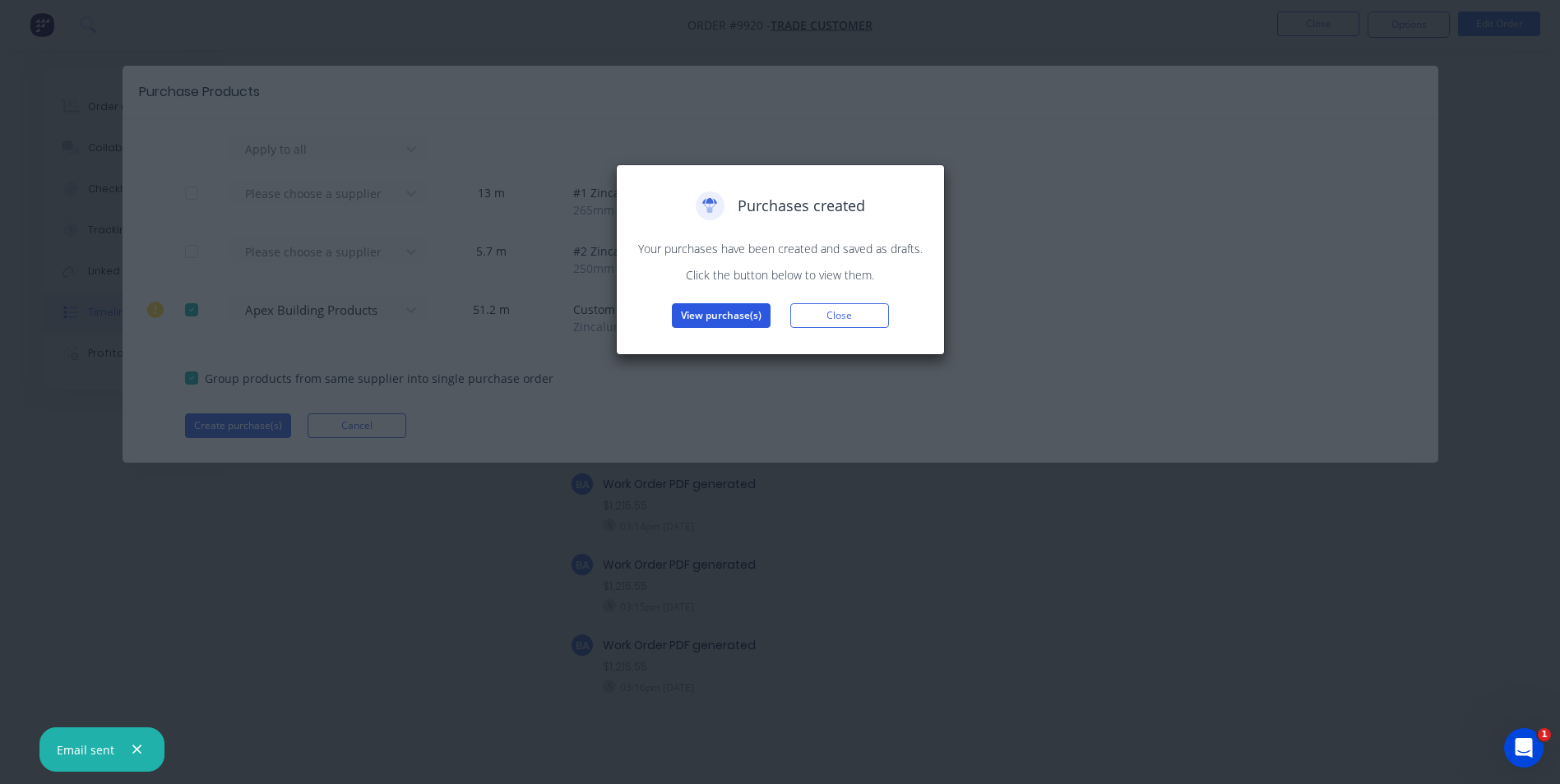
click at [709, 319] on button "View purchase(s)" at bounding box center [721, 316] width 99 height 24
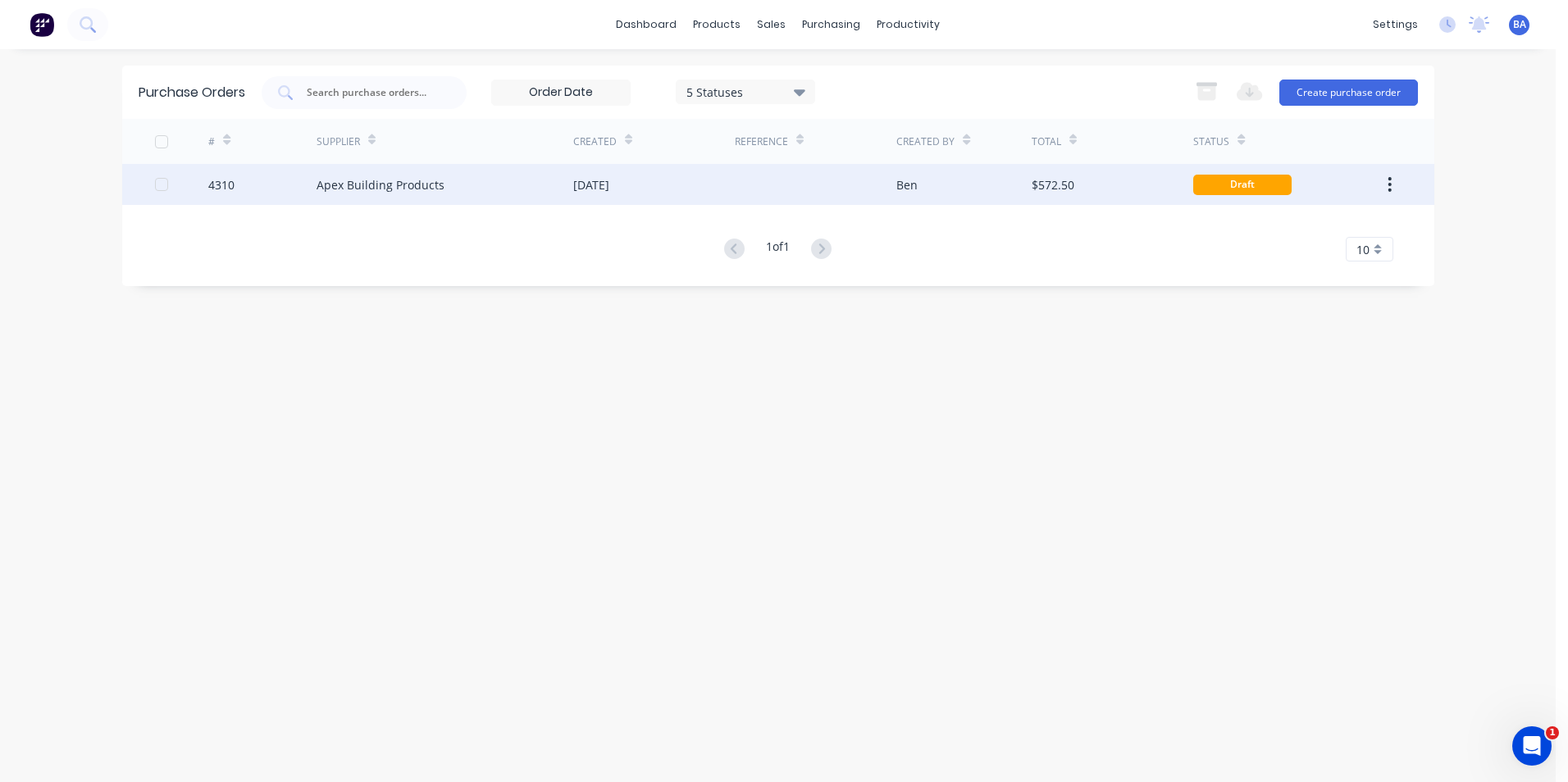
click at [850, 181] on div at bounding box center [815, 185] width 161 height 41
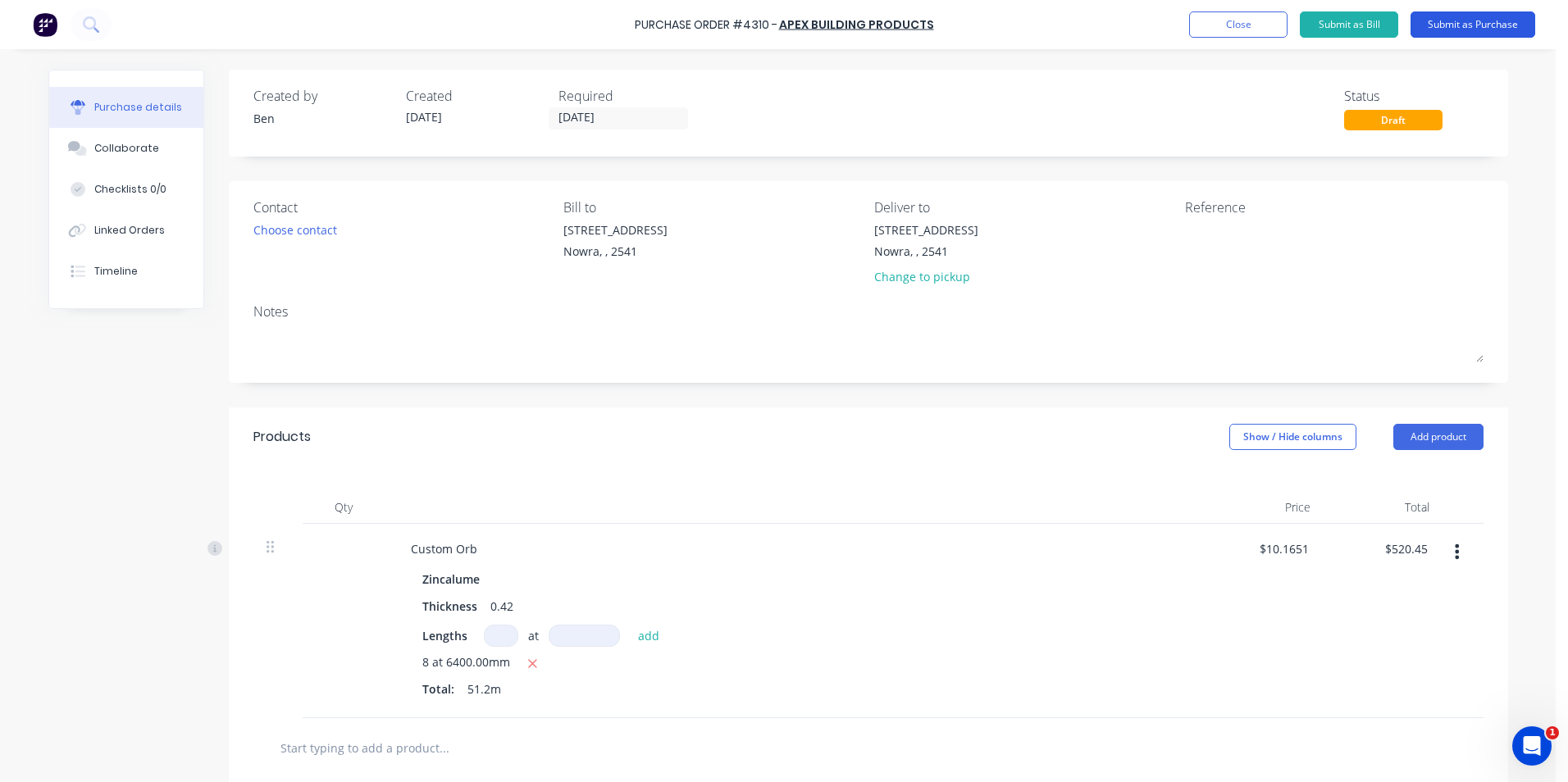
click at [1420, 18] on button "Submit as Purchase" at bounding box center [1472, 24] width 124 height 26
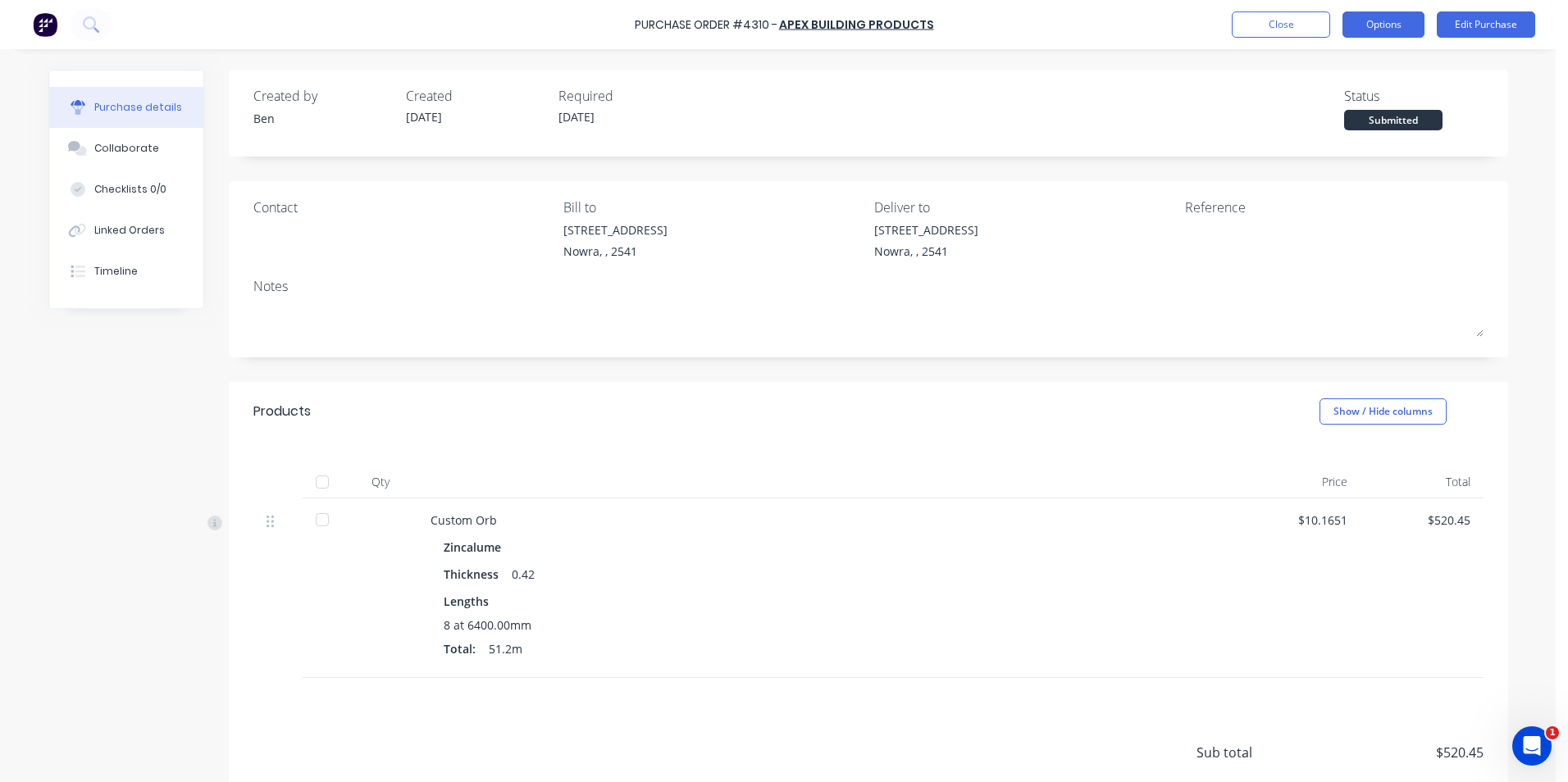
click at [1387, 28] on button "Options" at bounding box center [1383, 24] width 82 height 26
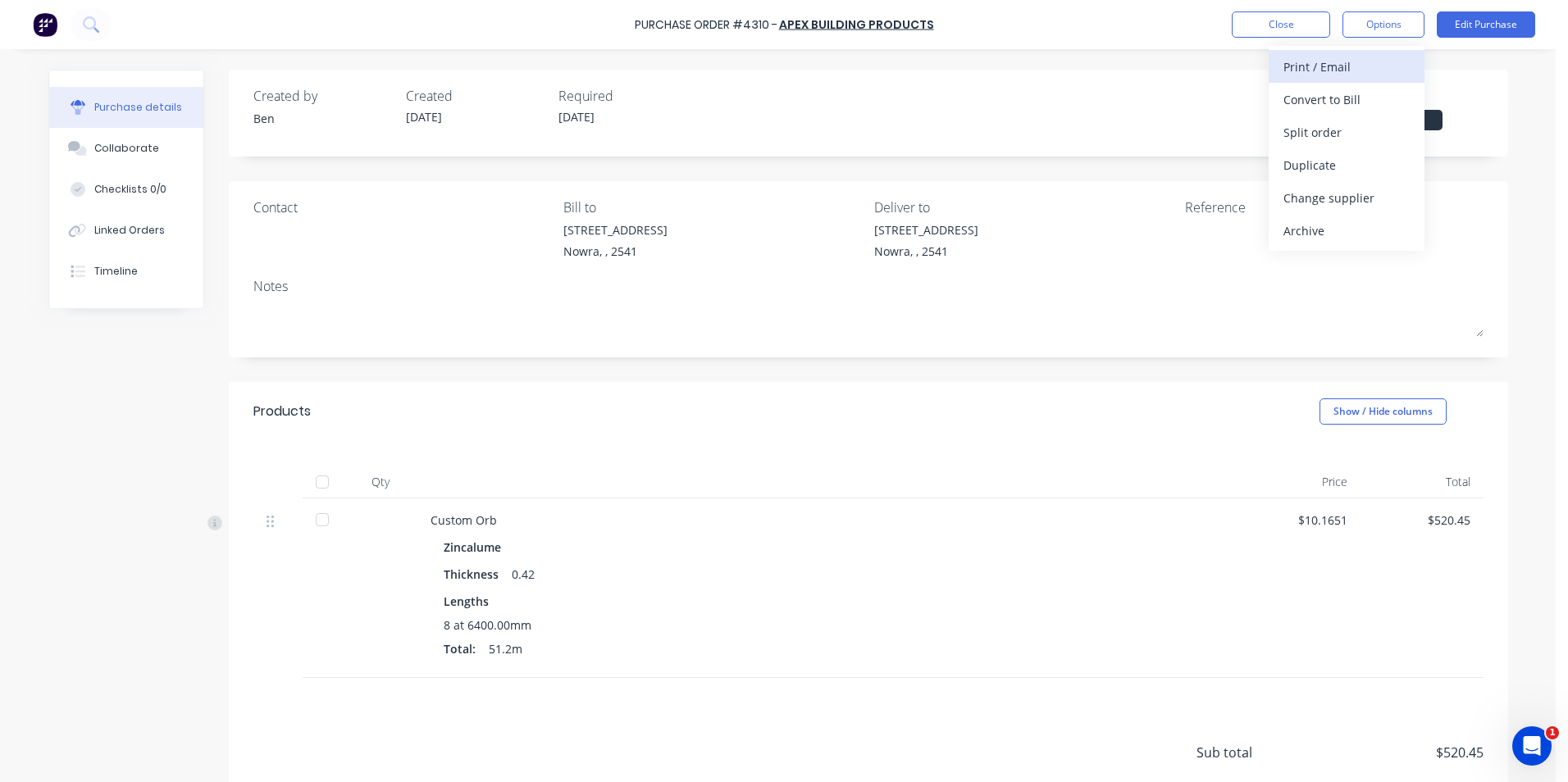
click at [1315, 70] on div "Print / Email" at bounding box center [1346, 66] width 126 height 23
click at [1310, 104] on div "With pricing" at bounding box center [1346, 100] width 126 height 23
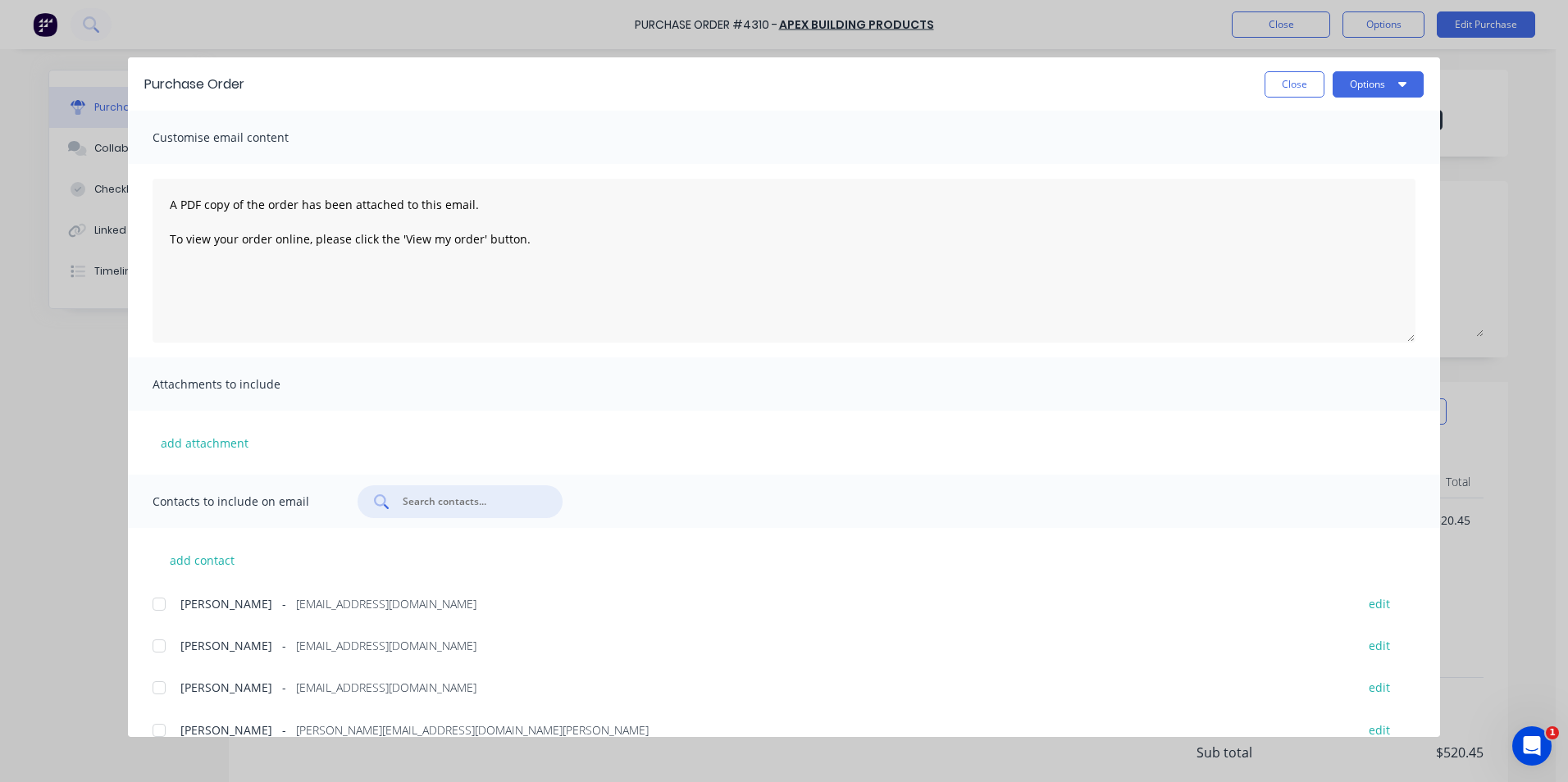
click at [430, 500] on input "text" at bounding box center [468, 501] width 136 height 17
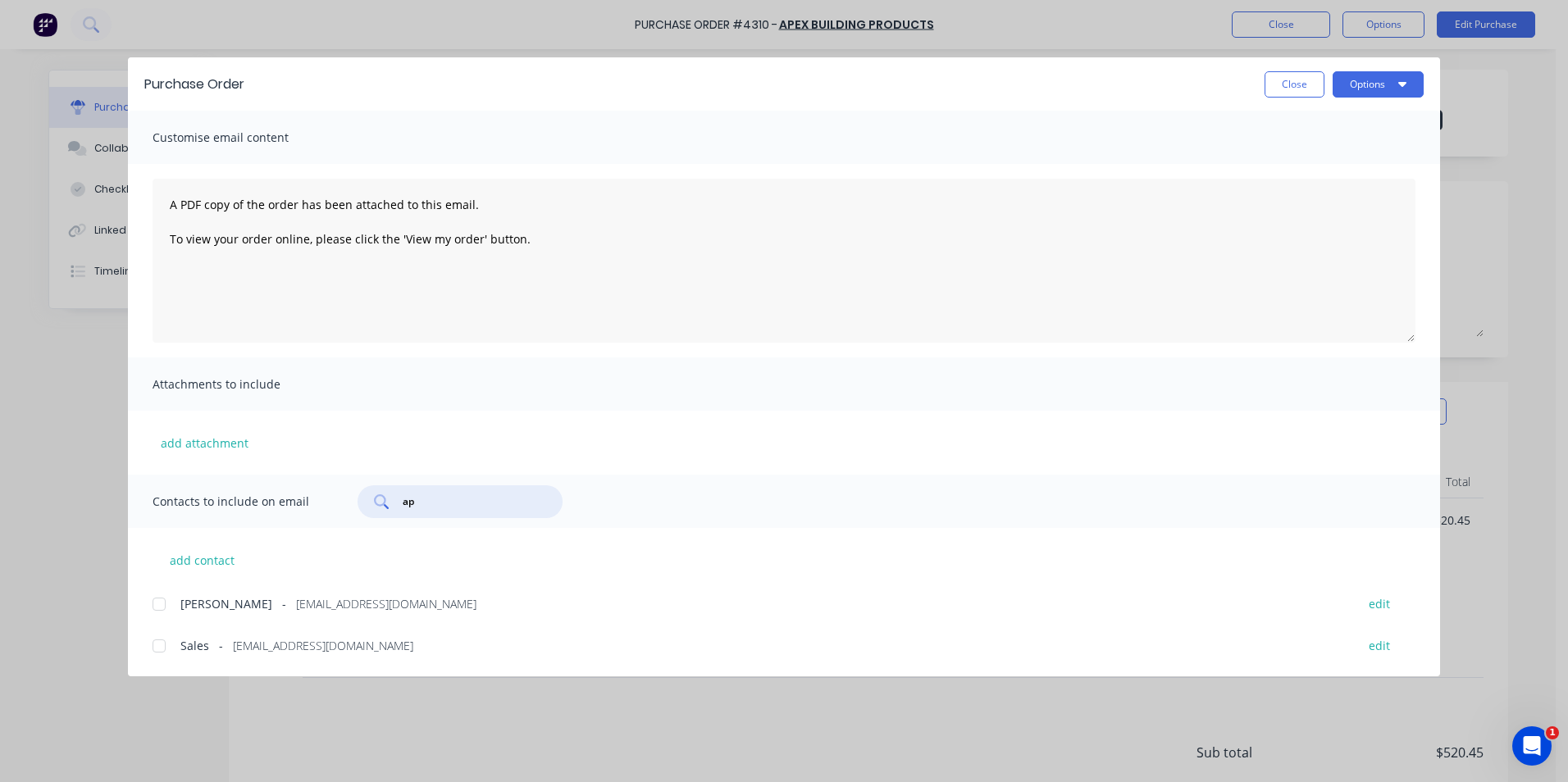
click at [164, 643] on div at bounding box center [159, 646] width 33 height 33
type input "ap"
click at [1359, 90] on button "Options" at bounding box center [1377, 84] width 91 height 26
click at [1321, 183] on div "Email" at bounding box center [1345, 192] width 126 height 23
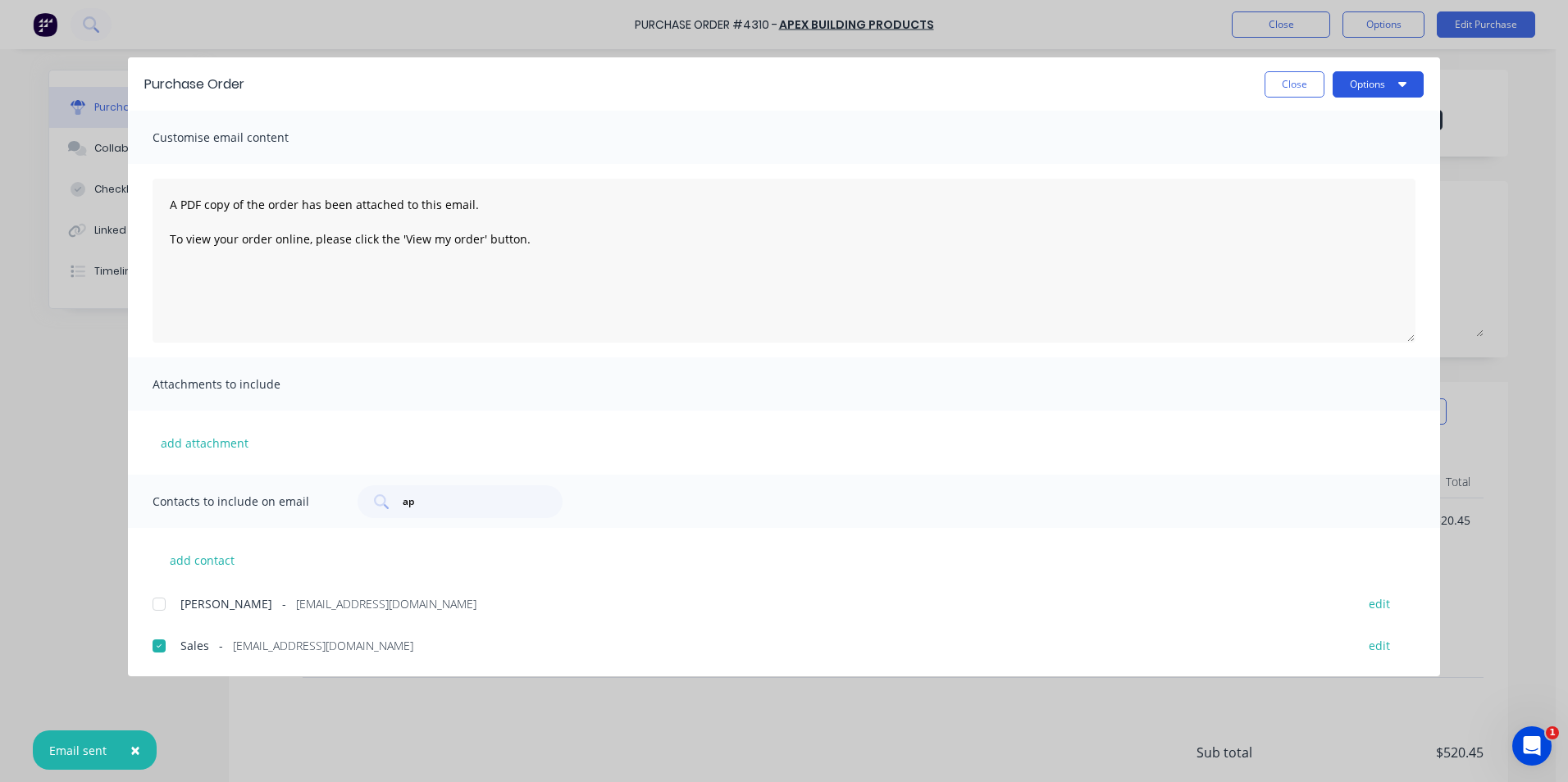
click at [1348, 89] on button "Options" at bounding box center [1377, 84] width 91 height 26
click at [1328, 151] on div "Print" at bounding box center [1345, 158] width 126 height 23
click at [1289, 73] on button "Close" at bounding box center [1293, 84] width 60 height 26
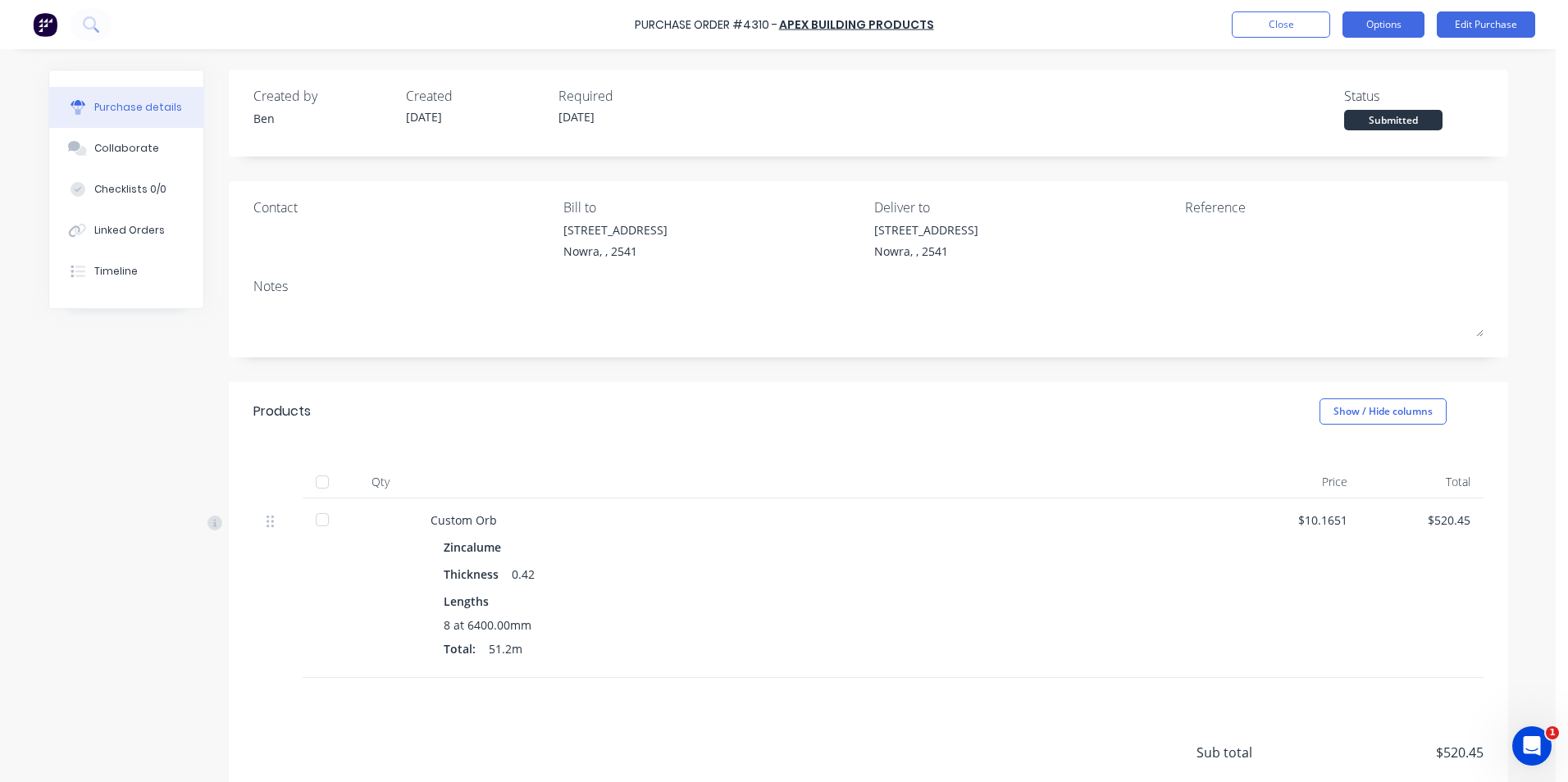
click at [1391, 23] on button "Options" at bounding box center [1383, 24] width 82 height 26
click at [1453, 18] on button "Edit Purchase" at bounding box center [1486, 24] width 99 height 26
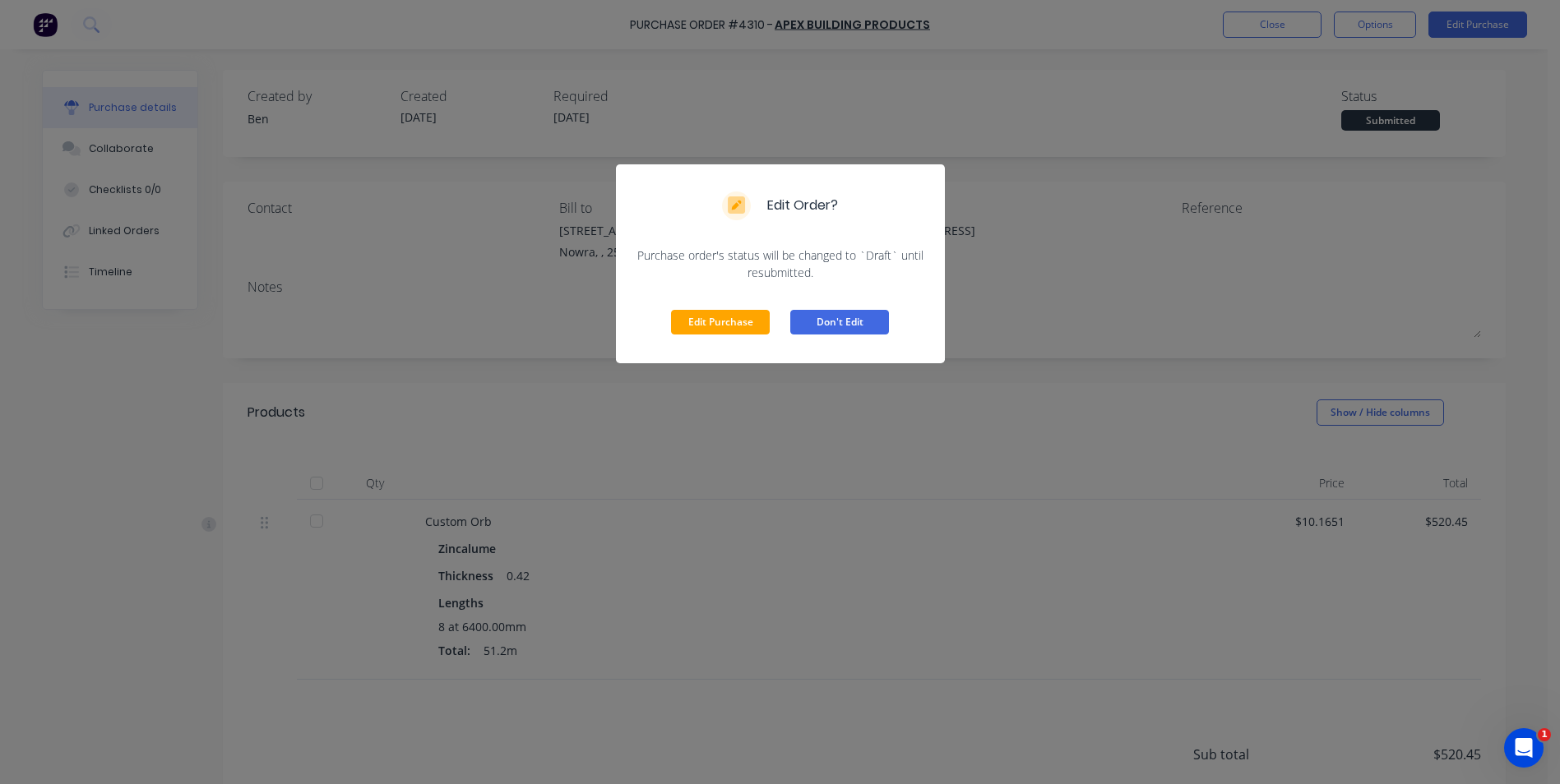
click at [798, 316] on button "Don't Edit" at bounding box center [839, 321] width 99 height 24
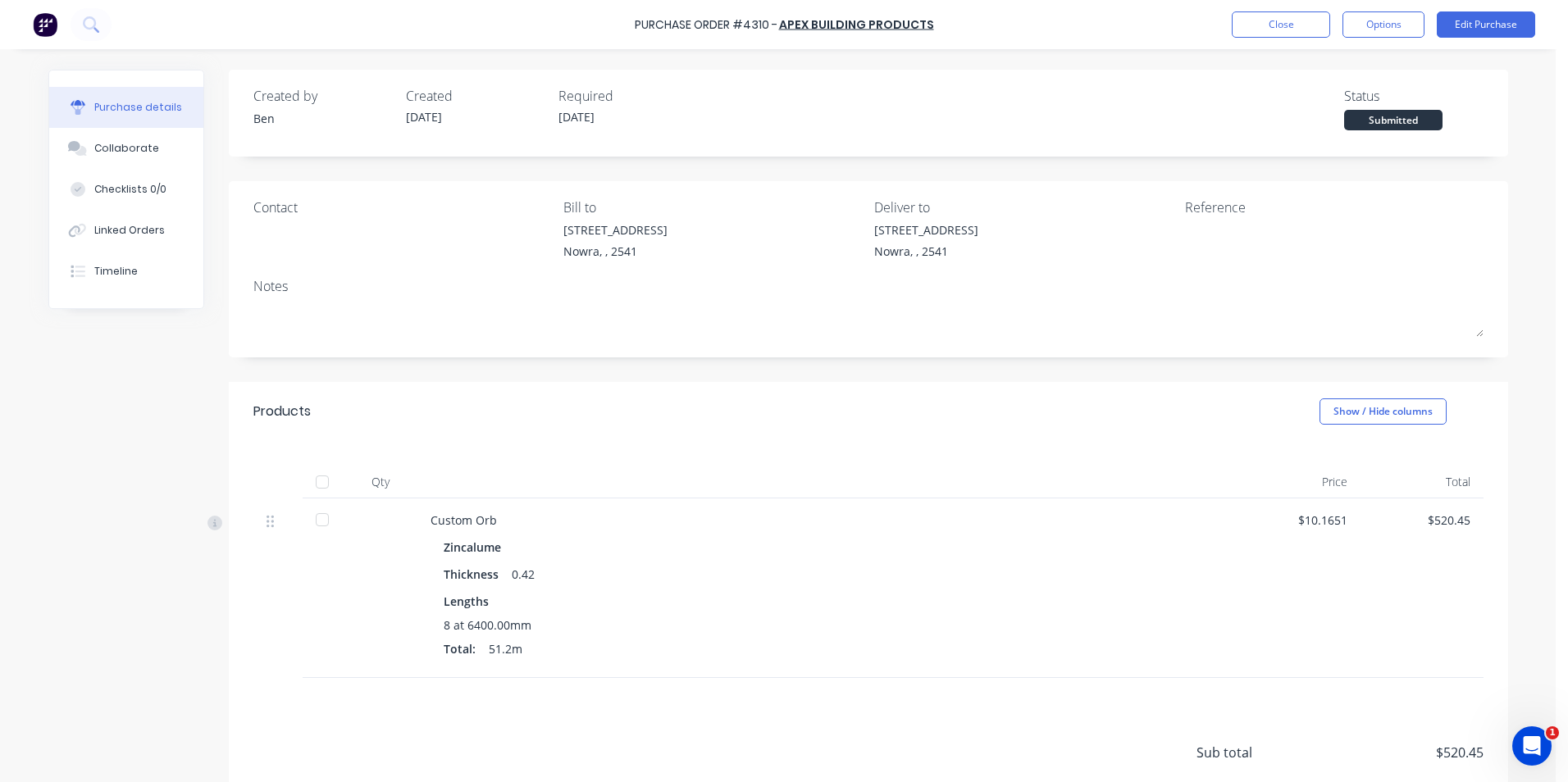
click at [1371, 127] on div "Submitted" at bounding box center [1393, 119] width 99 height 21
click at [1367, 113] on div "Submitted" at bounding box center [1393, 119] width 99 height 21
click at [1355, 123] on div "Submitted" at bounding box center [1393, 119] width 99 height 21
click at [1352, 119] on div "Submitted" at bounding box center [1393, 119] width 99 height 21
click at [1364, 25] on button "Options" at bounding box center [1383, 24] width 82 height 26
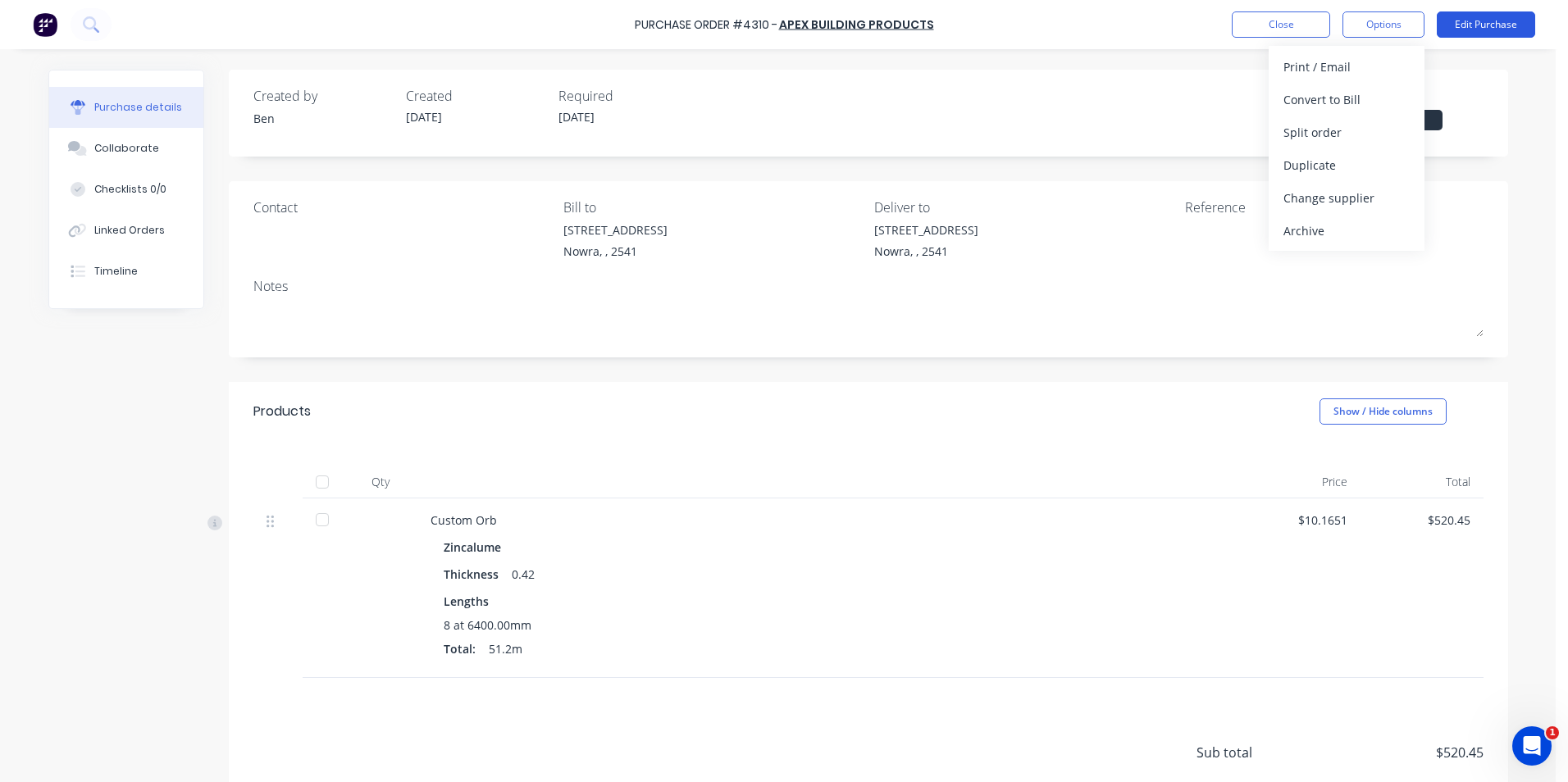
click at [1458, 22] on button "Edit Purchase" at bounding box center [1486, 24] width 99 height 26
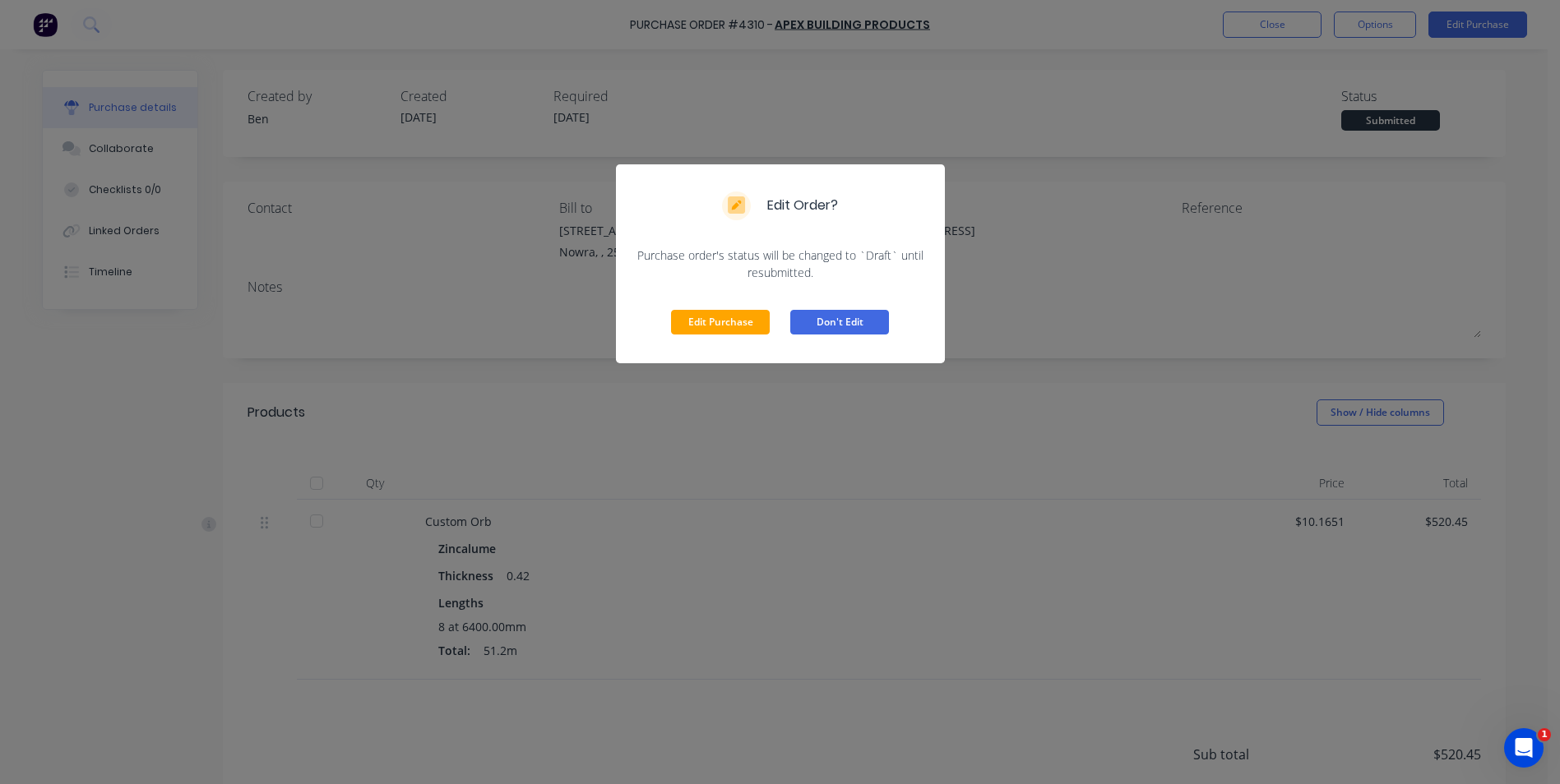
click at [798, 318] on button "Don't Edit" at bounding box center [839, 321] width 99 height 24
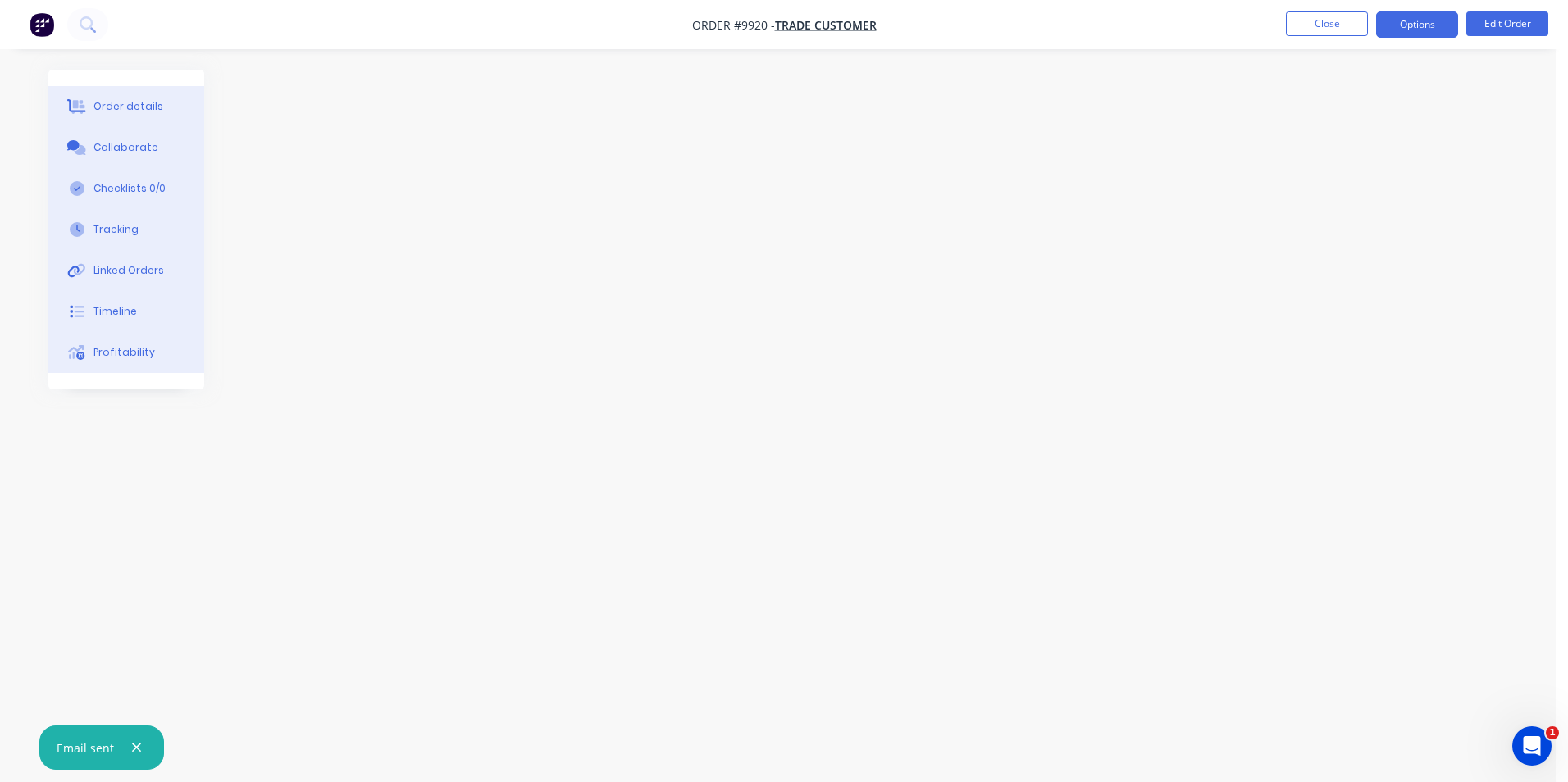
click at [1431, 23] on button "Options" at bounding box center [1416, 24] width 82 height 26
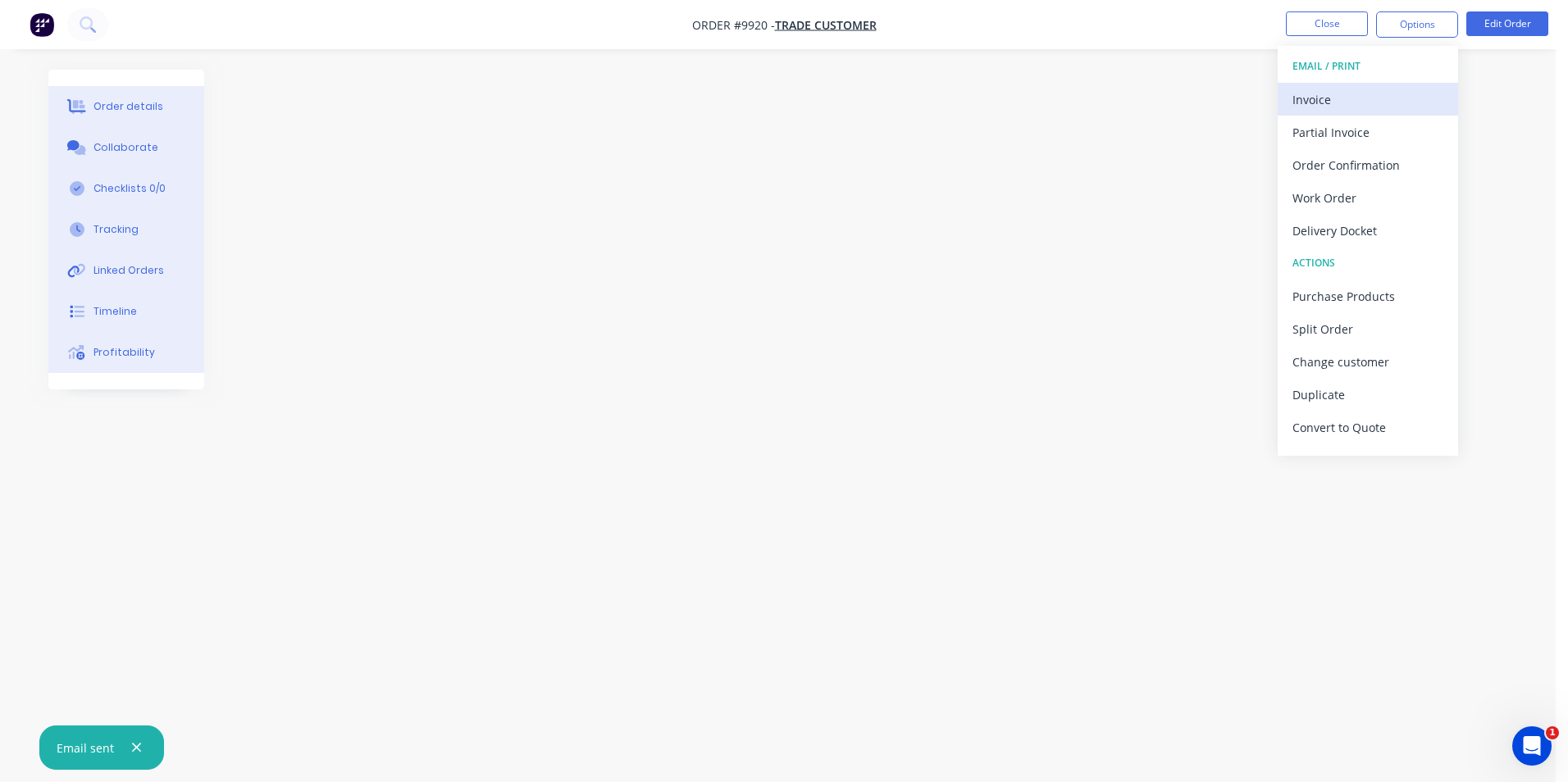
click at [1371, 99] on div "Invoice" at bounding box center [1368, 100] width 151 height 23
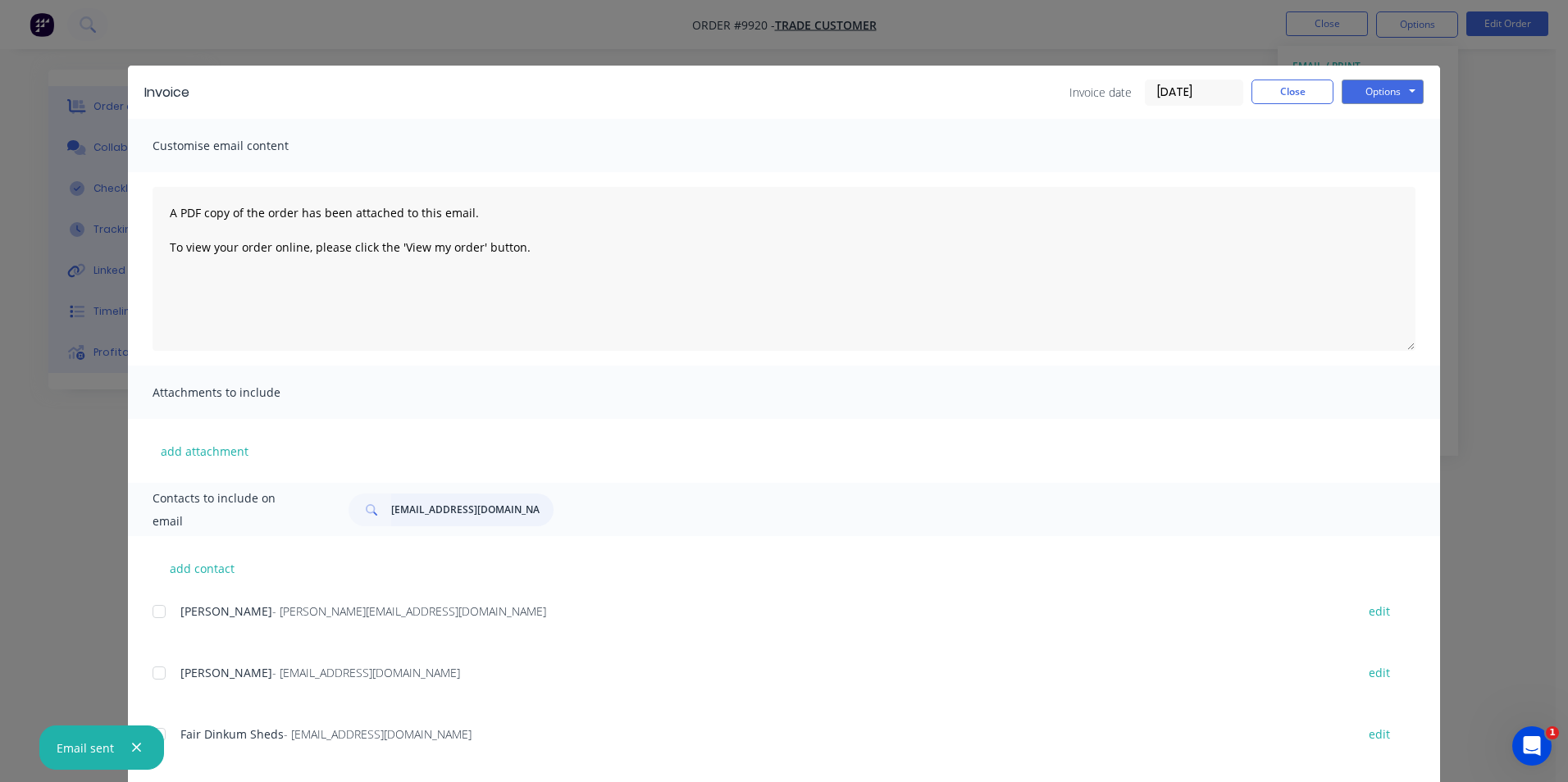
click at [422, 507] on input "[EMAIL_ADDRESS][DOMAIN_NAME]" at bounding box center [472, 510] width 162 height 33
drag, startPoint x: 479, startPoint y: 511, endPoint x: 393, endPoint y: 520, distance: 86.5
click at [393, 520] on input "[EMAIL_ADDRESS][DOMAIN_NAME]" at bounding box center [472, 510] width 162 height 33
click at [477, 510] on input "[EMAIL_ADDRESS][DOMAIN_NAME]" at bounding box center [472, 510] width 162 height 33
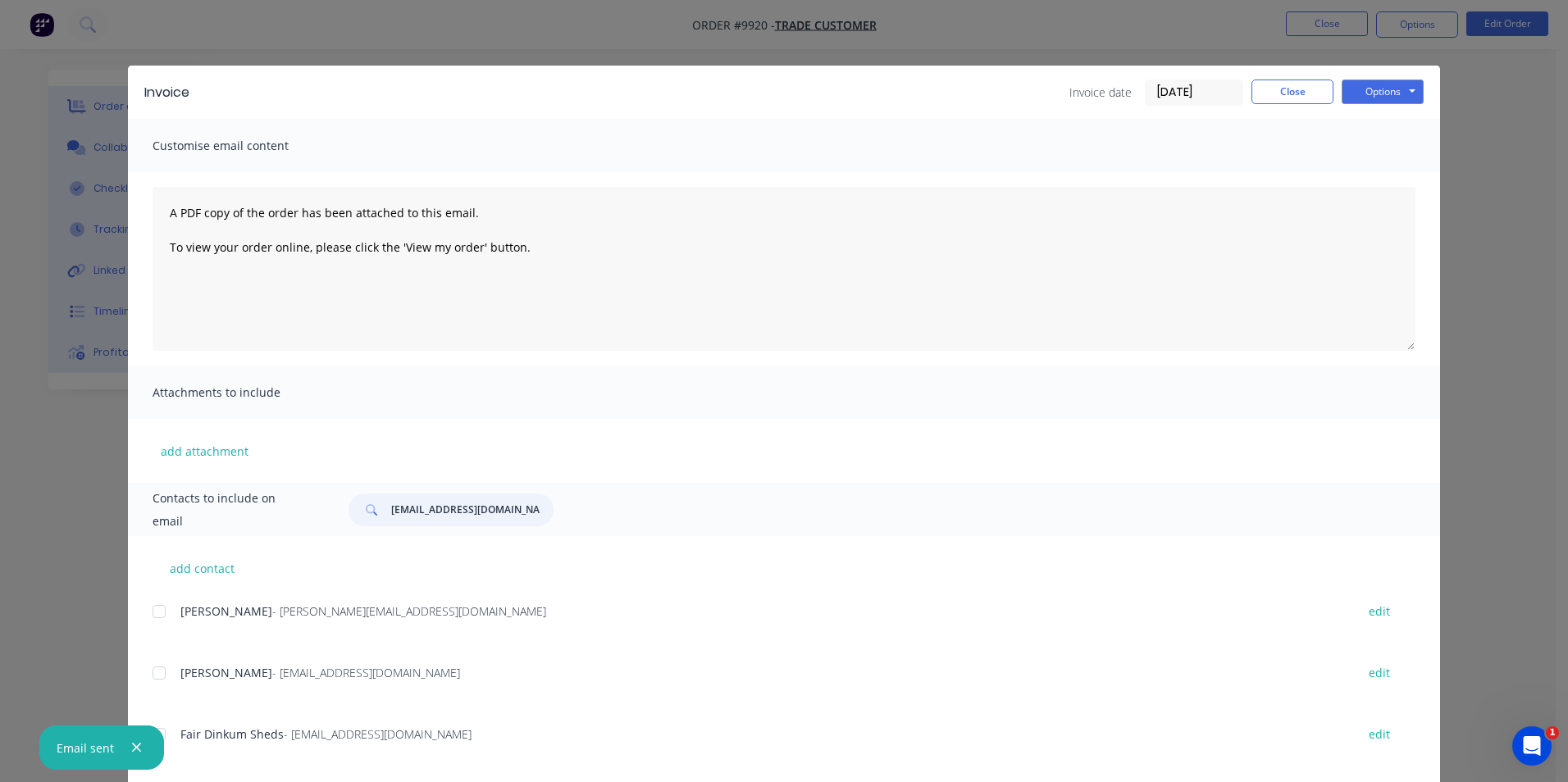
click at [477, 511] on input "[EMAIL_ADDRESS][DOMAIN_NAME]" at bounding box center [472, 510] width 162 height 33
drag, startPoint x: 479, startPoint y: 509, endPoint x: 430, endPoint y: 510, distance: 49.0
click at [430, 510] on input "[EMAIL_ADDRESS][DOMAIN_NAME]" at bounding box center [472, 510] width 162 height 33
type input "V"
paste input "[EMAIL_ADDRESS][DOMAIN_NAME]"
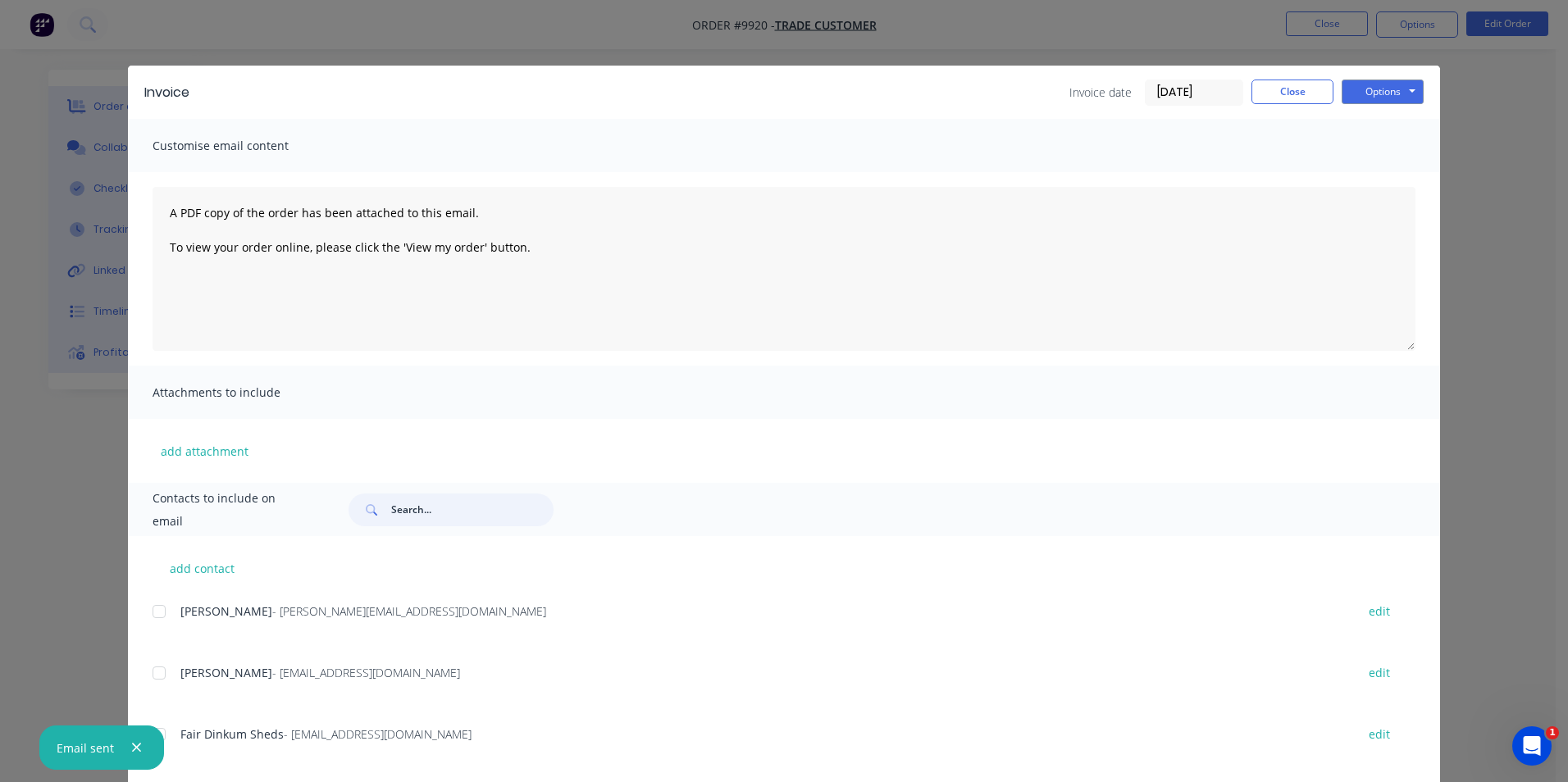
type input "[EMAIL_ADDRESS][DOMAIN_NAME]"
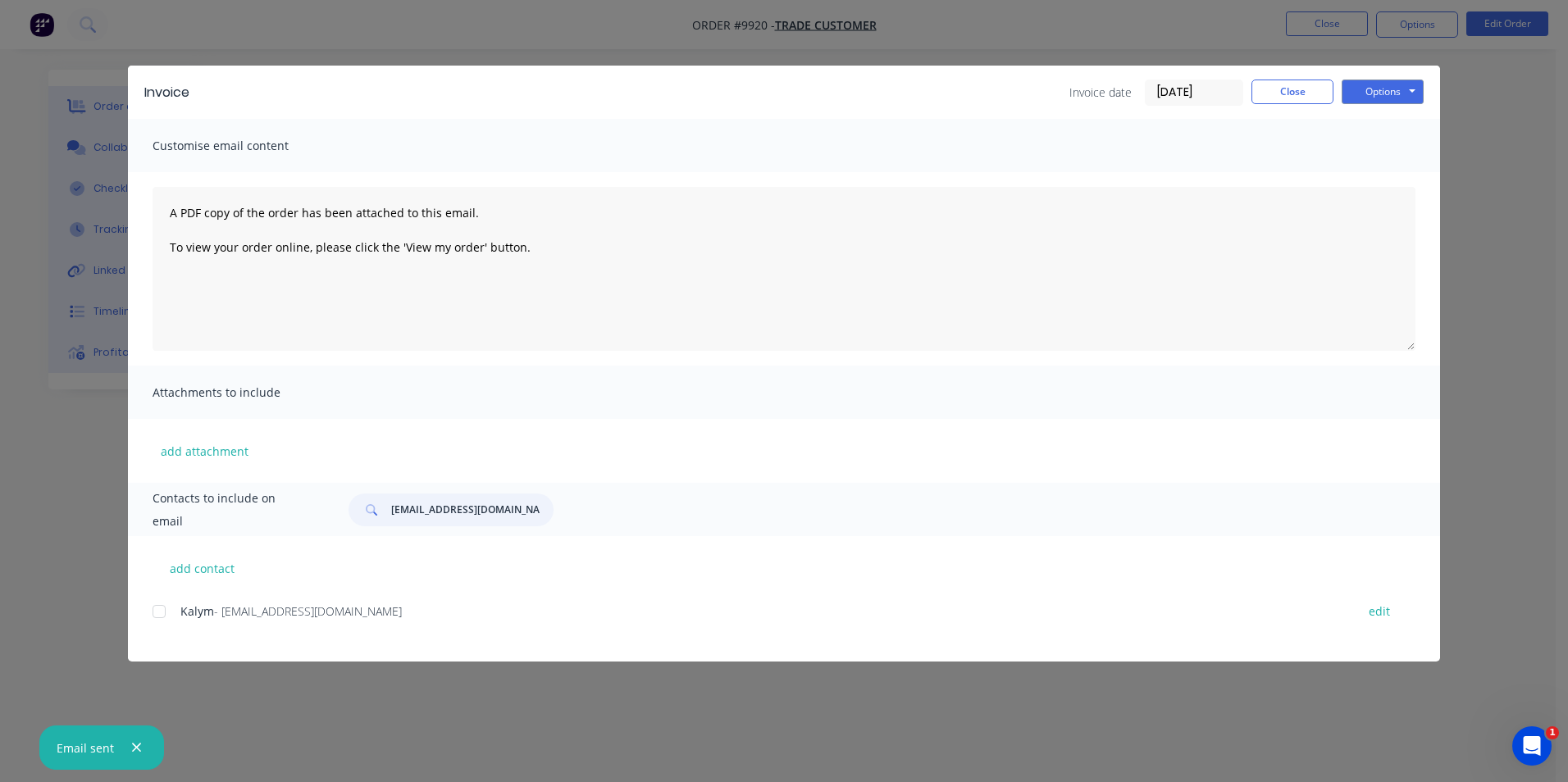
click at [155, 615] on div at bounding box center [159, 612] width 33 height 33
click at [1370, 93] on button "Options" at bounding box center [1382, 91] width 82 height 24
click at [1386, 174] on button "Email" at bounding box center [1393, 175] width 105 height 27
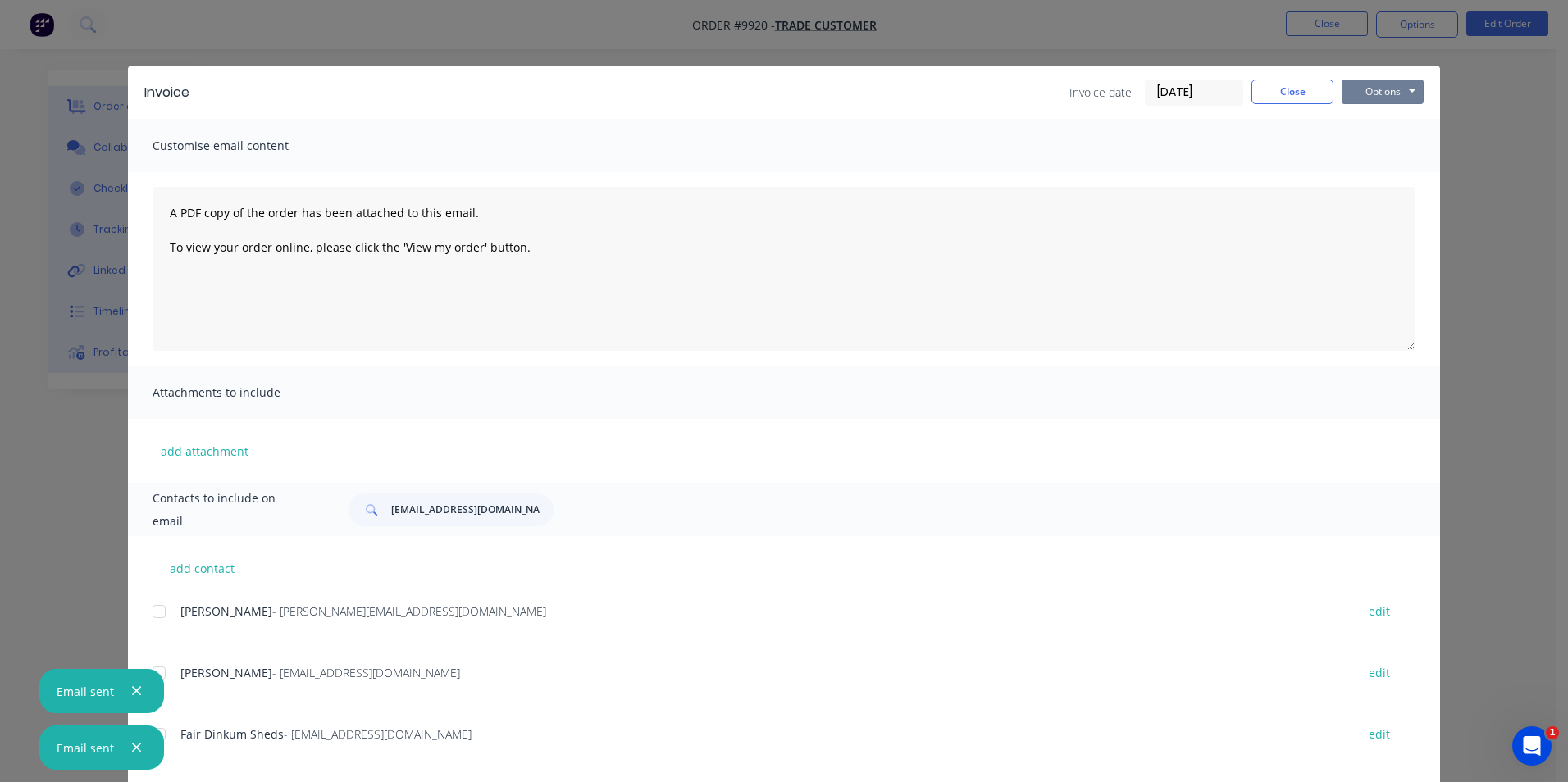
click at [1385, 93] on button "Options" at bounding box center [1382, 91] width 82 height 24
click at [1377, 148] on button "Print" at bounding box center [1393, 149] width 105 height 27
